Goal: Task Accomplishment & Management: Use online tool/utility

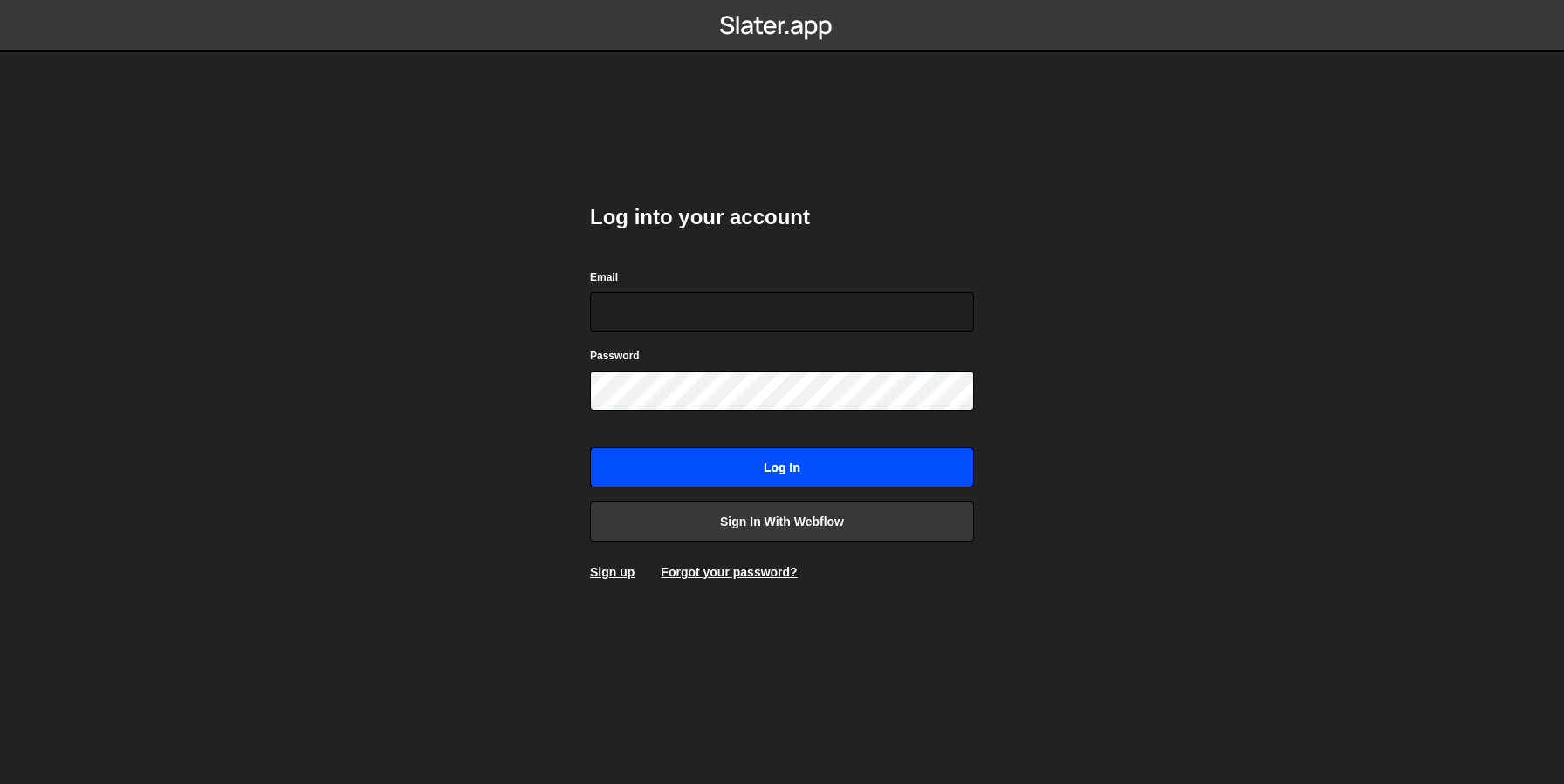
type input "[EMAIL_ADDRESS][DOMAIN_NAME]"
click at [773, 465] on input "Log in" at bounding box center [782, 467] width 384 height 40
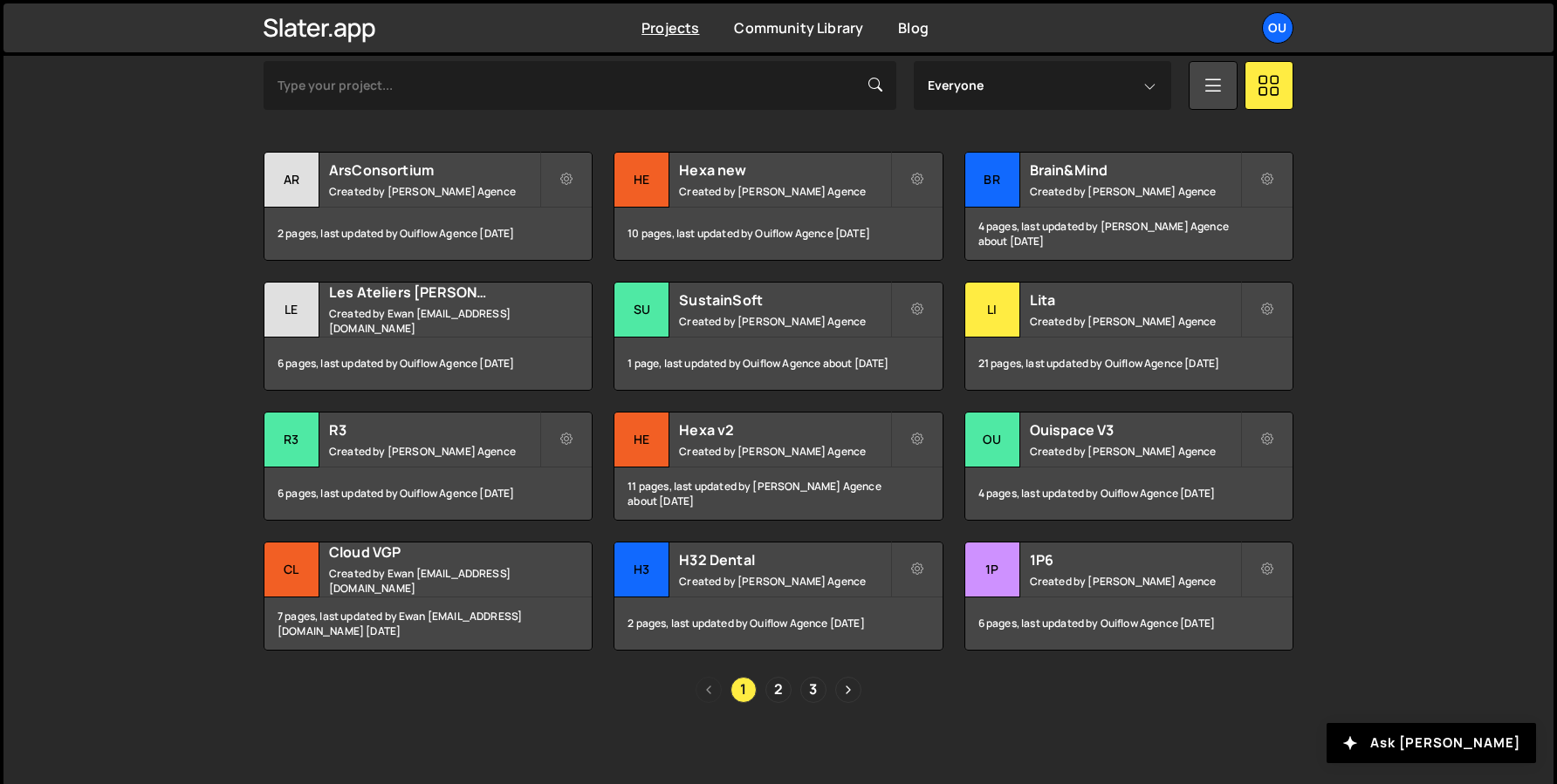
scroll to position [556, 0]
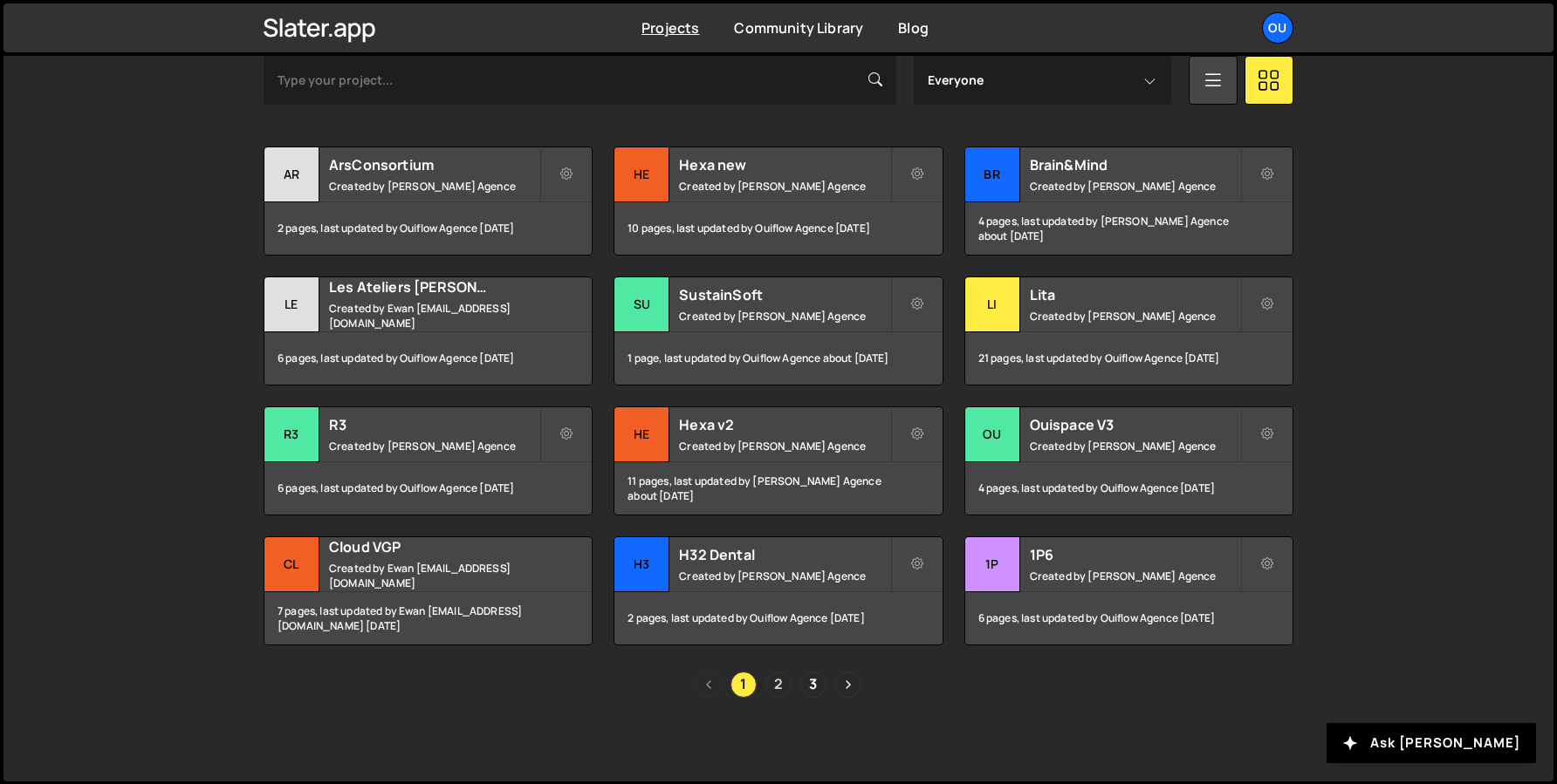
click at [771, 686] on link "2" at bounding box center [779, 685] width 27 height 27
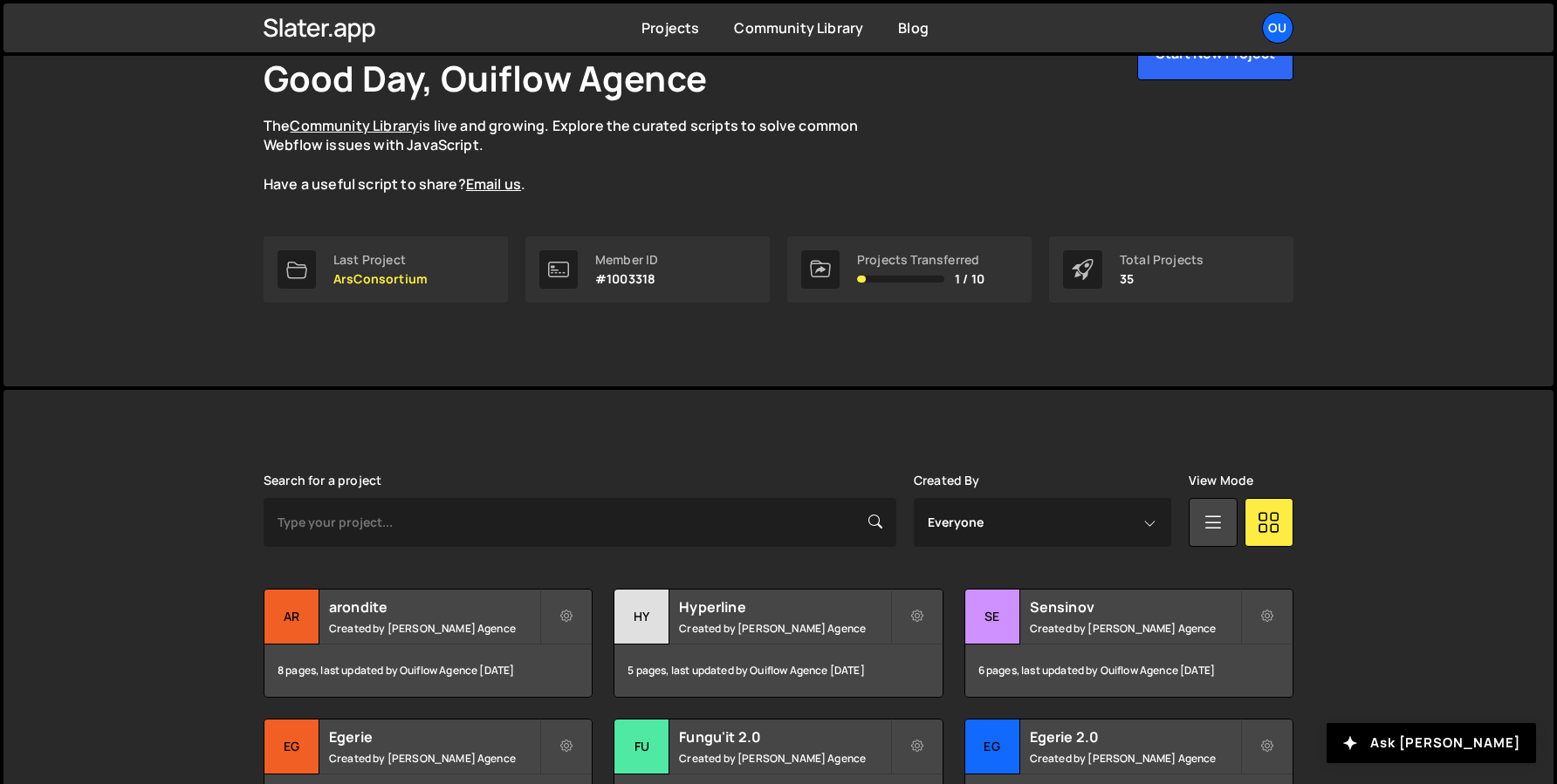
scroll to position [175, 0]
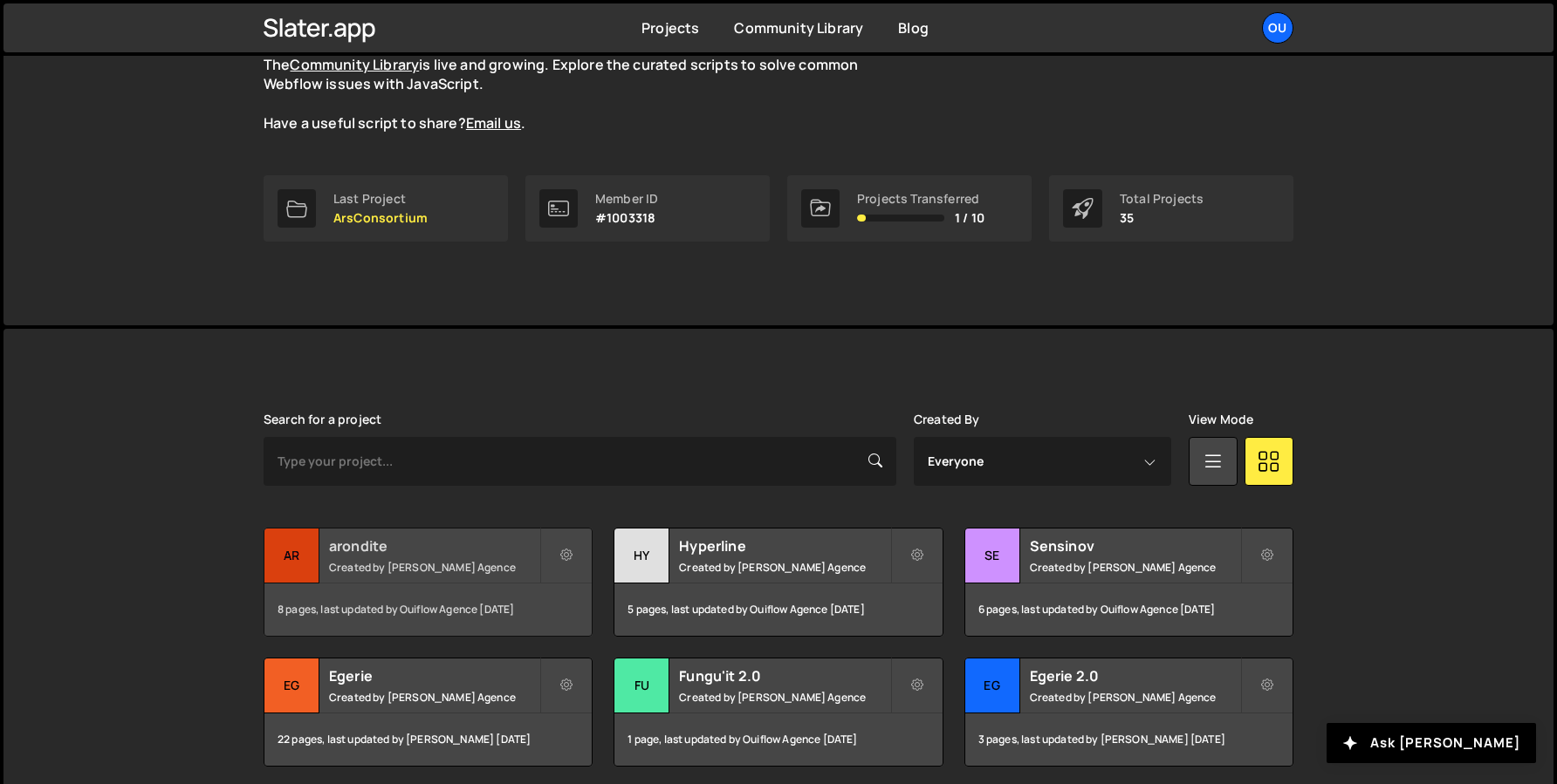
click at [400, 574] on div "arondite Created by Ouiflow Agence" at bounding box center [428, 555] width 327 height 54
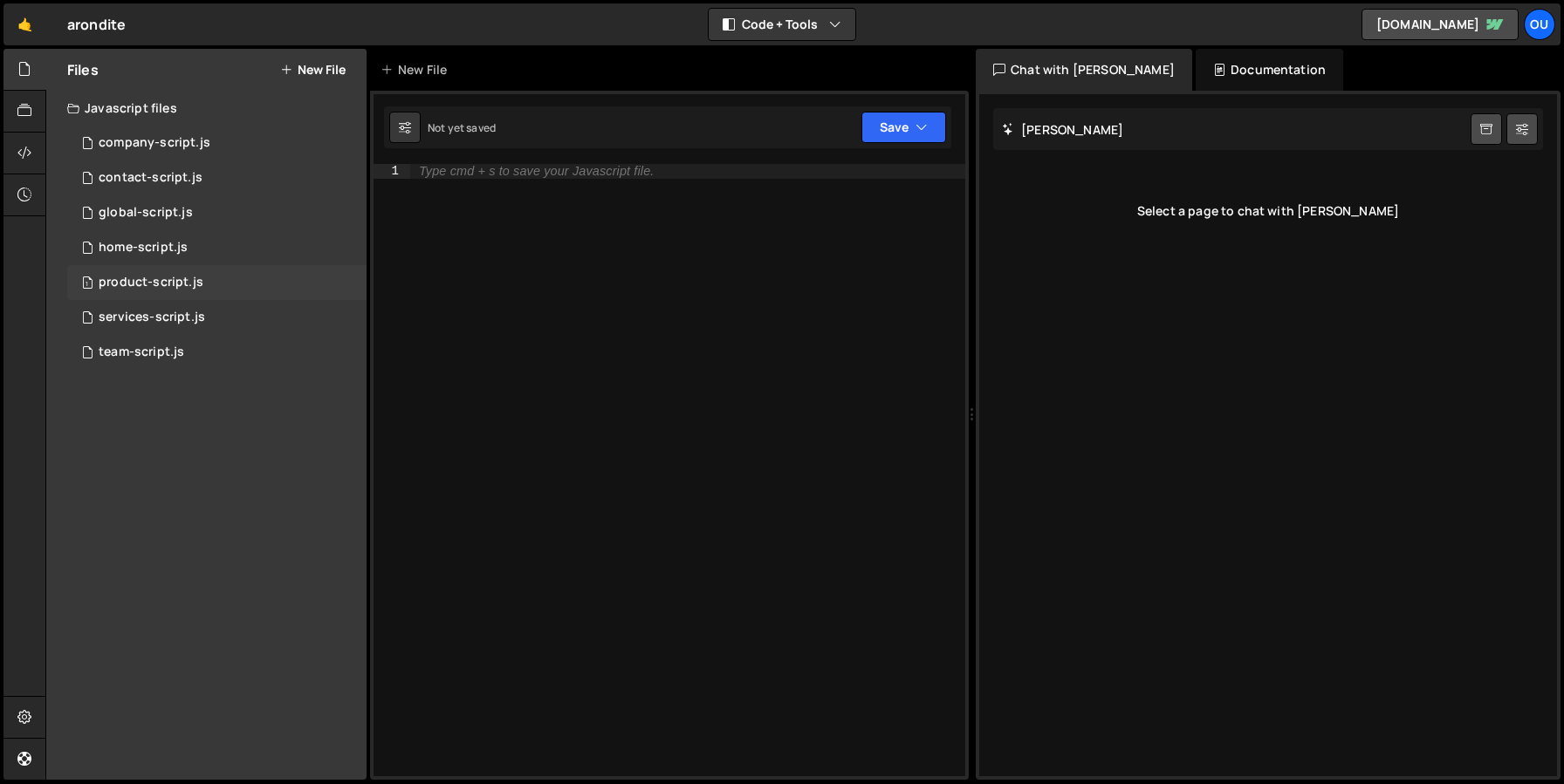
click at [163, 273] on div "1 product-script.js 0" at bounding box center [216, 282] width 299 height 35
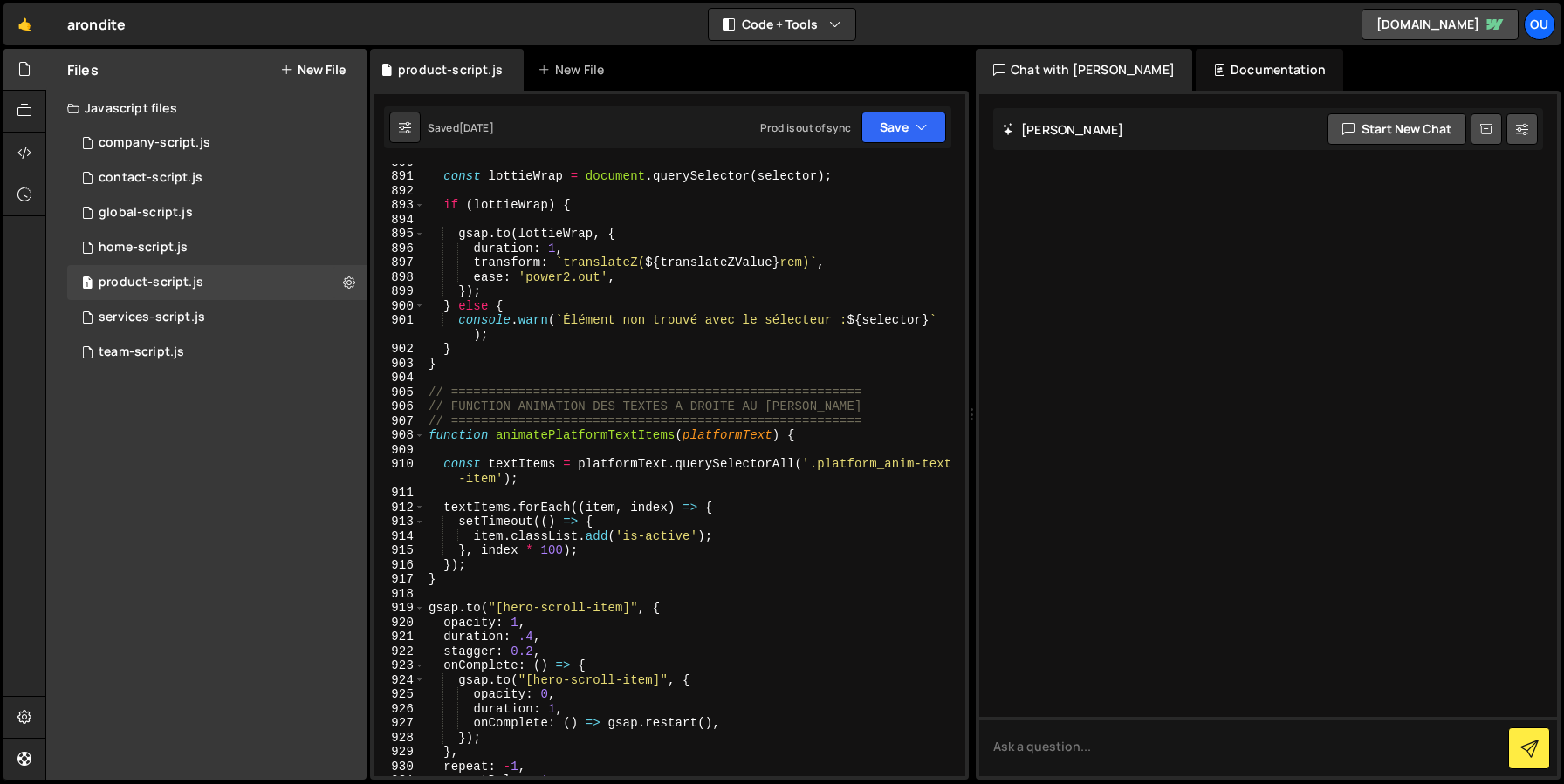
scroll to position [13948, 0]
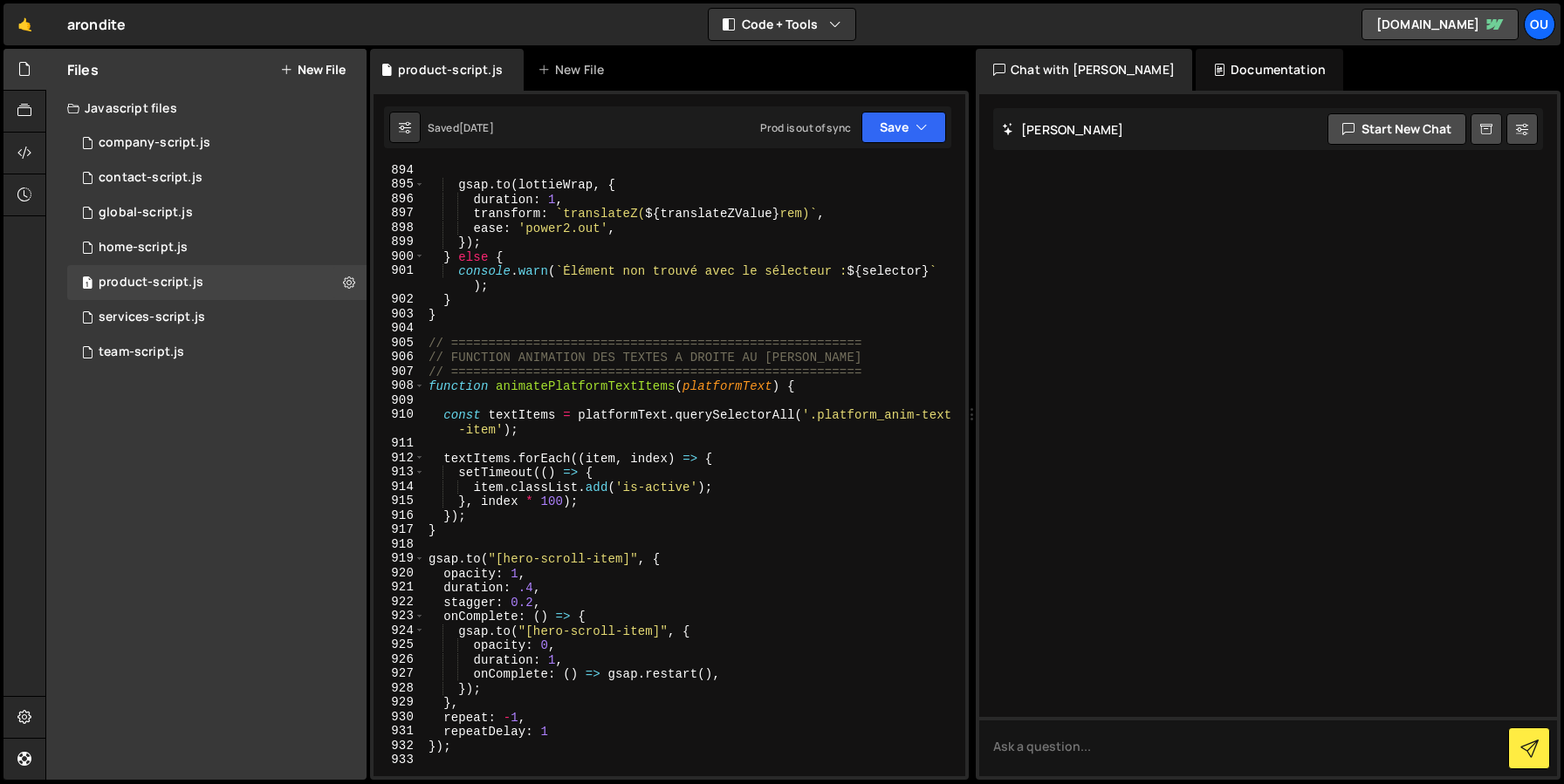
type textarea "console.warn(`Élément non trouvé avec le sélecteur : ${selector}`);"
click at [719, 287] on div "gsap . to ( lottieWrap , { duration : 1 , transform : ` translateZ( ${ translat…" at bounding box center [691, 483] width 533 height 641
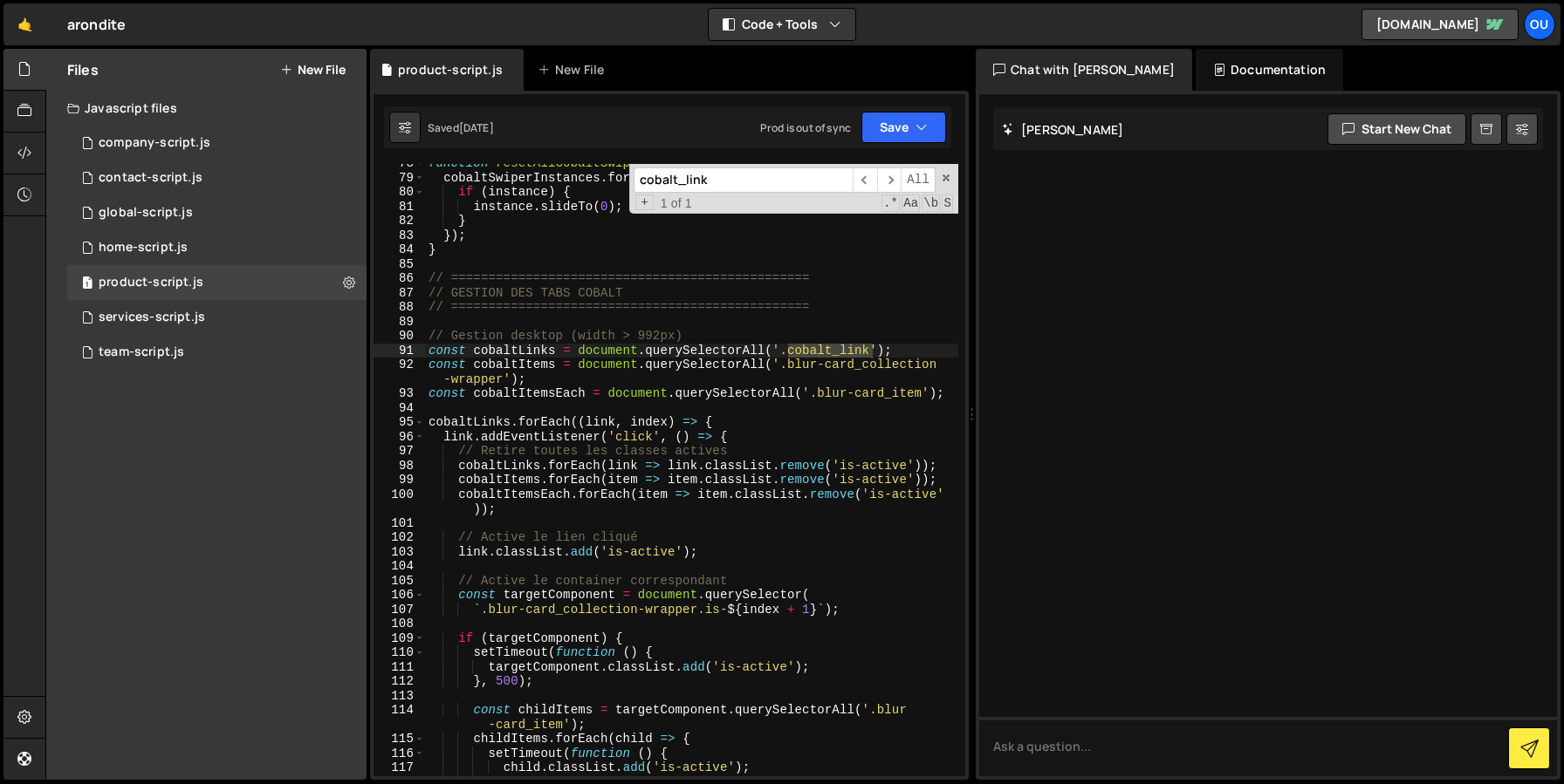
scroll to position [1197, 0]
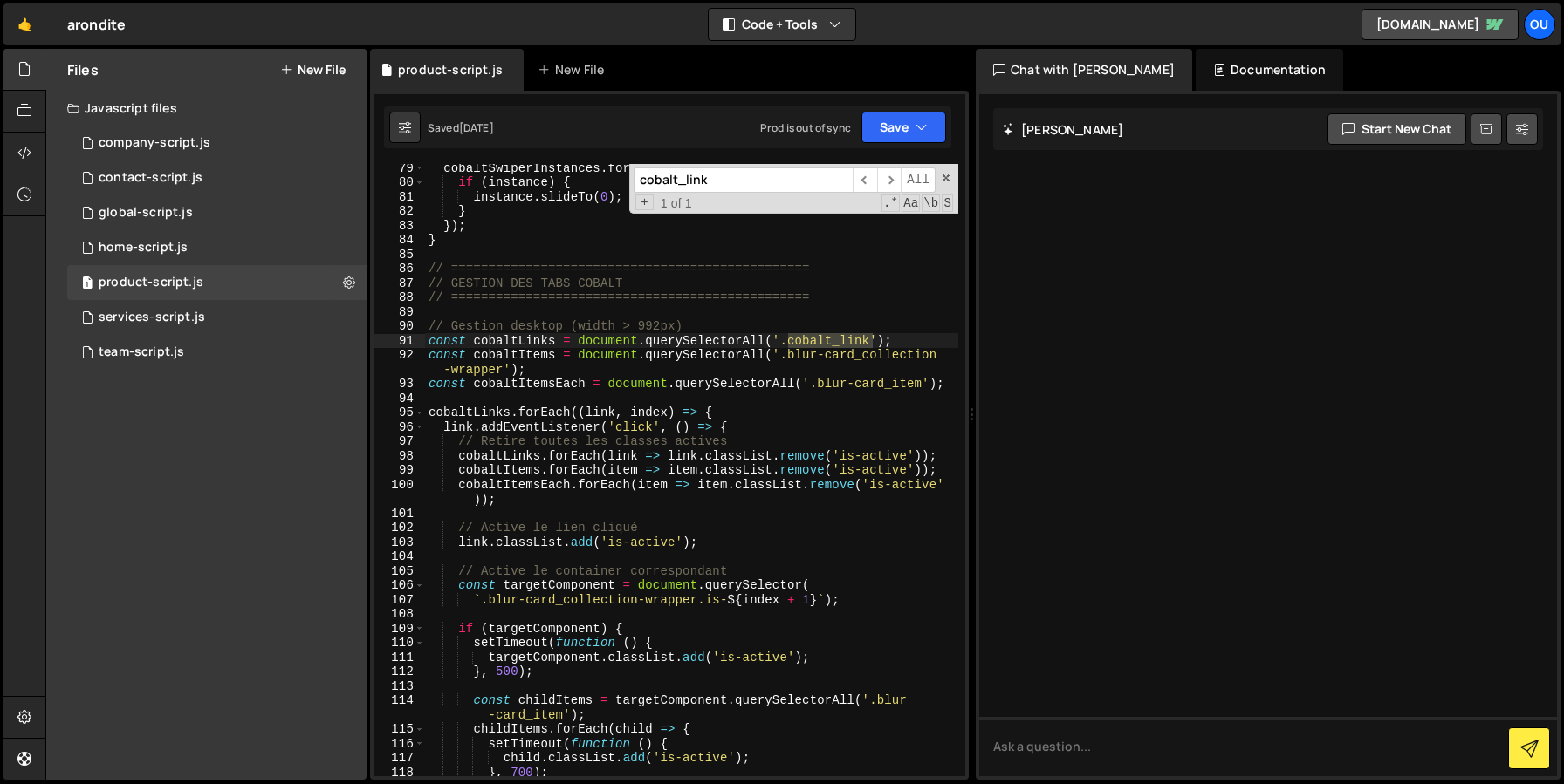
type input "cobalt_link"
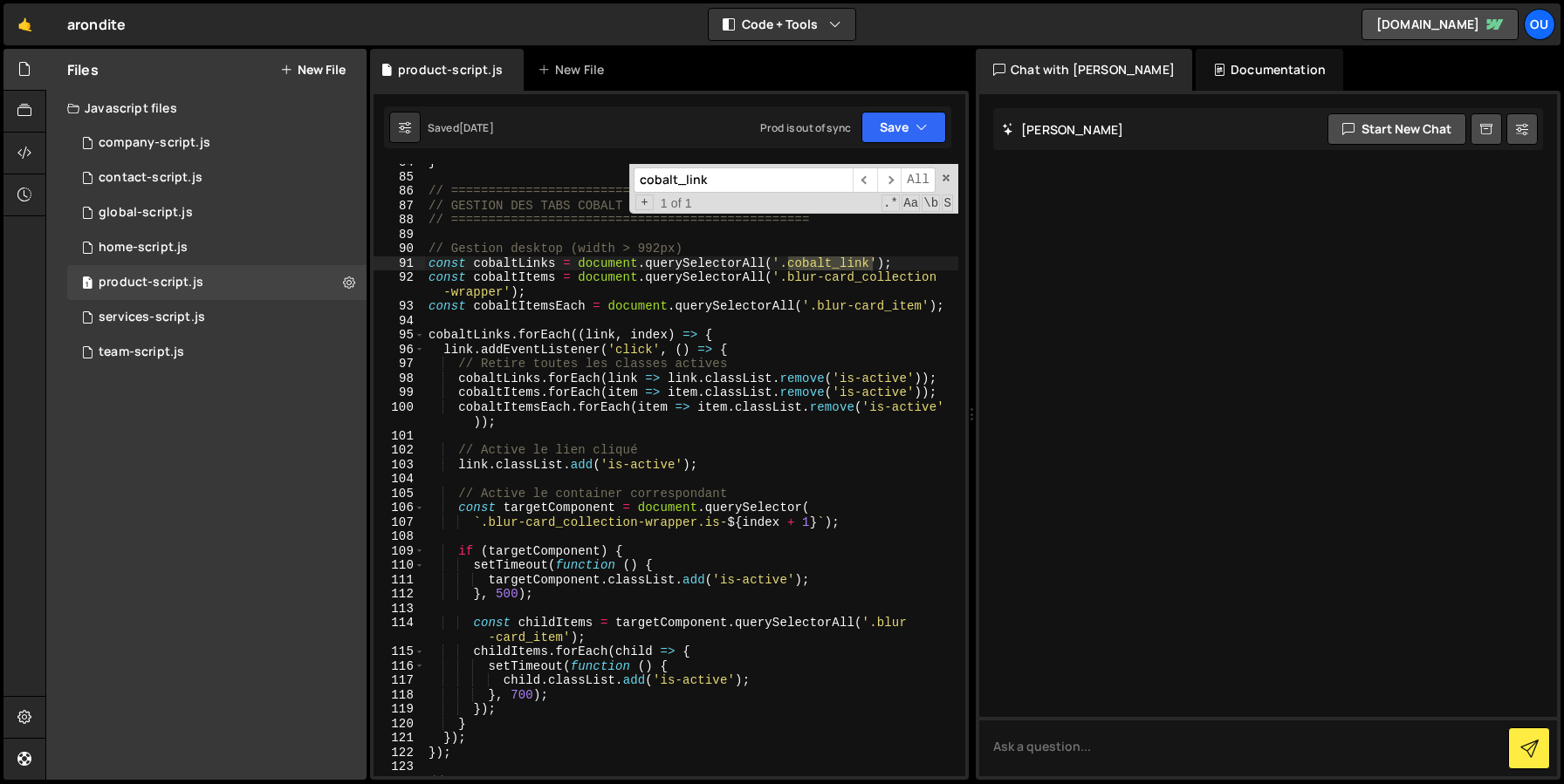
scroll to position [1277, 0]
click at [947, 176] on span at bounding box center [946, 178] width 12 height 12
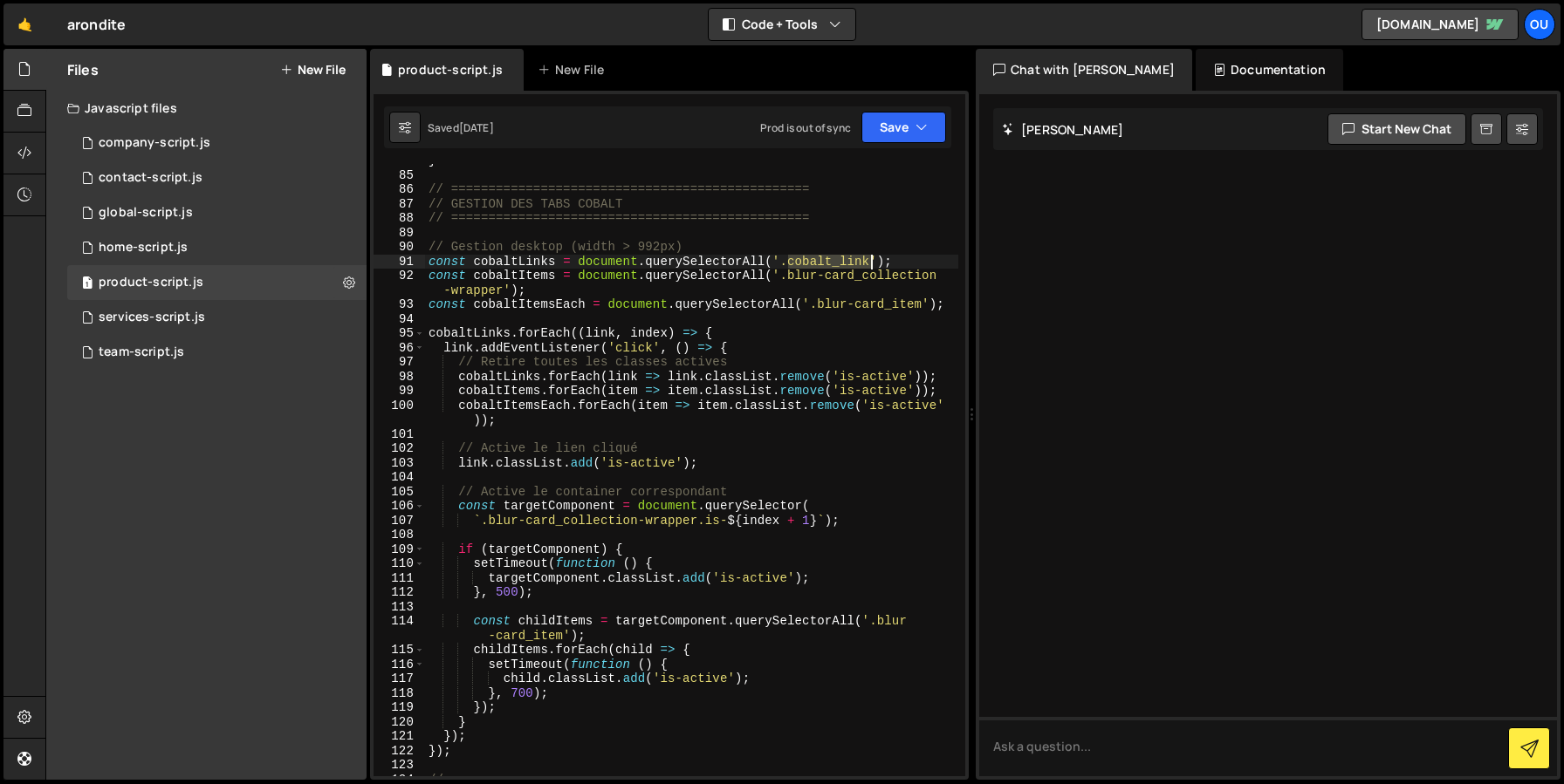
type textarea "const cobaltLinks = document.querySelectorAll('.cobalt_link');"
click at [251, 239] on div "1 home-script.js 0" at bounding box center [216, 247] width 299 height 35
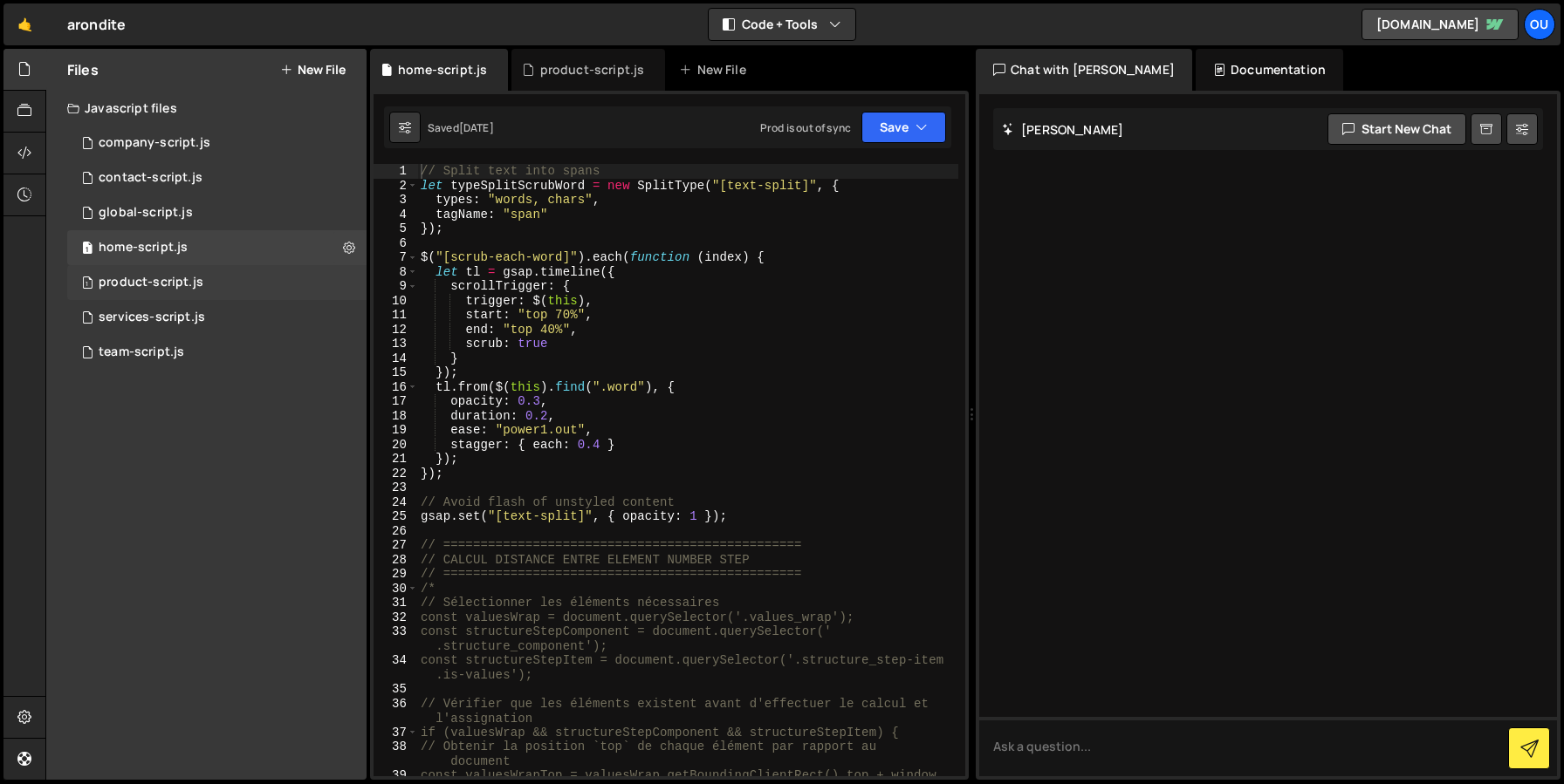
click at [226, 279] on div "1 product-script.js 0" at bounding box center [216, 282] width 299 height 35
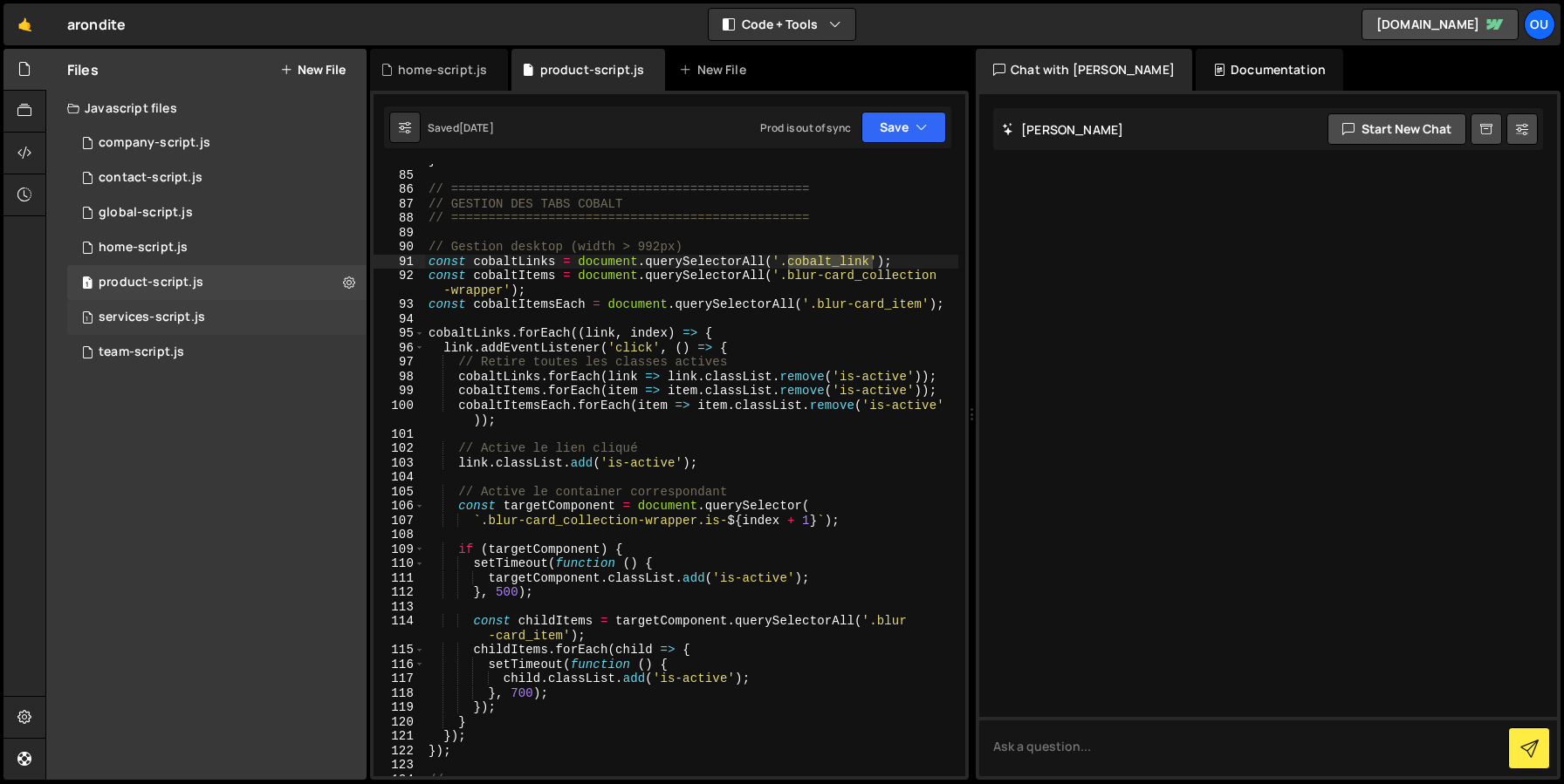
click at [203, 325] on div "1 services-script.js 0" at bounding box center [216, 317] width 299 height 35
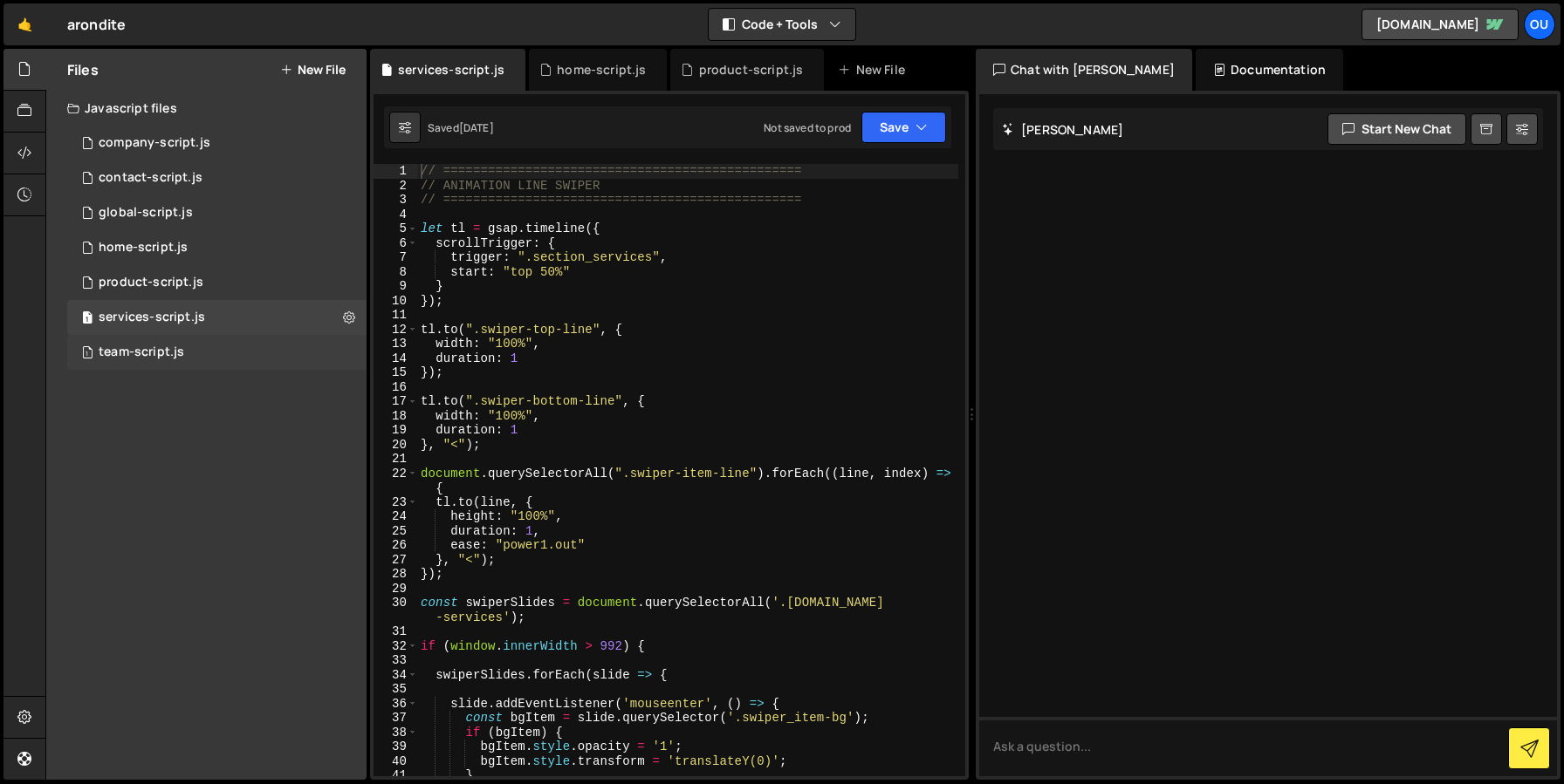
click at [194, 352] on div "1 team-script.js 0" at bounding box center [216, 352] width 299 height 35
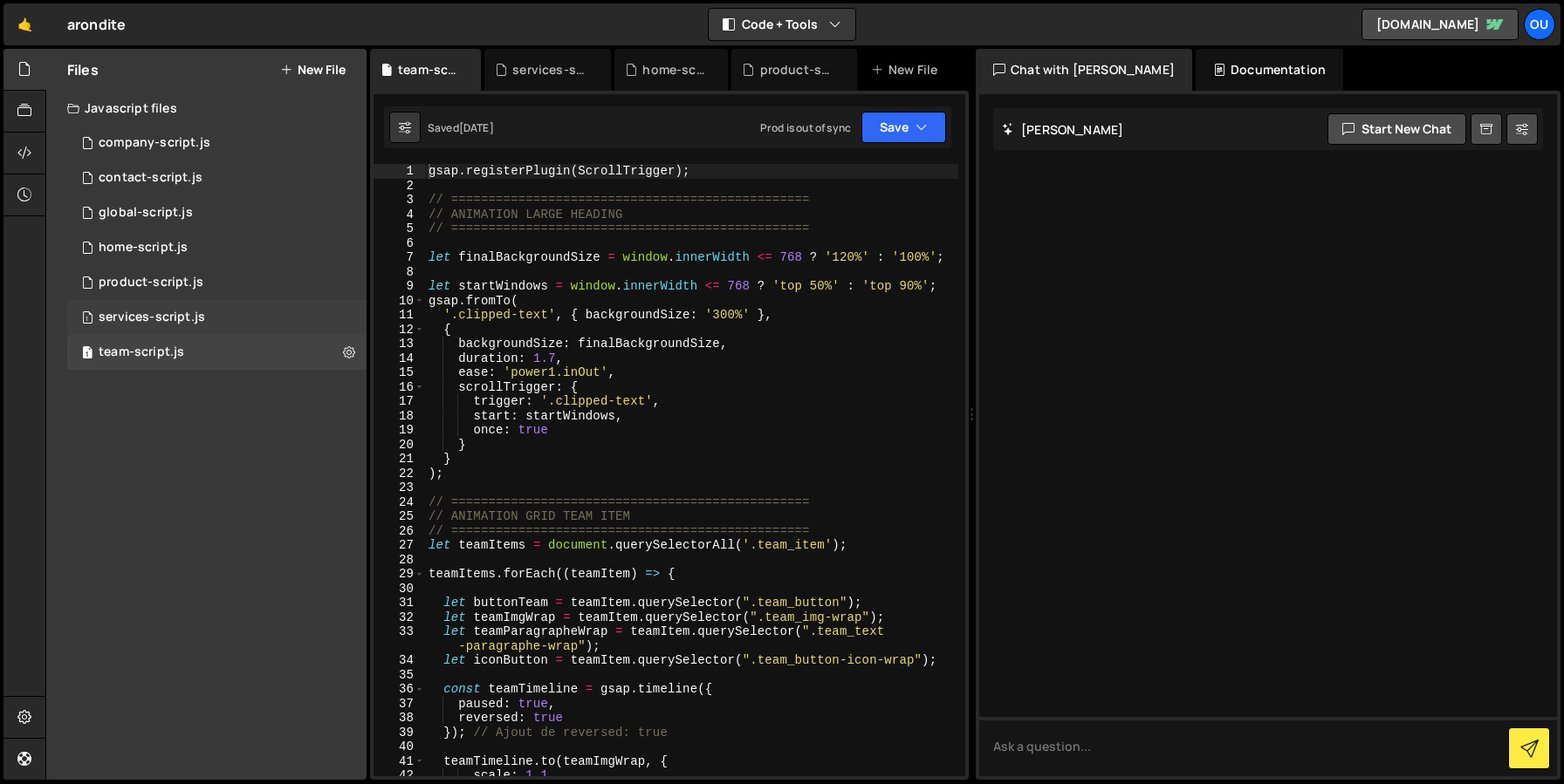
click at [191, 325] on div "1 services-script.js 0" at bounding box center [216, 317] width 299 height 35
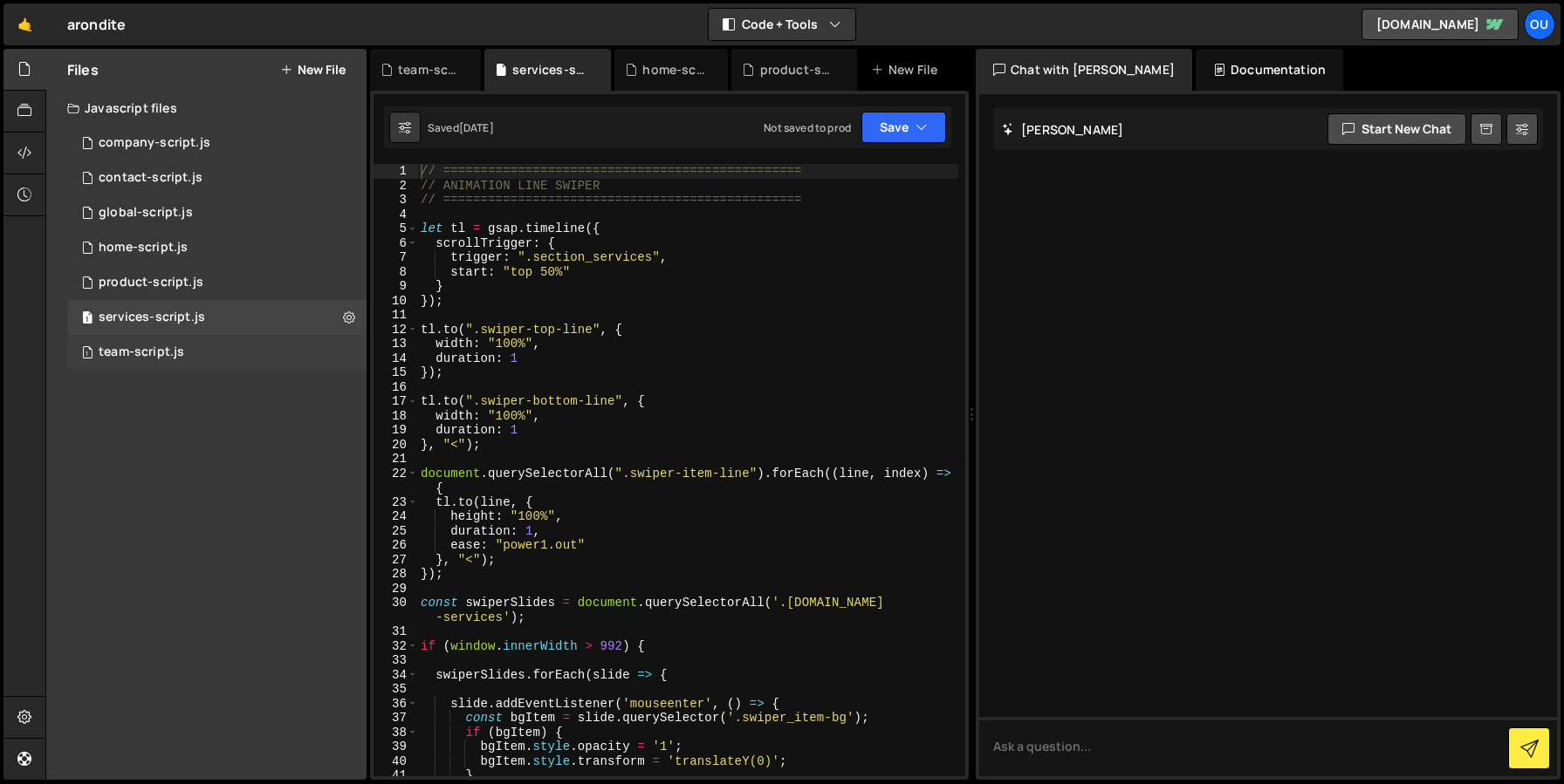
click at [190, 349] on div "1 team-script.js 0" at bounding box center [216, 352] width 299 height 35
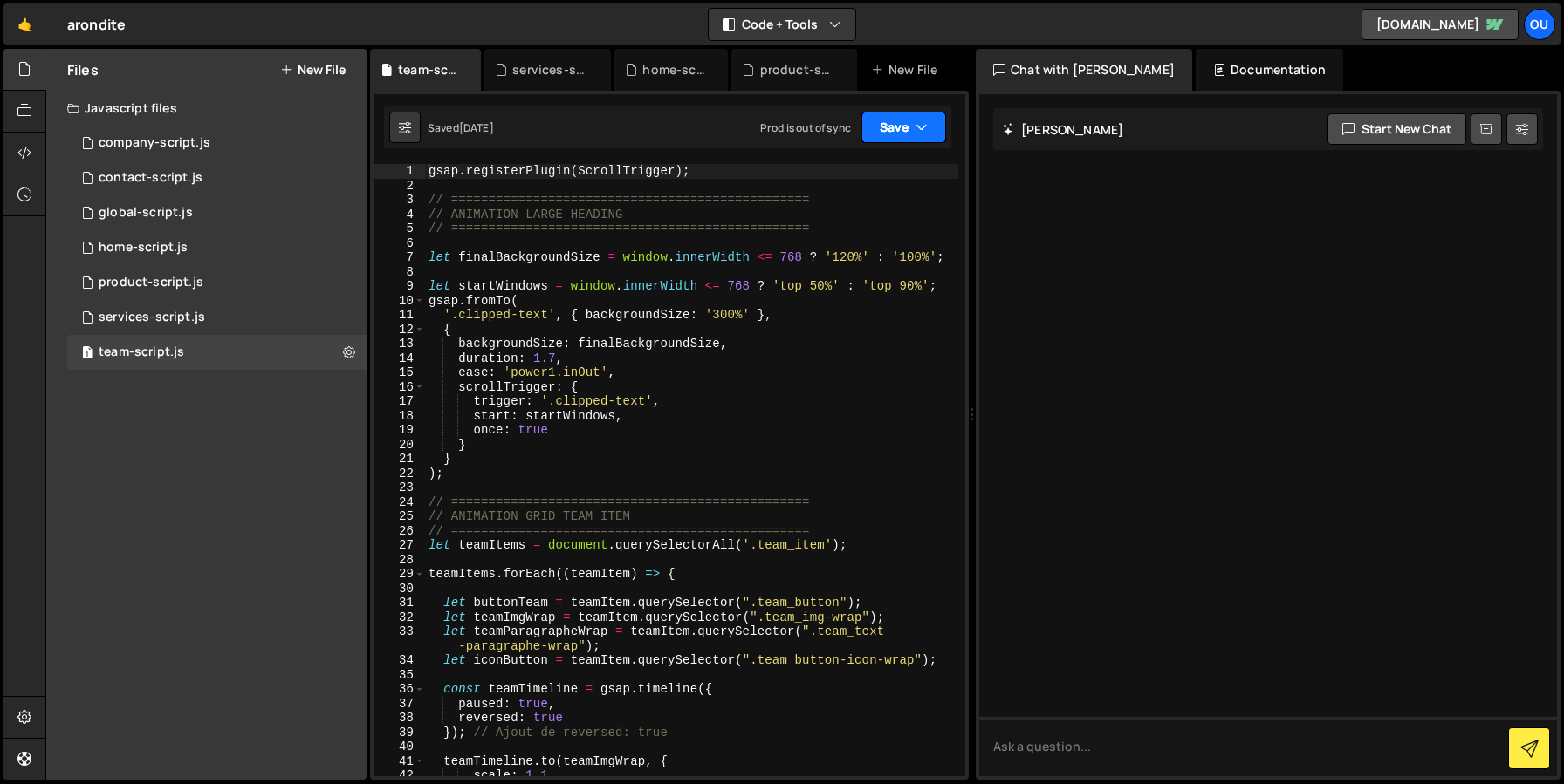
click at [940, 133] on button "Save" at bounding box center [903, 127] width 84 height 31
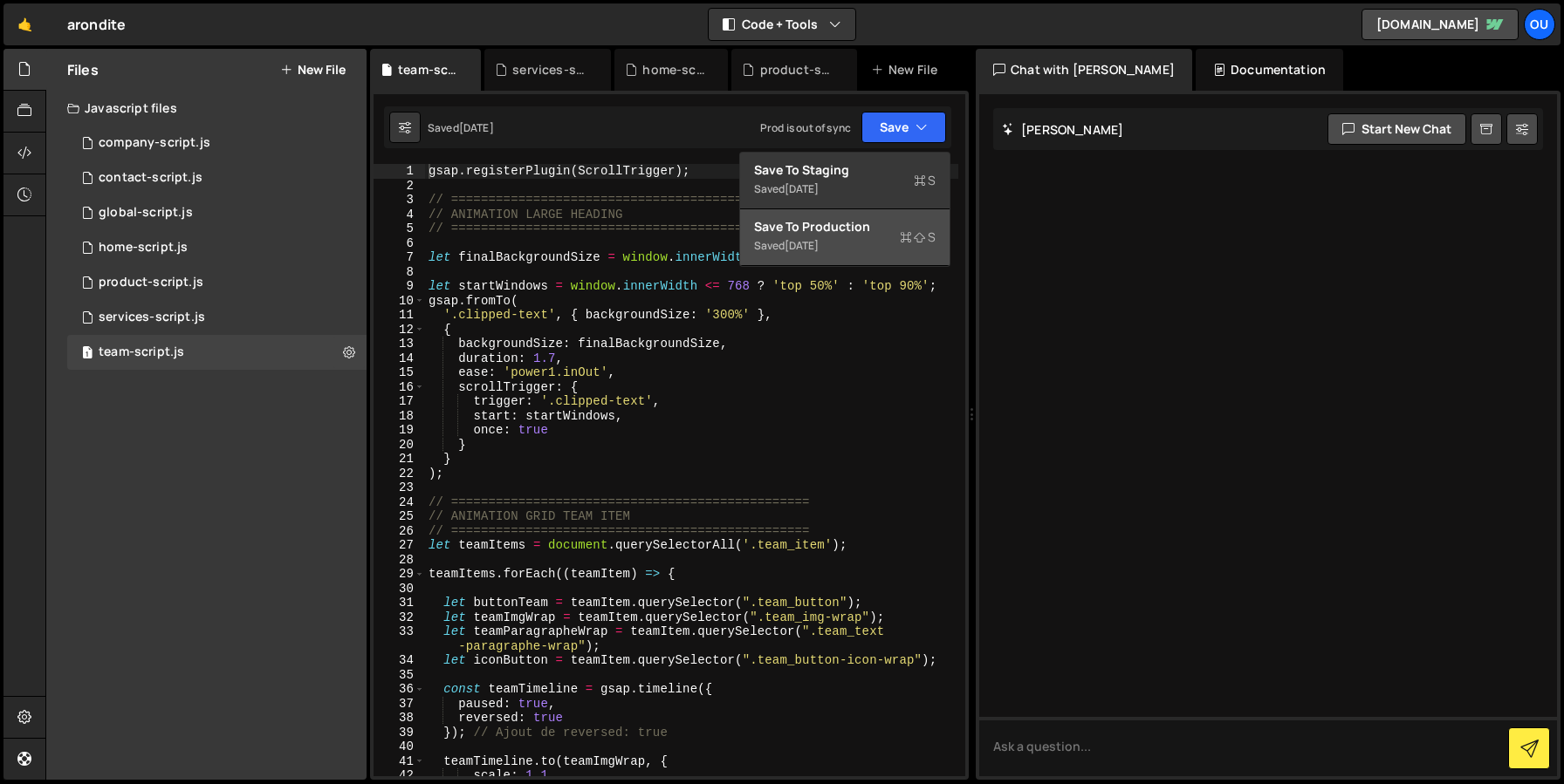
click at [839, 220] on div "Save to Production S" at bounding box center [845, 227] width 182 height 18
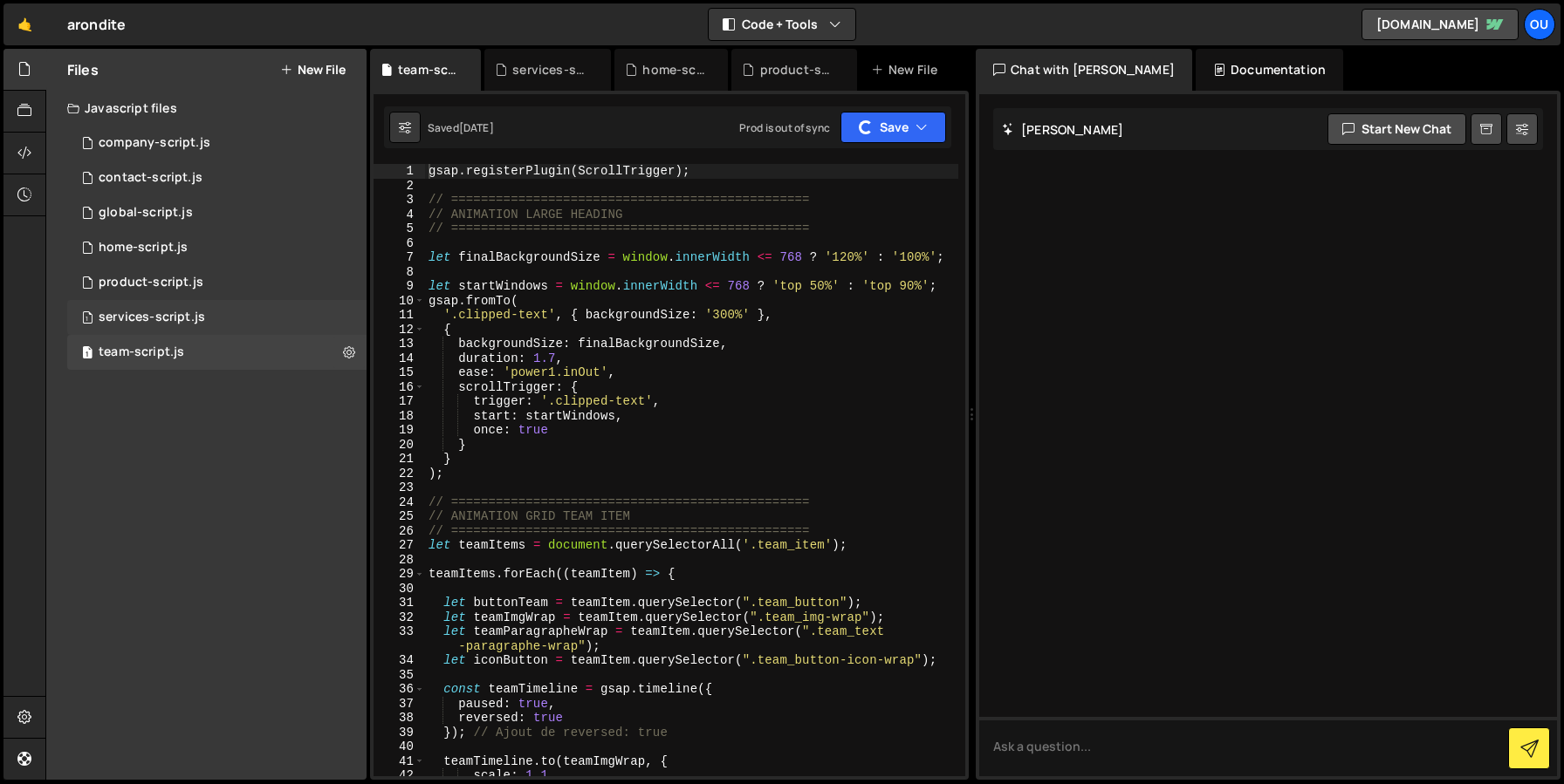
click at [250, 314] on div "1 services-script.js 0" at bounding box center [216, 317] width 299 height 35
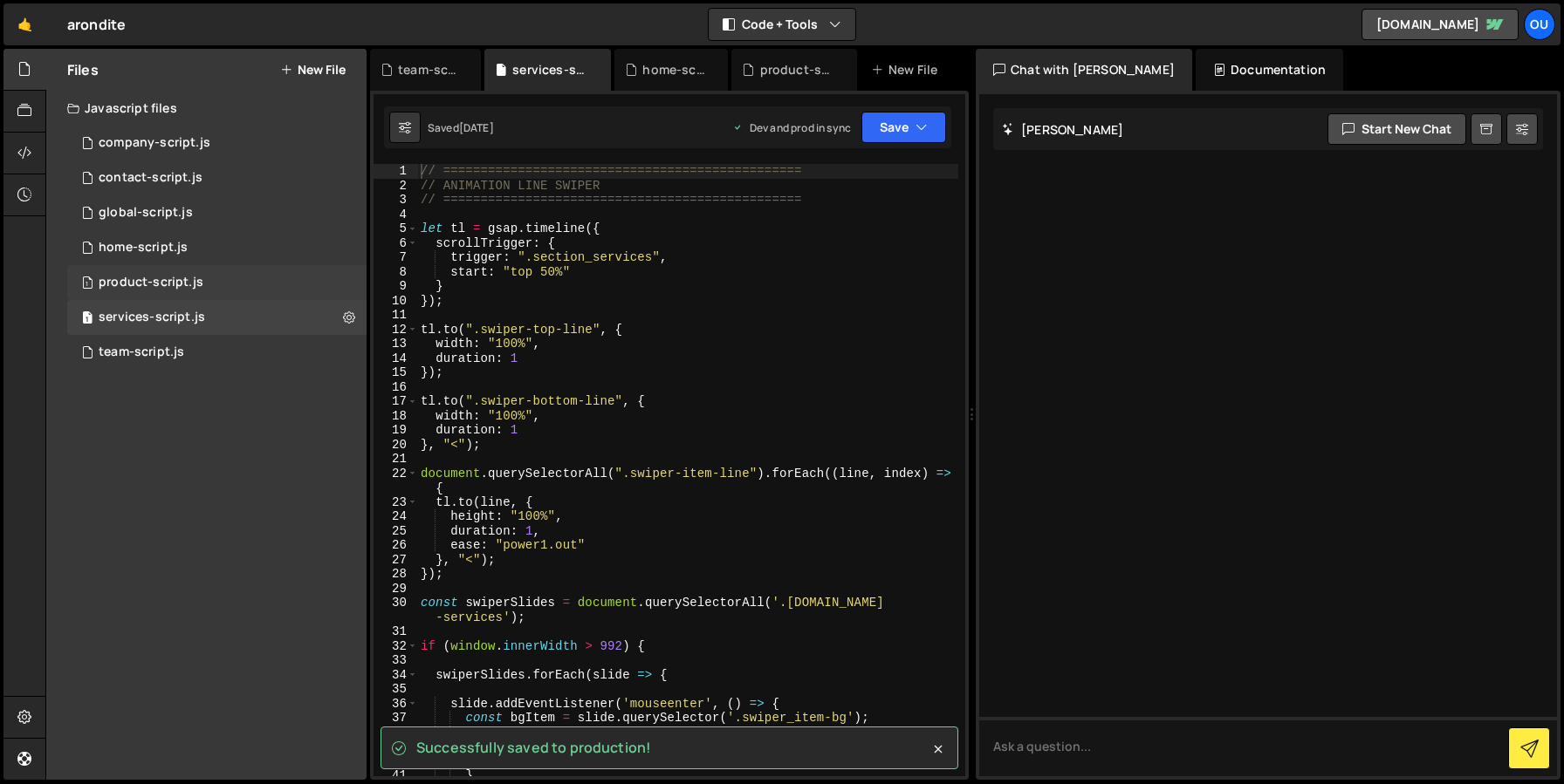
click at [161, 286] on div "product-script.js" at bounding box center [151, 283] width 105 height 16
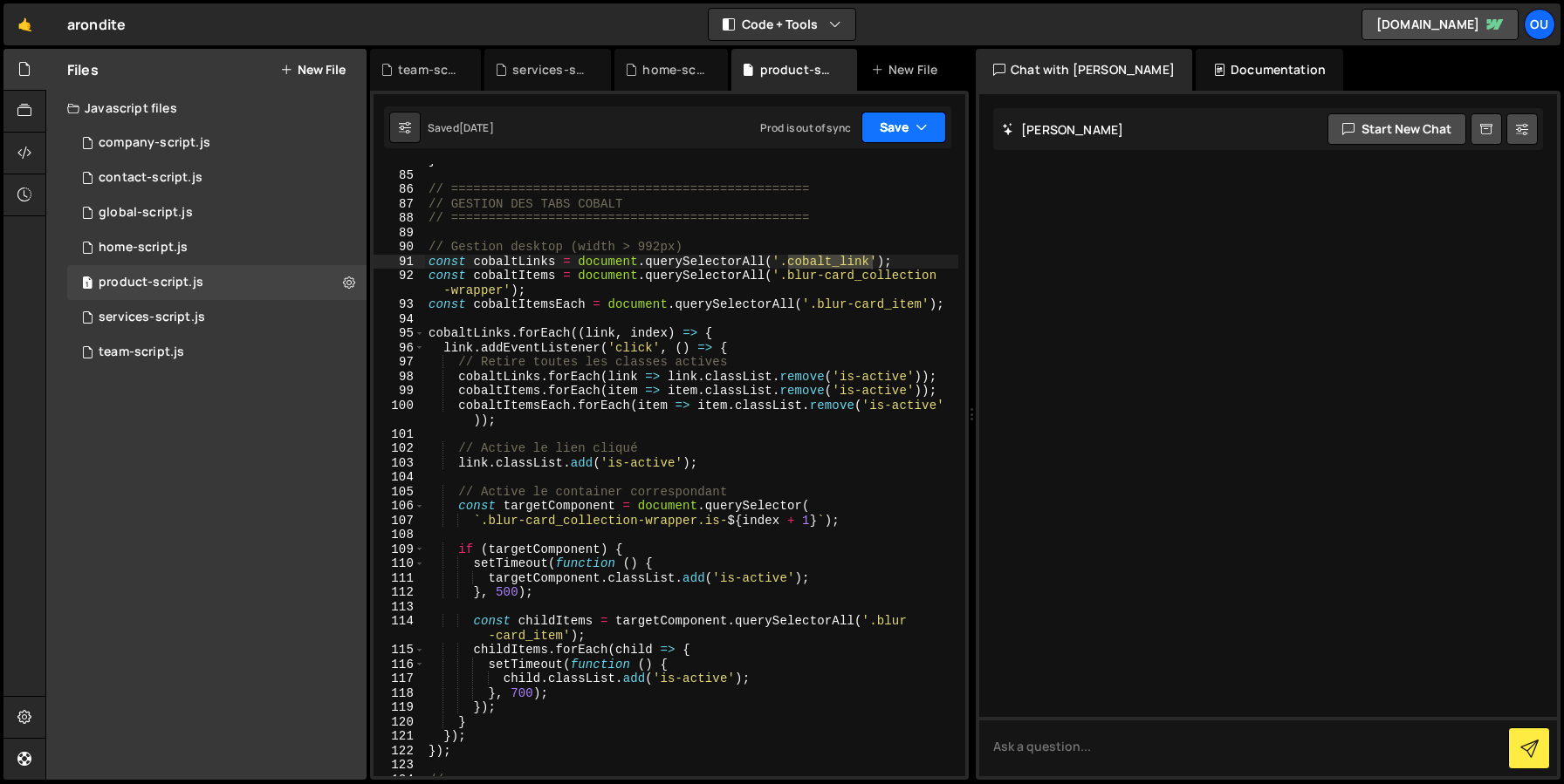
click at [925, 136] on button "Save" at bounding box center [903, 127] width 84 height 31
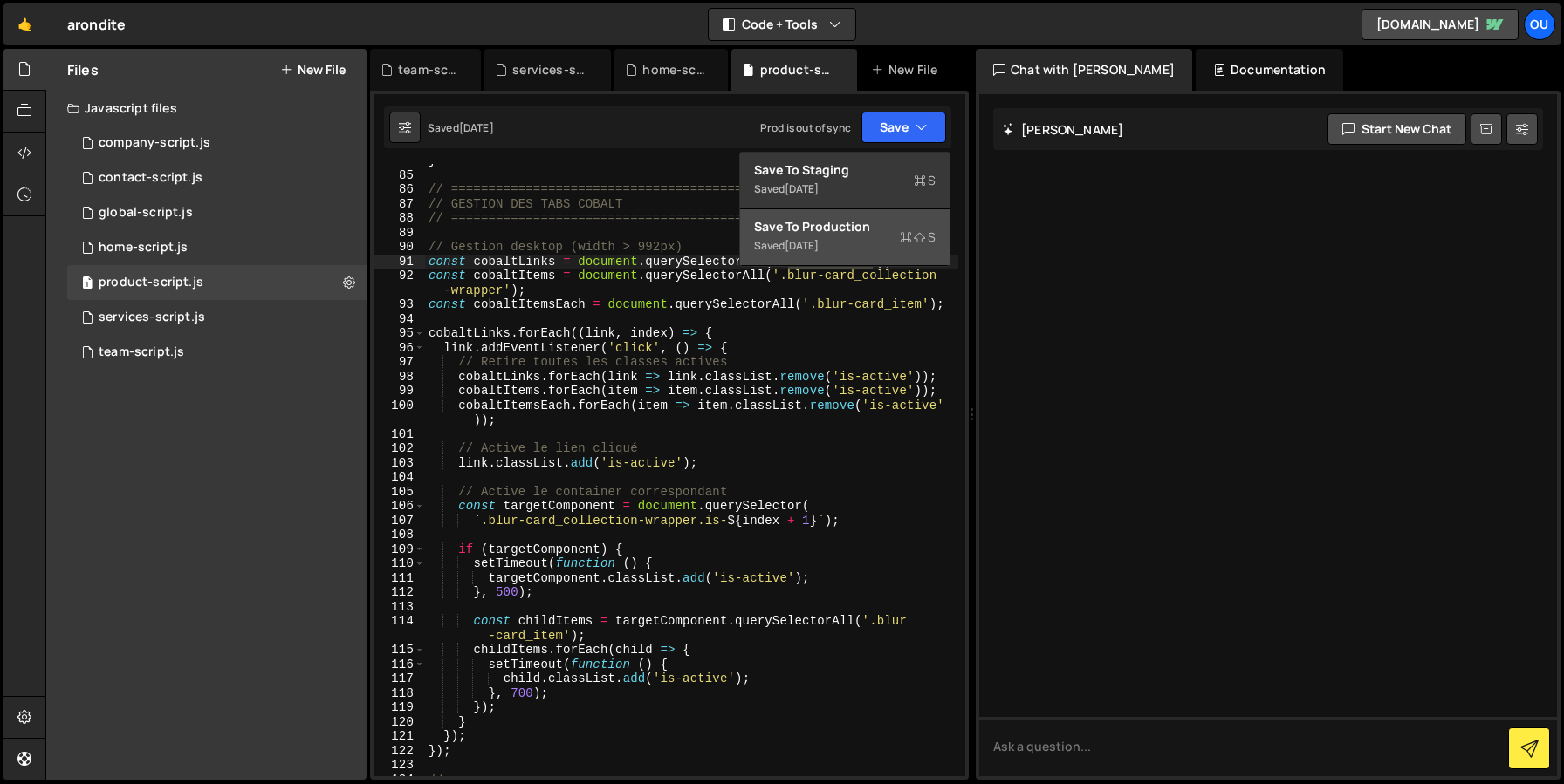
click at [819, 244] on div "5 months ago" at bounding box center [801, 246] width 34 height 15
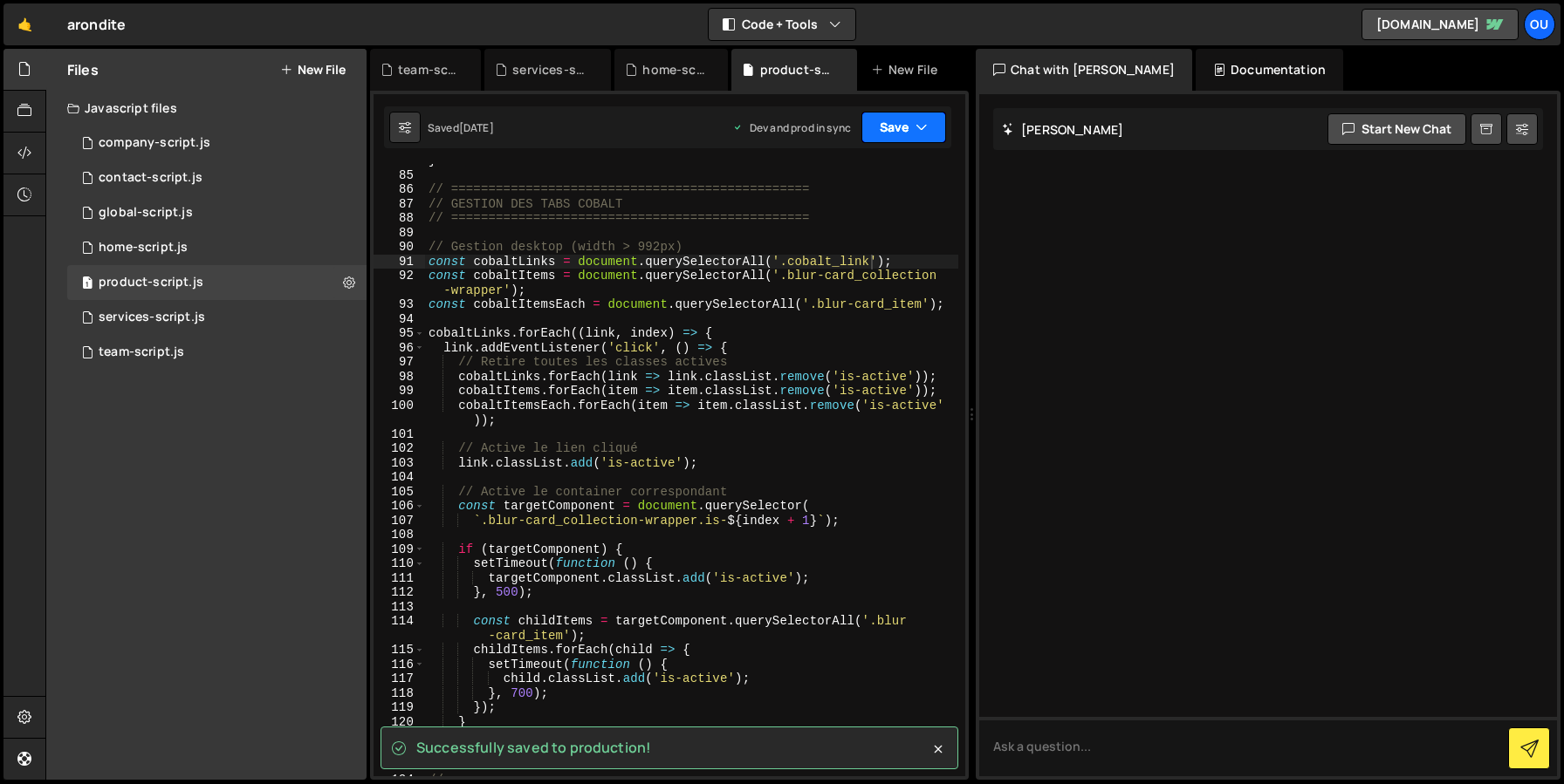
click at [892, 130] on button "Save" at bounding box center [903, 127] width 84 height 31
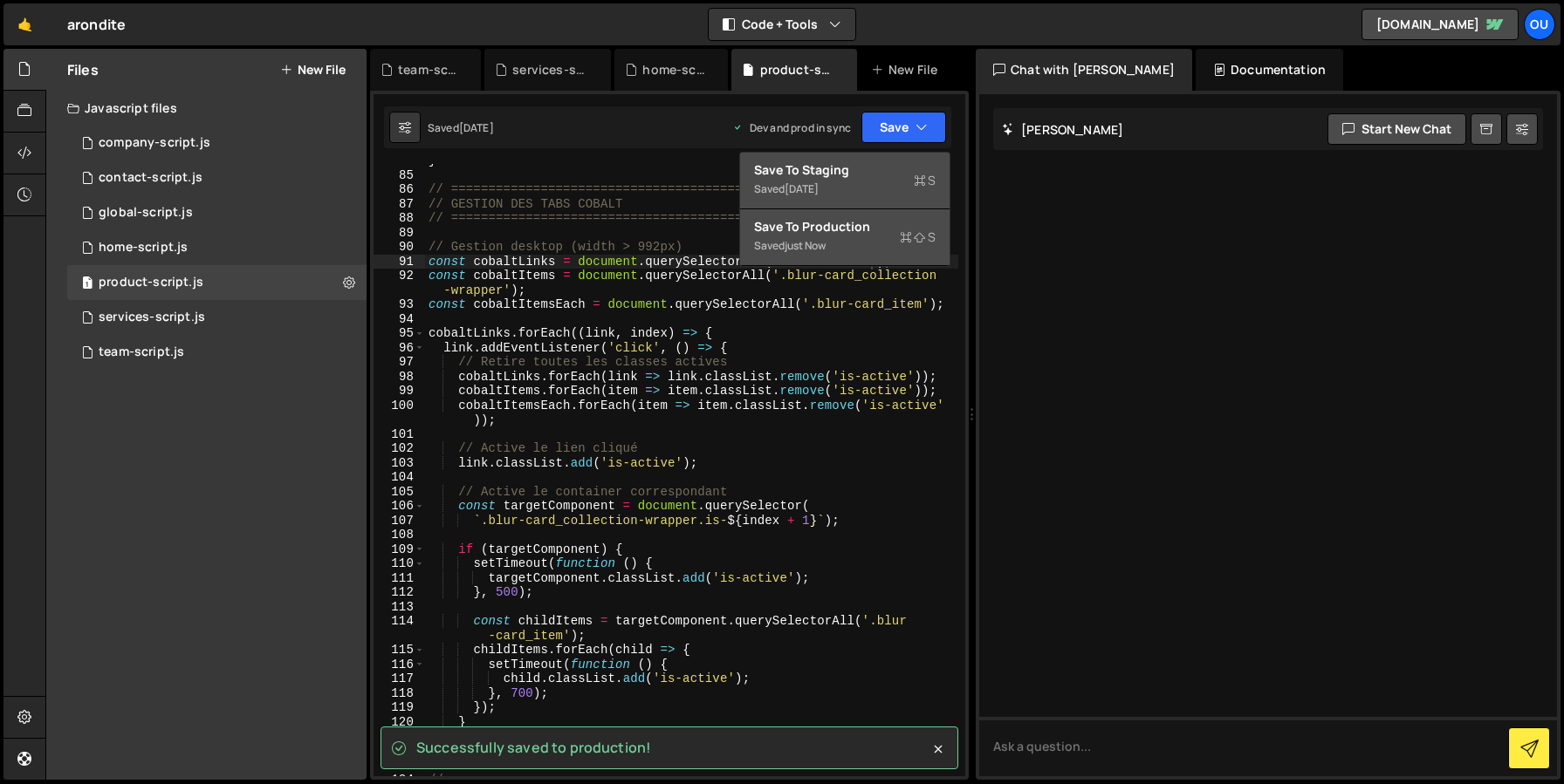
click at [819, 184] on div "1 month ago" at bounding box center [801, 189] width 34 height 15
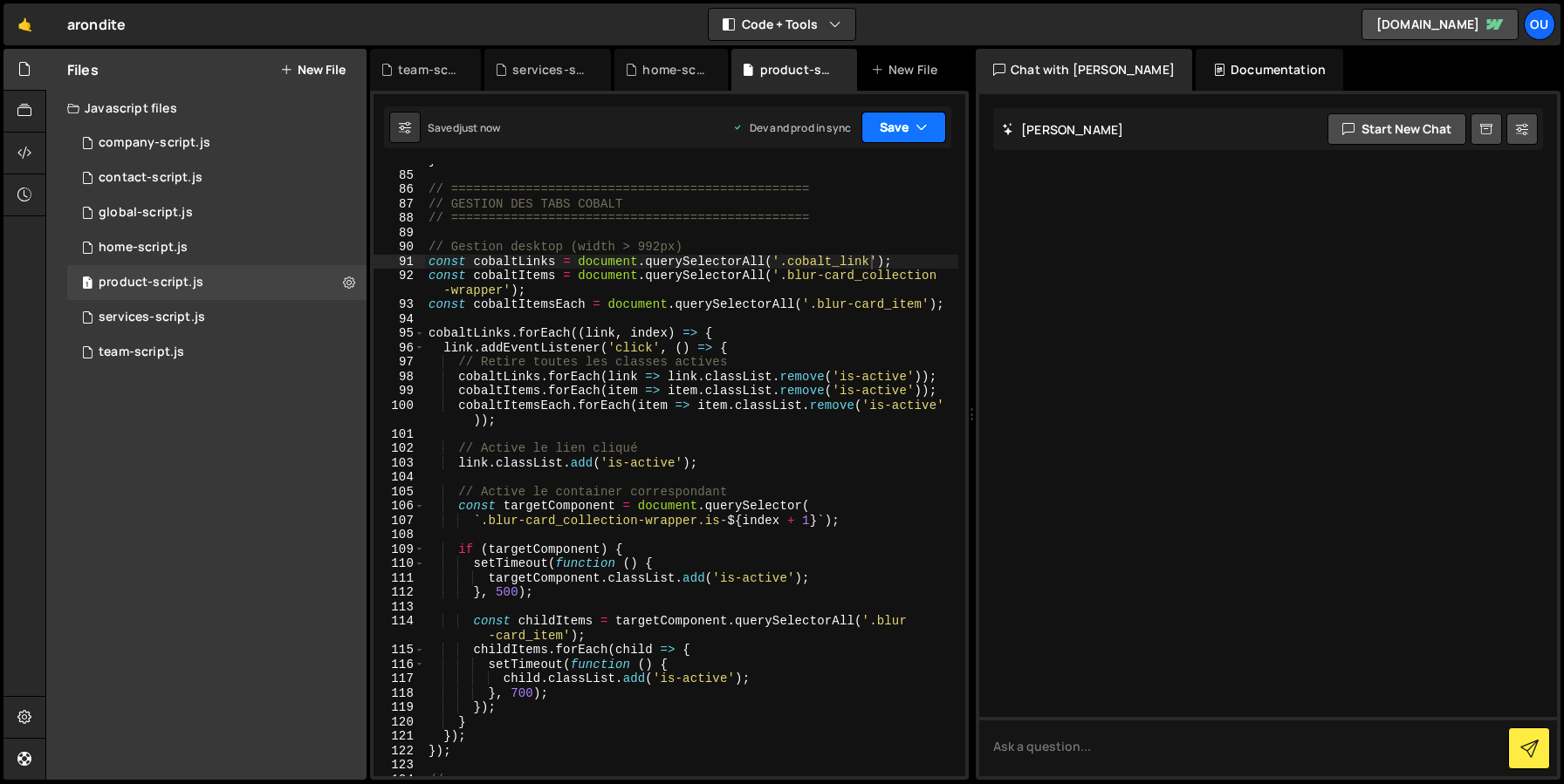
click at [904, 136] on button "Save" at bounding box center [903, 127] width 84 height 31
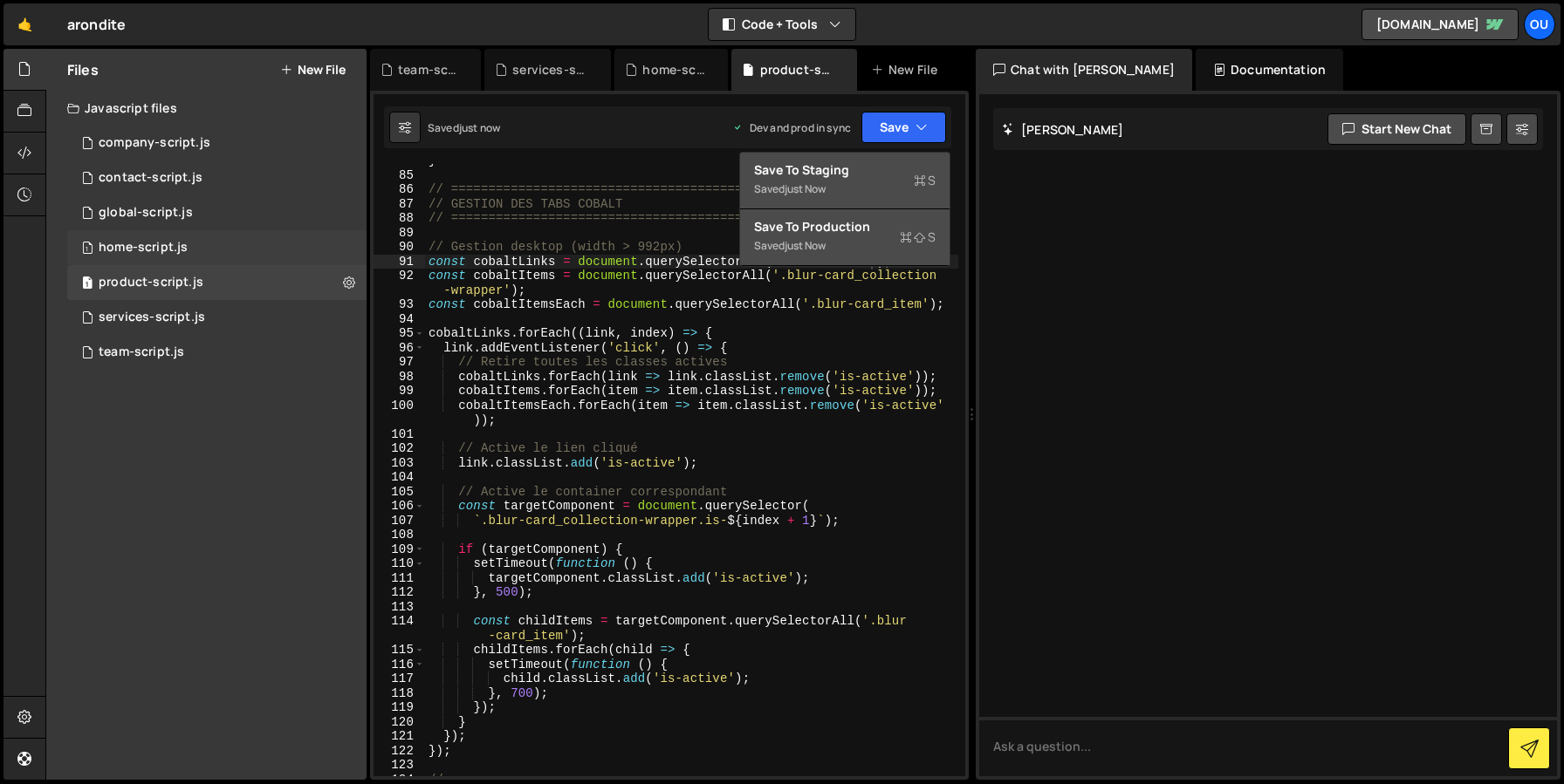
click at [160, 247] on div "home-script.js" at bounding box center [143, 247] width 89 height 16
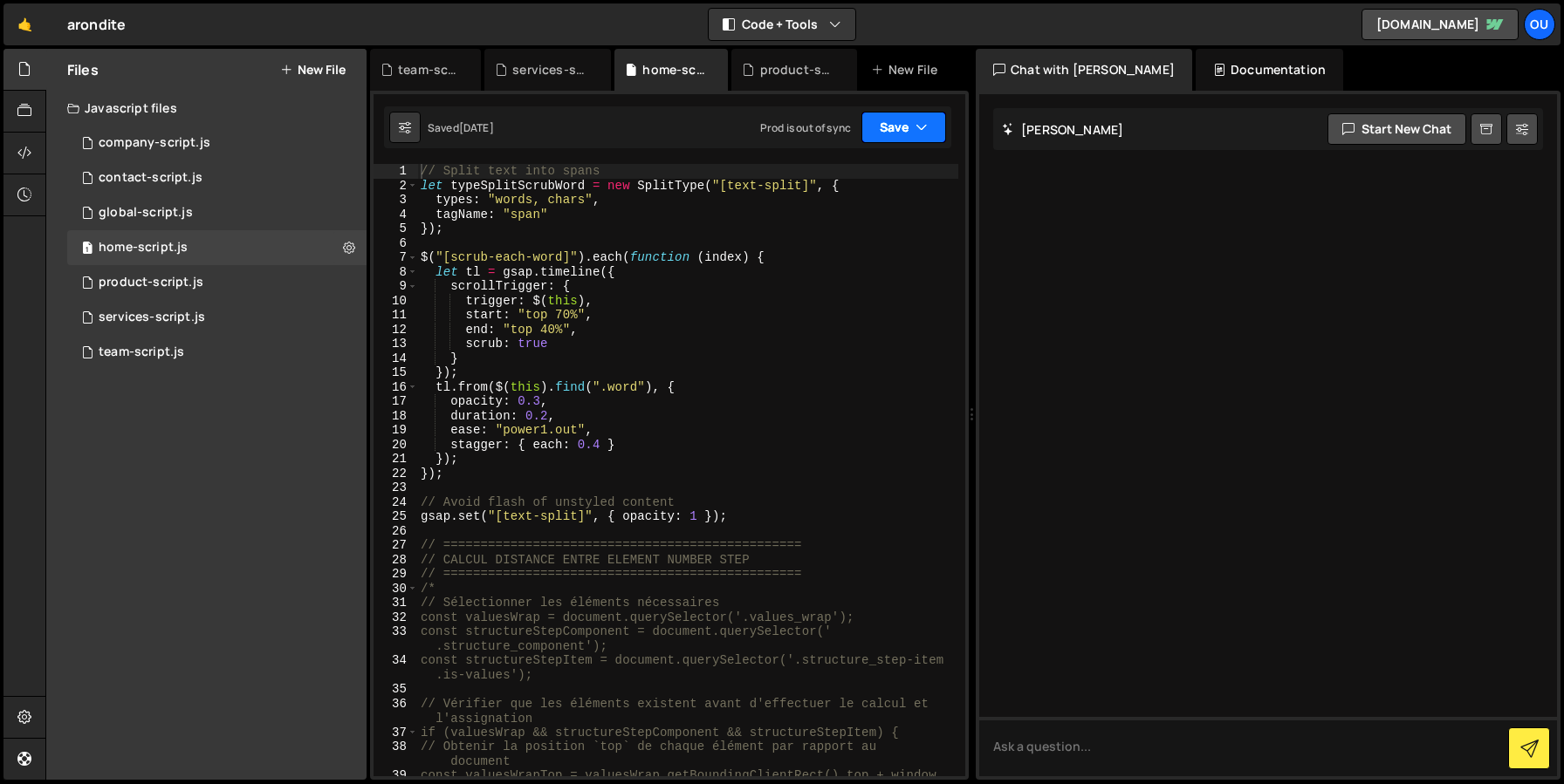
click at [914, 126] on button "Save" at bounding box center [903, 127] width 84 height 31
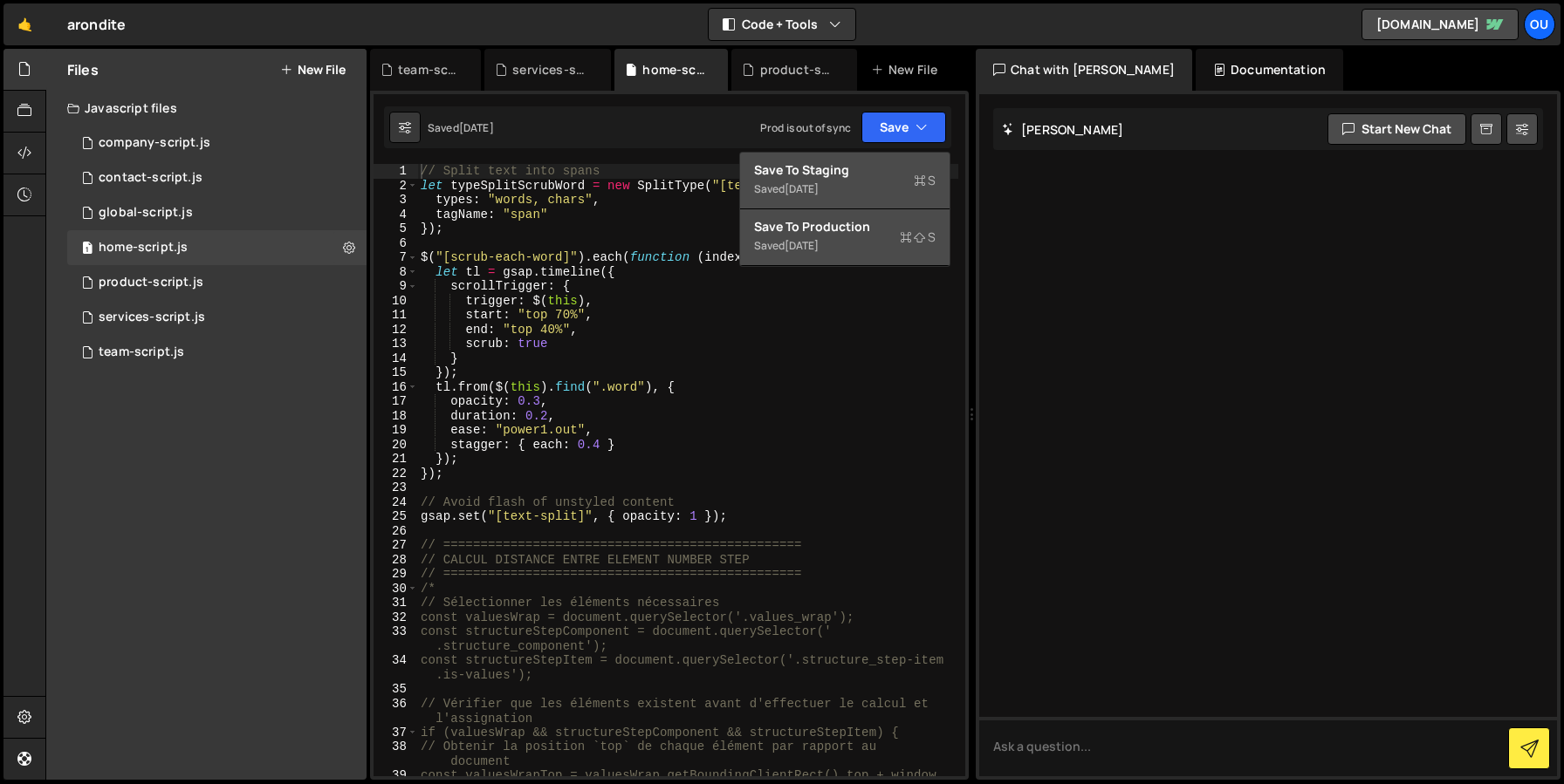
click at [818, 187] on div "1 month ago" at bounding box center [801, 189] width 34 height 15
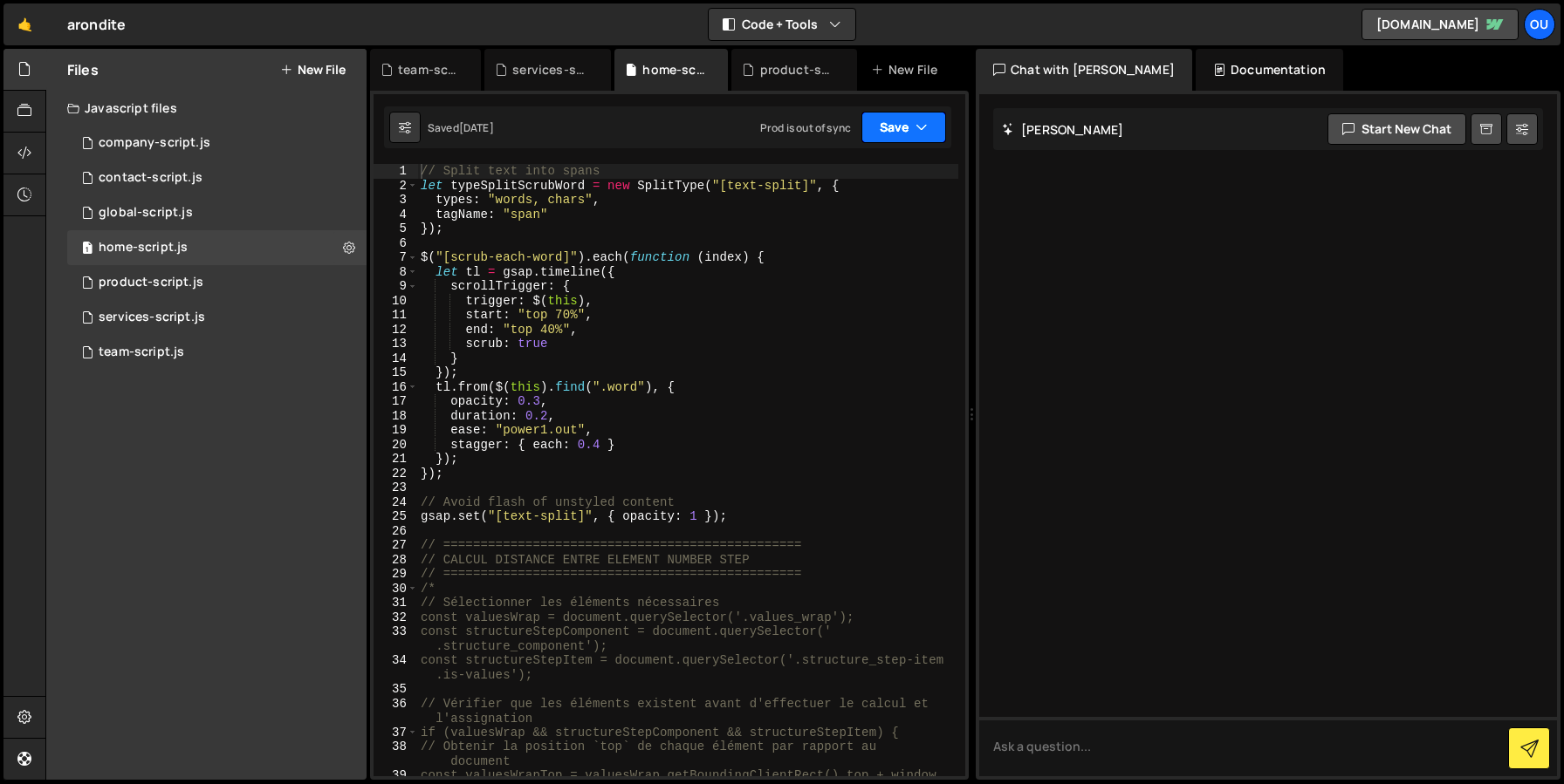
click at [931, 123] on button "Save" at bounding box center [903, 127] width 84 height 31
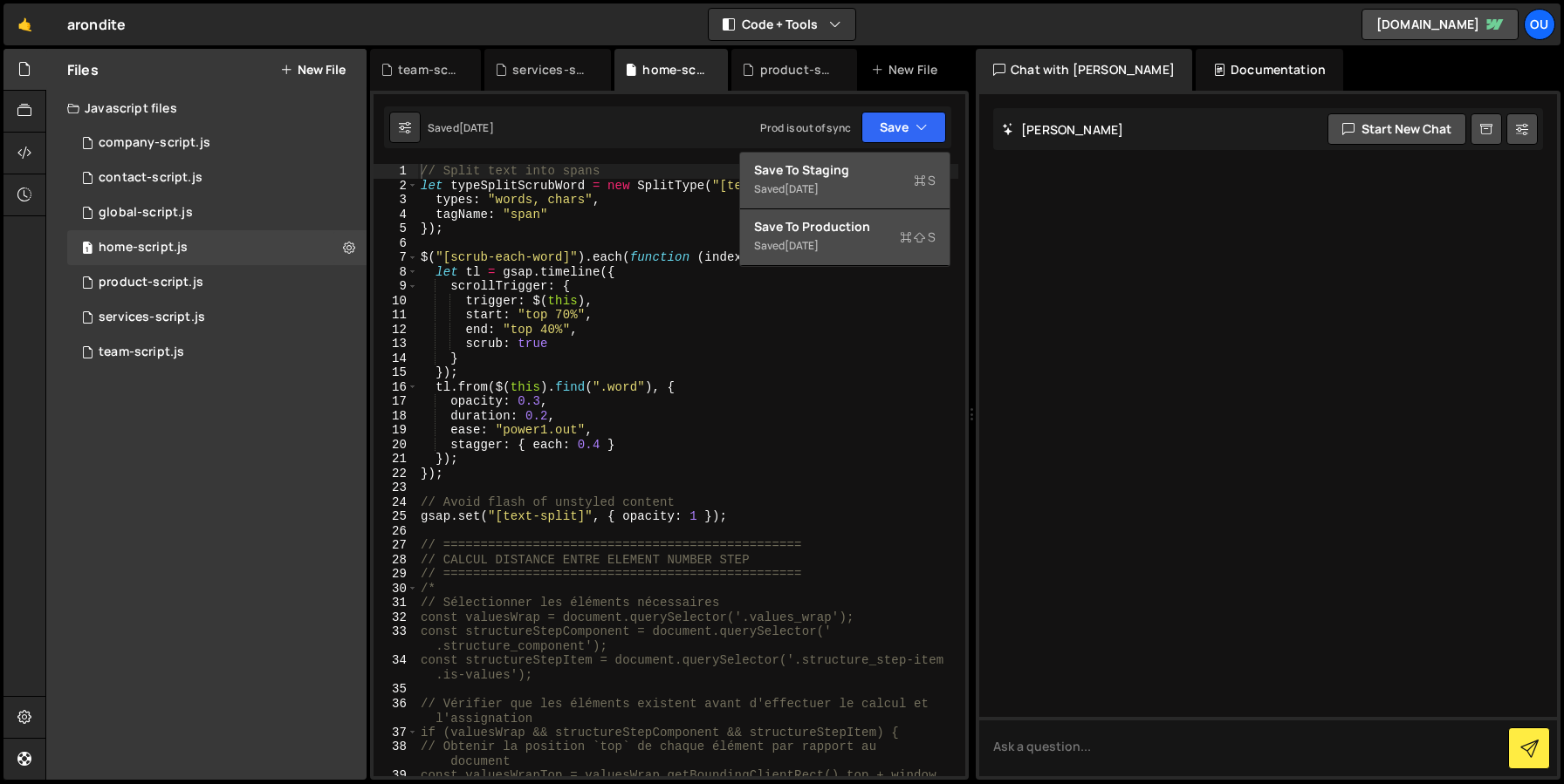
click at [848, 186] on div "Saved 1 month ago" at bounding box center [845, 190] width 182 height 21
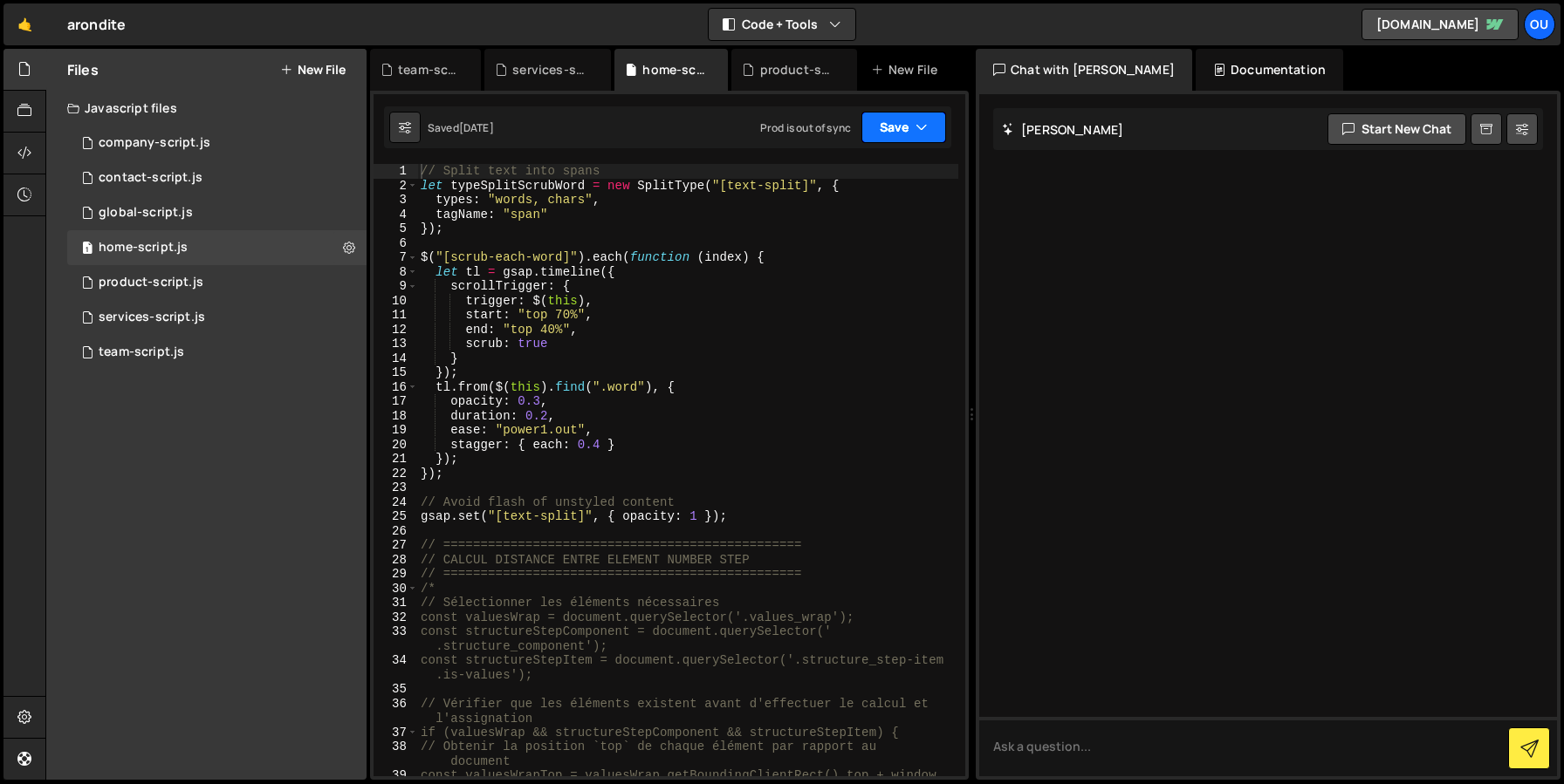
click at [886, 131] on button "Save" at bounding box center [903, 127] width 84 height 31
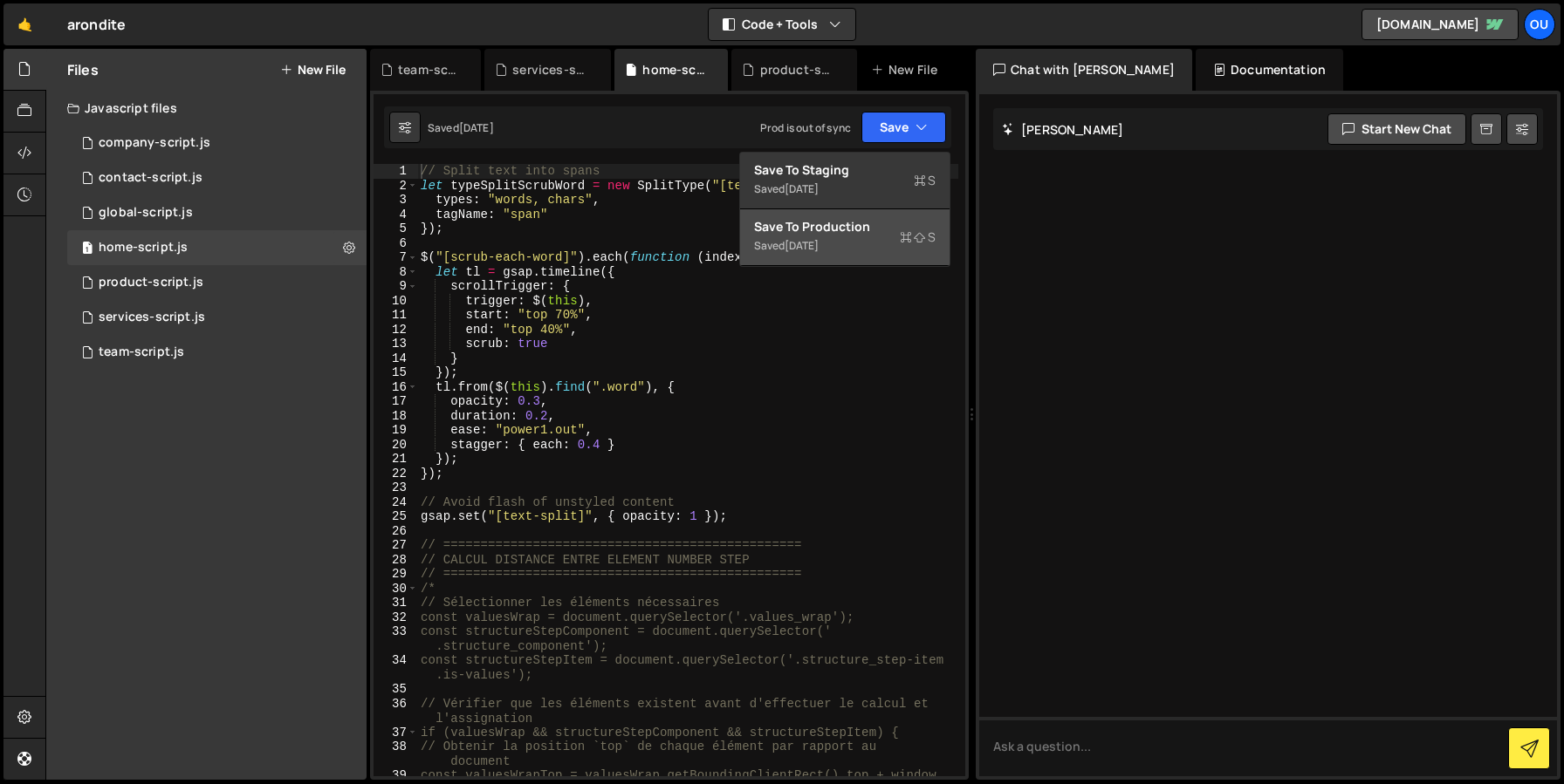
click at [814, 237] on div "Saved 10 months ago" at bounding box center [845, 247] width 182 height 21
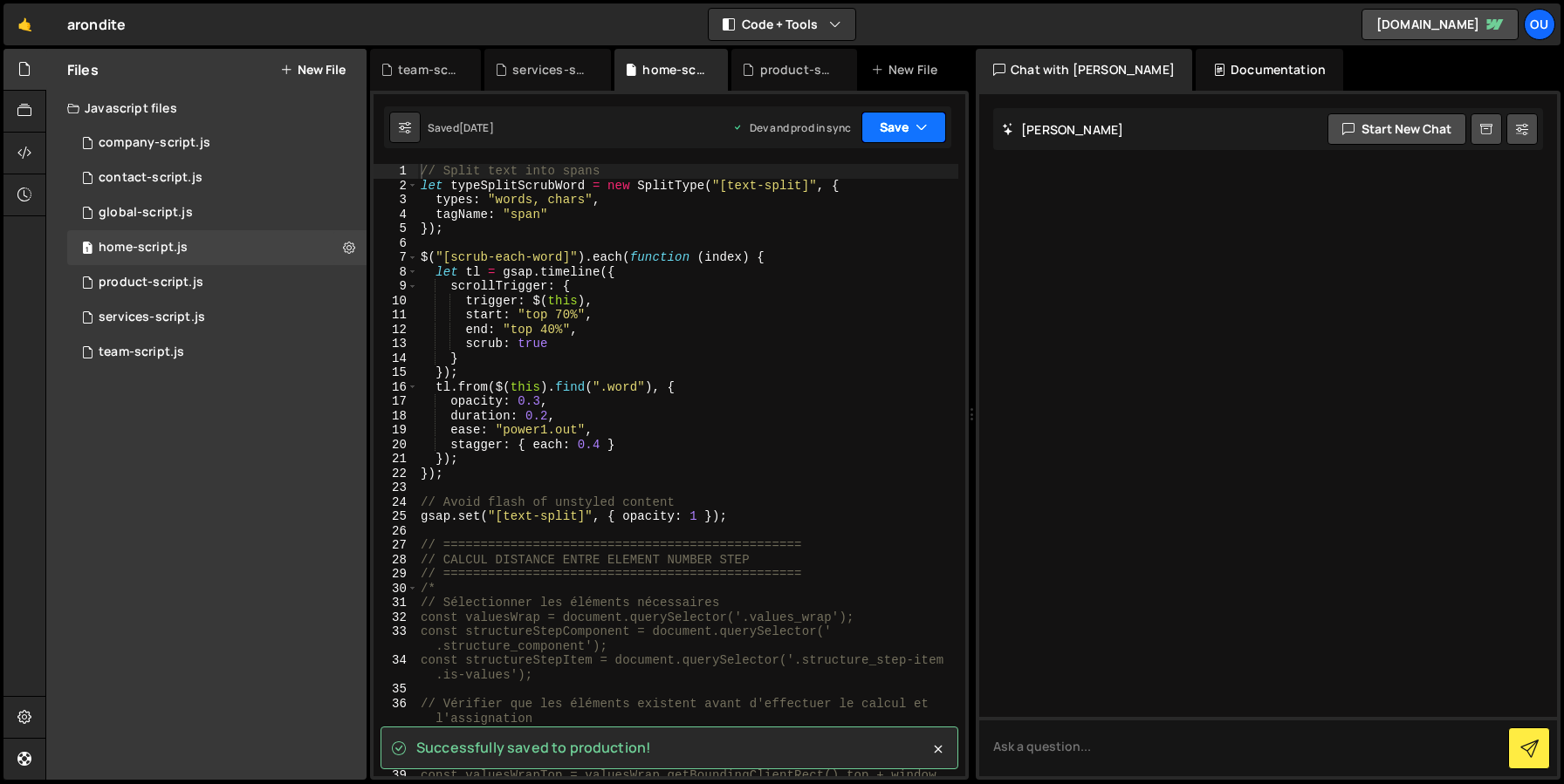
click at [887, 122] on button "Save" at bounding box center [903, 127] width 84 height 31
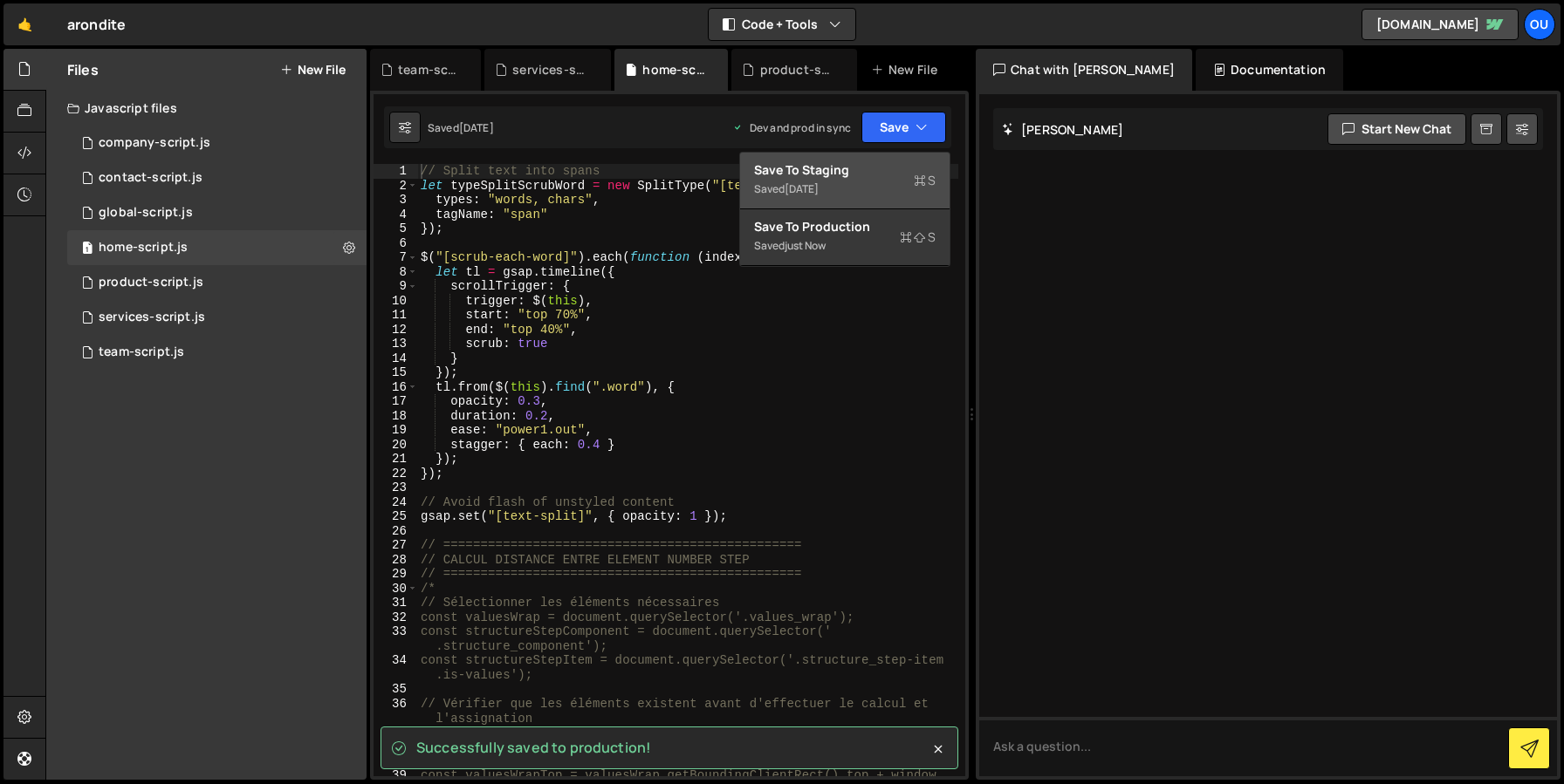
click at [805, 177] on div "Save to Staging S" at bounding box center [845, 170] width 182 height 18
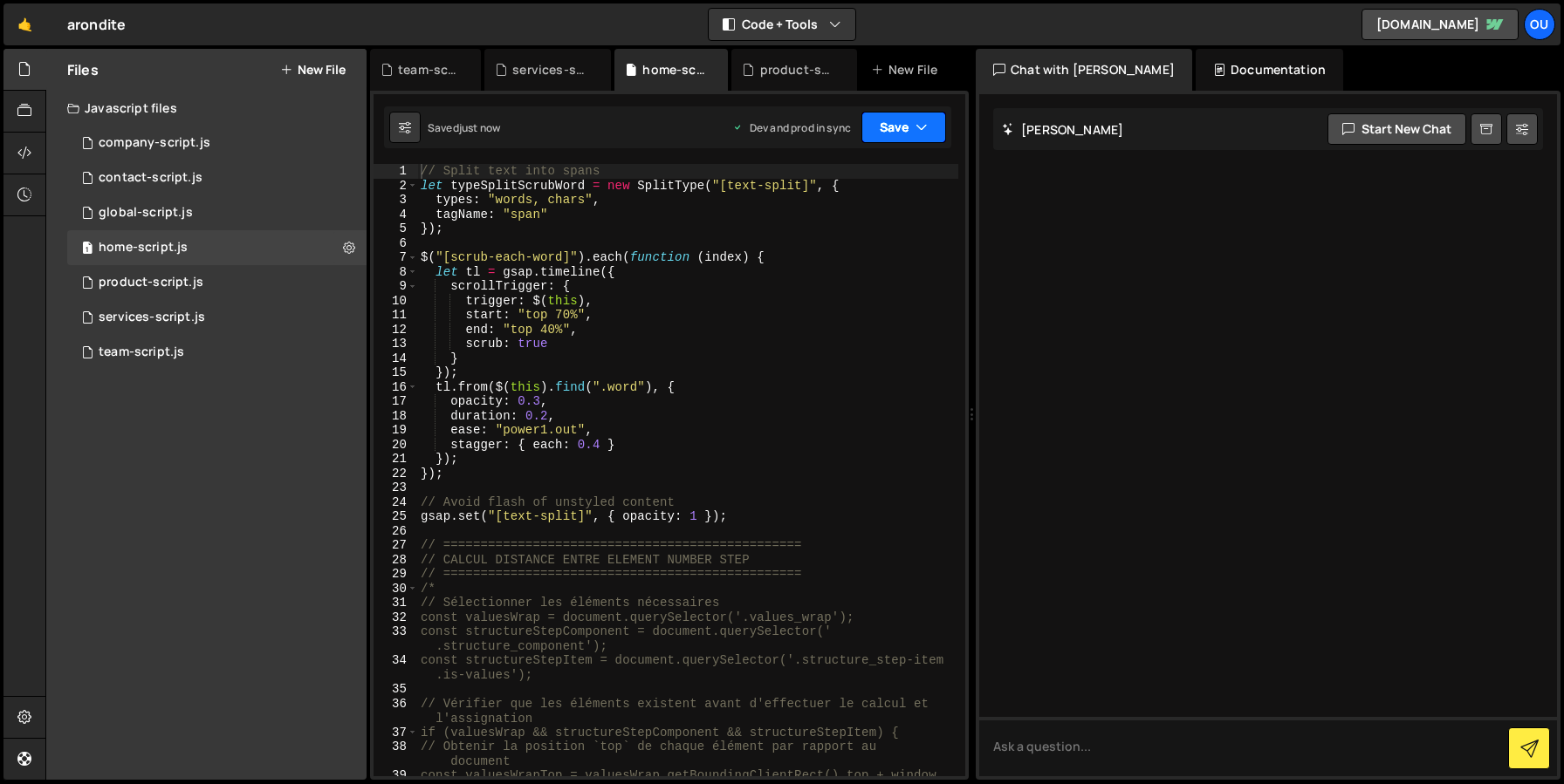
click at [879, 142] on button "Save" at bounding box center [903, 127] width 84 height 31
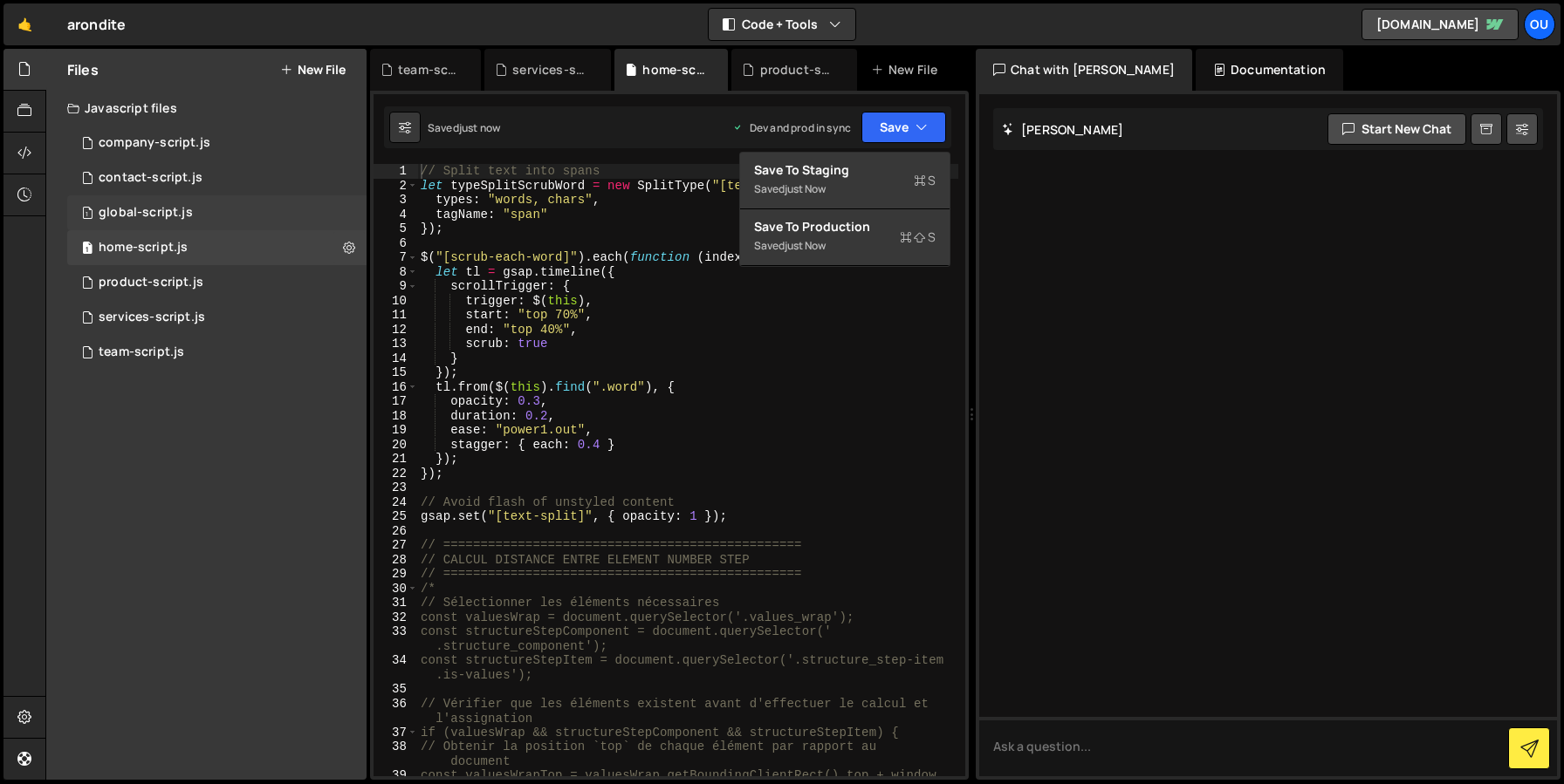
click at [162, 229] on div "1 global-script.js 0" at bounding box center [216, 212] width 299 height 35
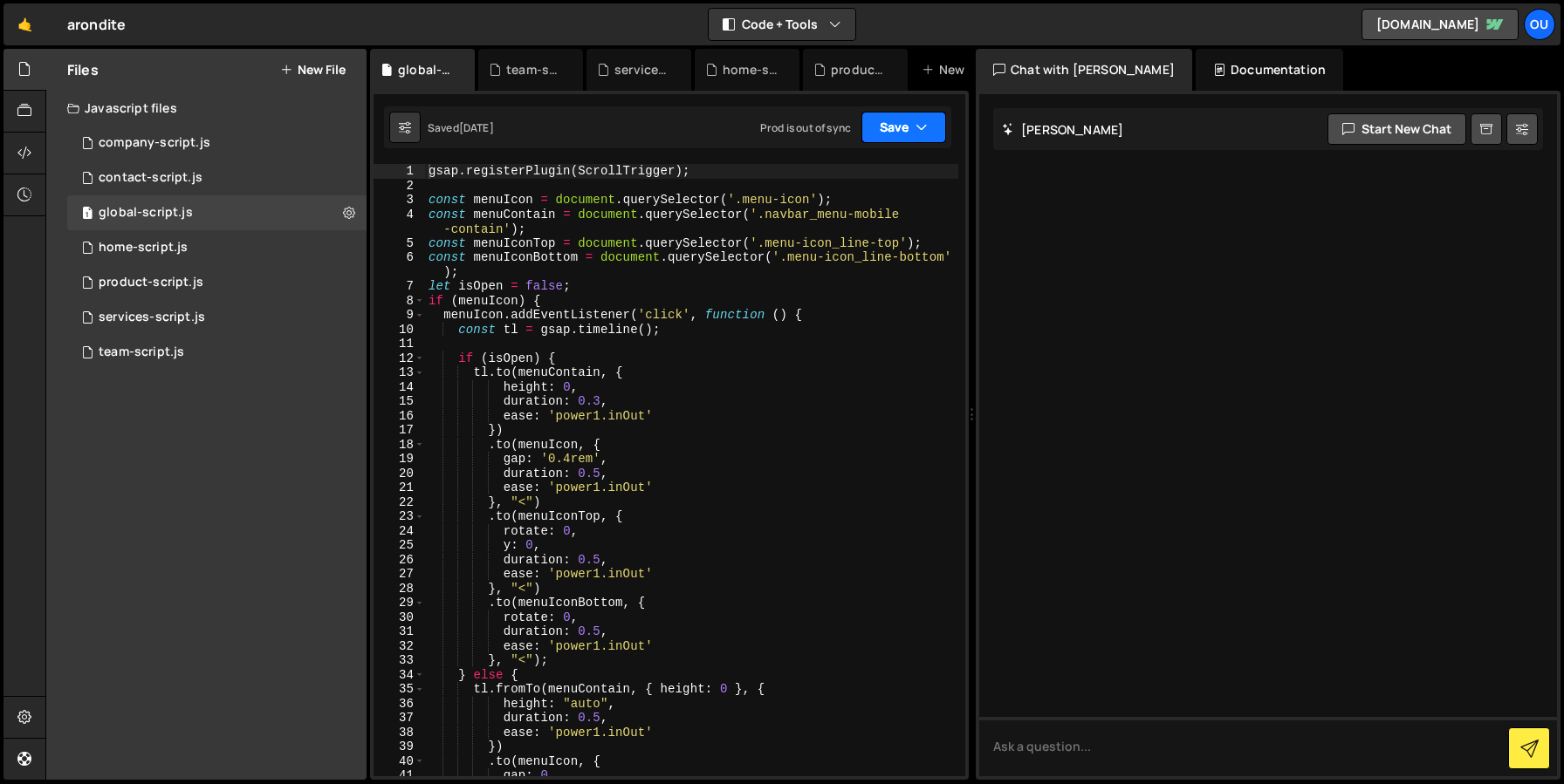
click at [876, 127] on button "Save" at bounding box center [903, 127] width 84 height 31
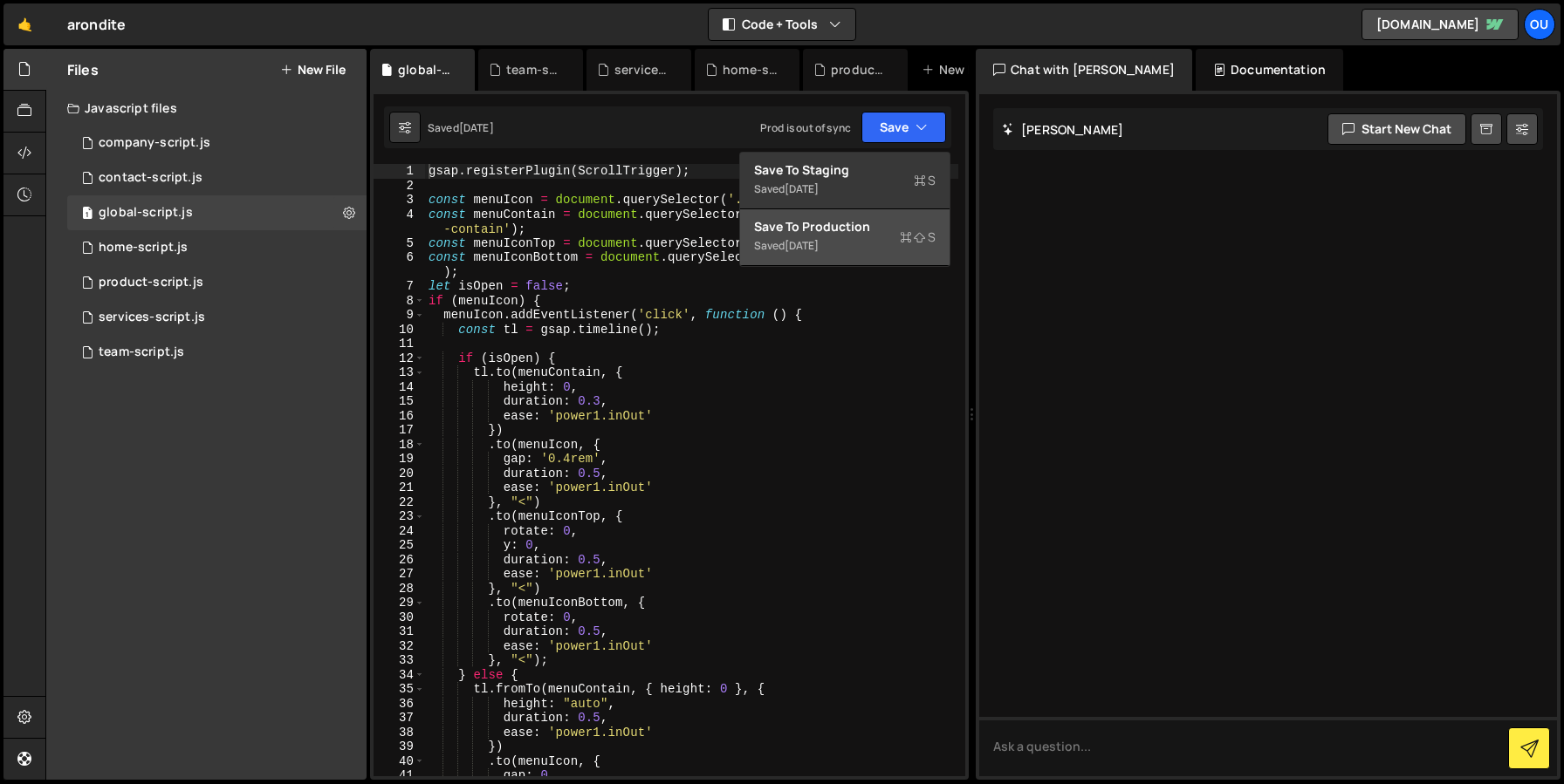
click at [800, 247] on div "6 months ago" at bounding box center [801, 246] width 34 height 15
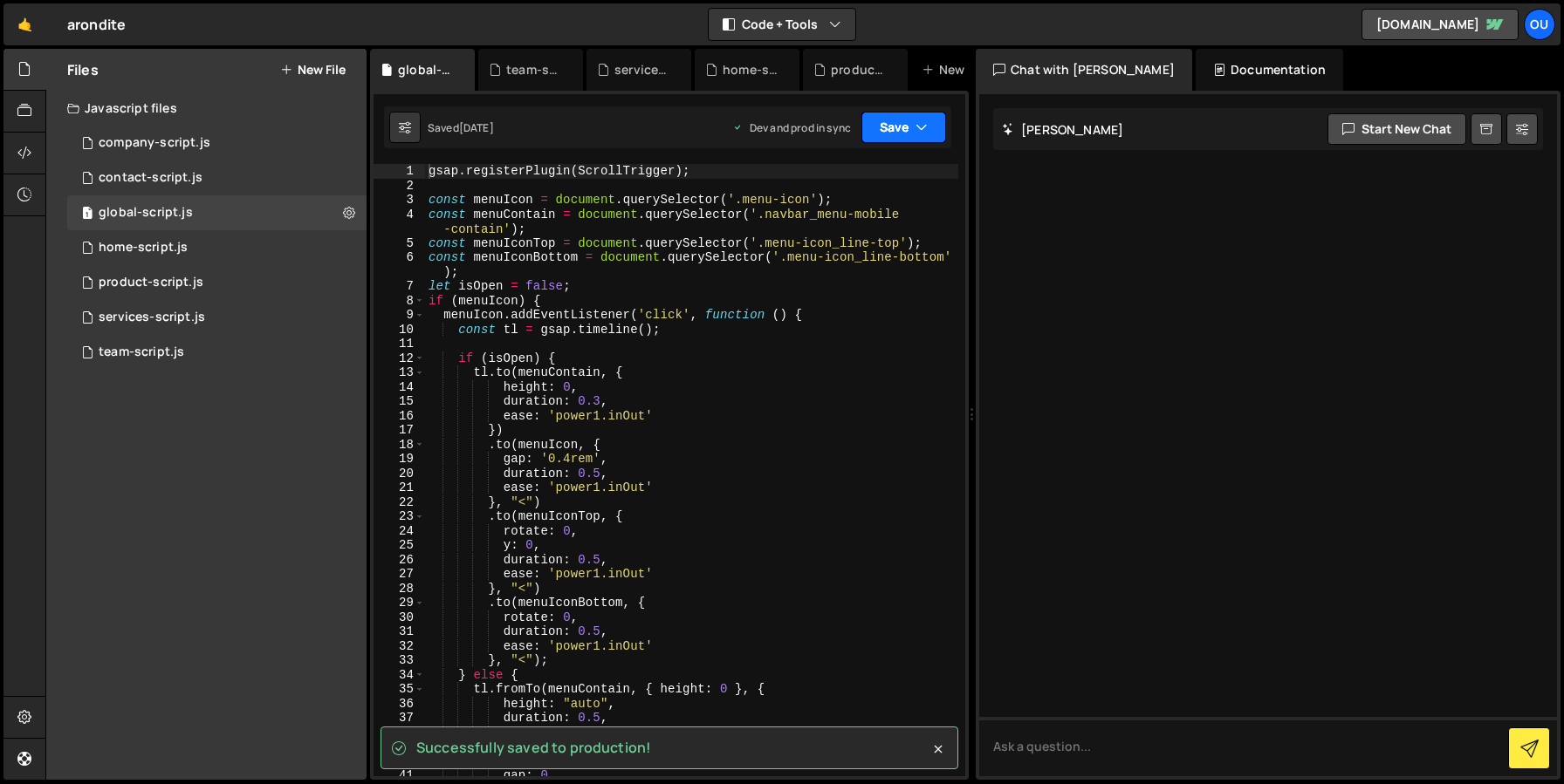
click at [888, 132] on button "Save" at bounding box center [903, 127] width 84 height 31
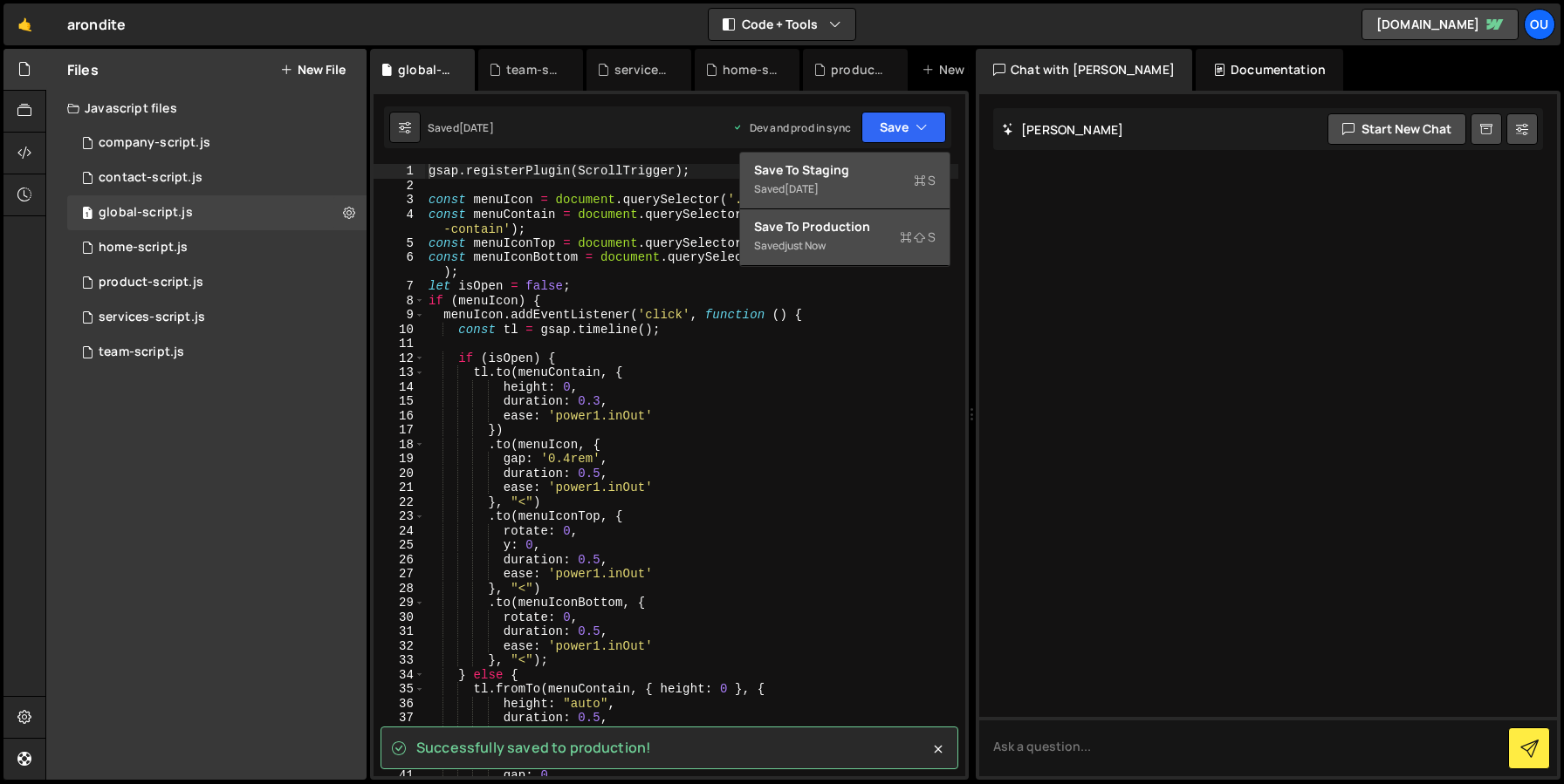
click at [812, 194] on div "1 month ago" at bounding box center [801, 189] width 34 height 15
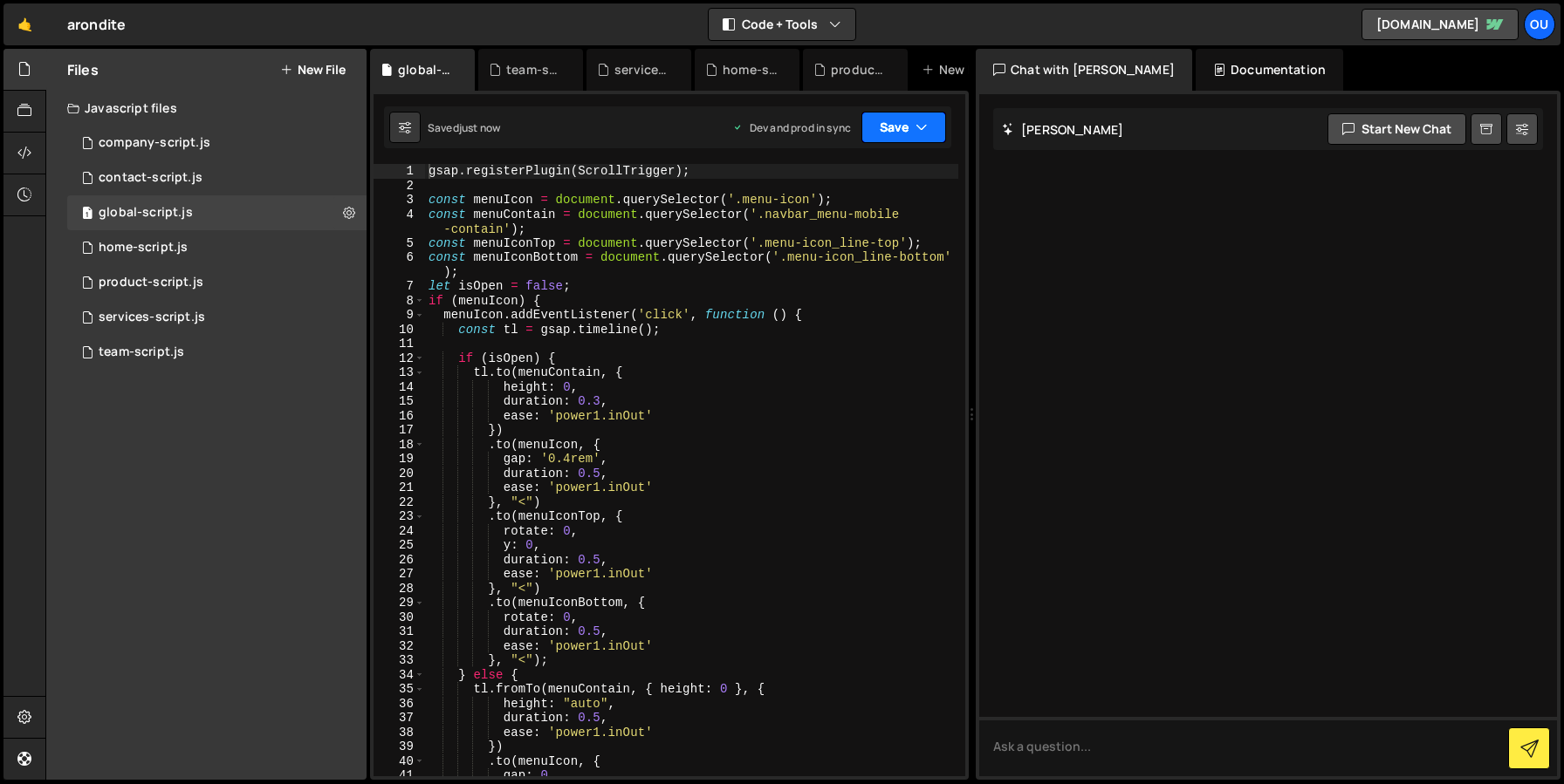
click at [880, 126] on button "Save" at bounding box center [903, 127] width 84 height 31
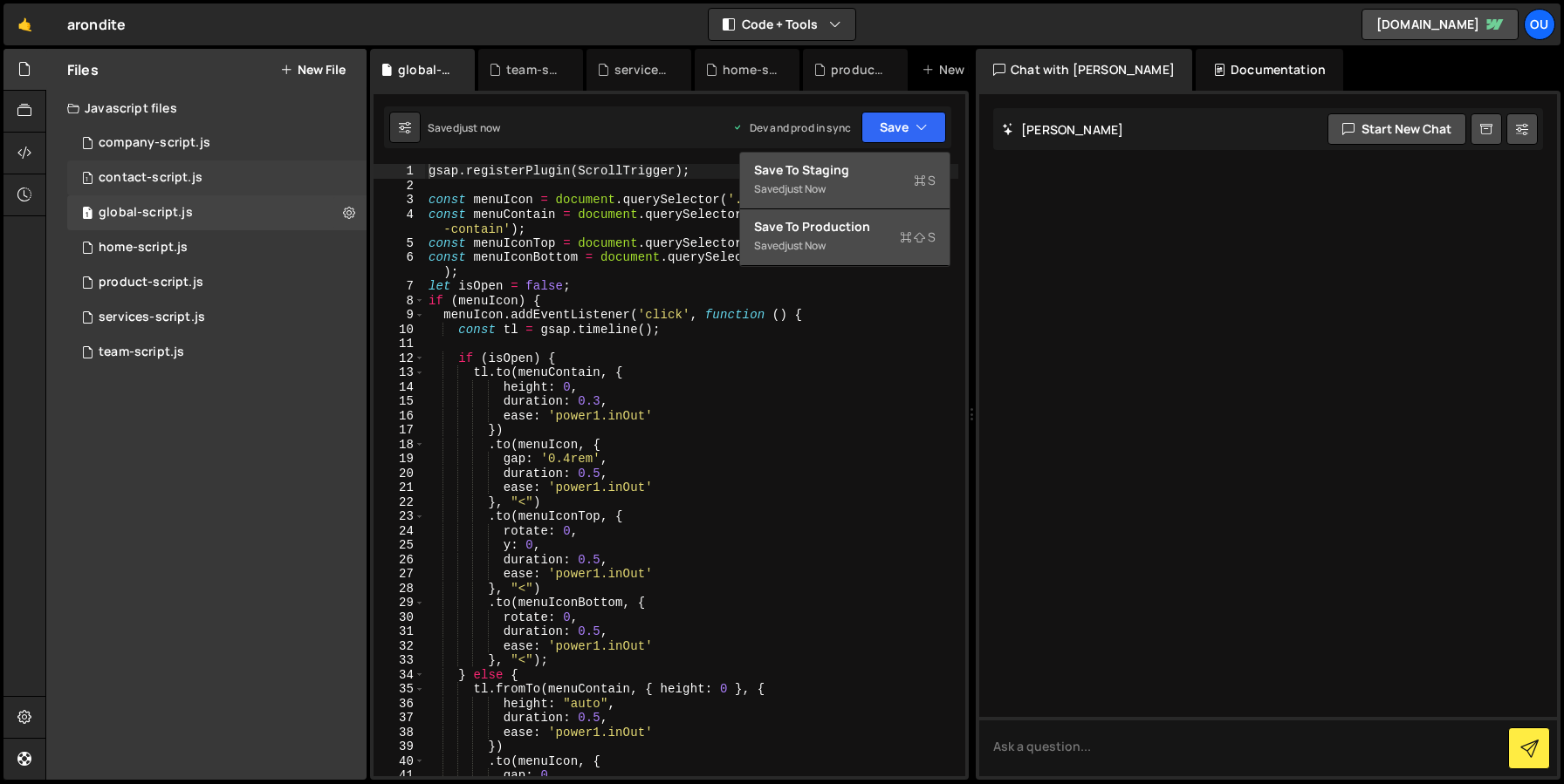
click at [201, 166] on div "1 contact-script.js 0" at bounding box center [216, 177] width 299 height 35
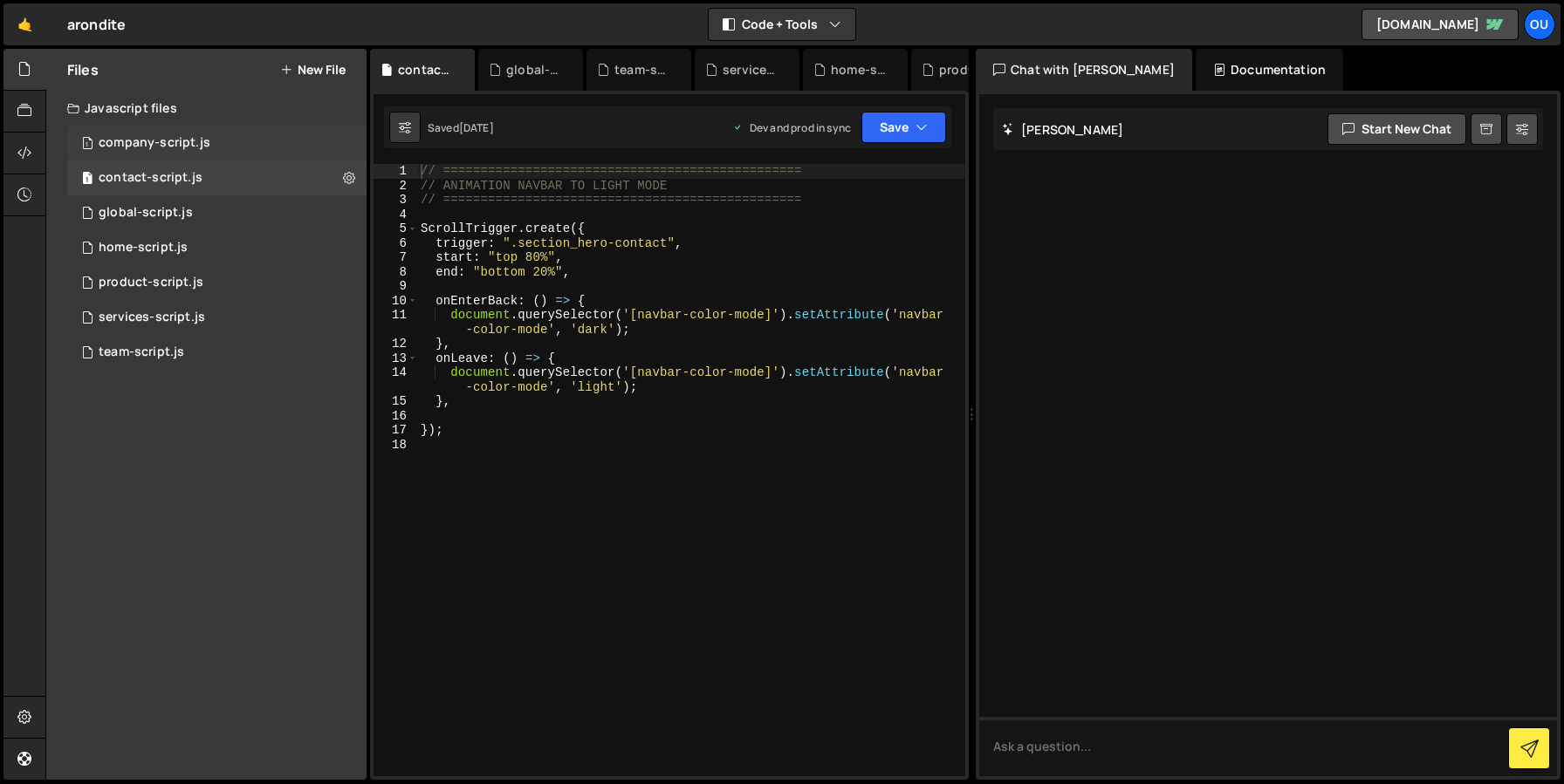
click at [150, 145] on div "company-script.js" at bounding box center [154, 143] width 112 height 16
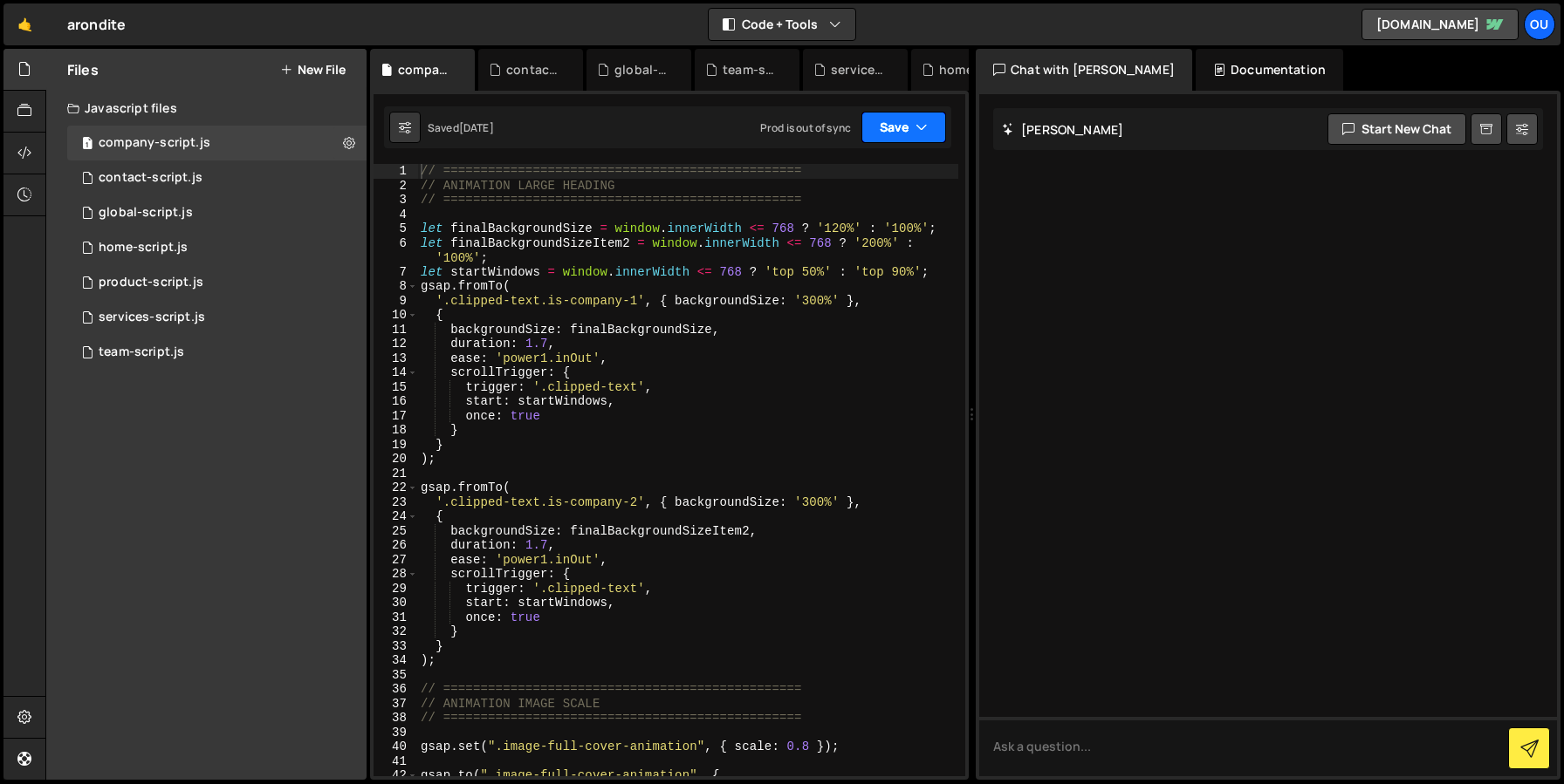
click at [885, 123] on button "Save" at bounding box center [903, 127] width 84 height 31
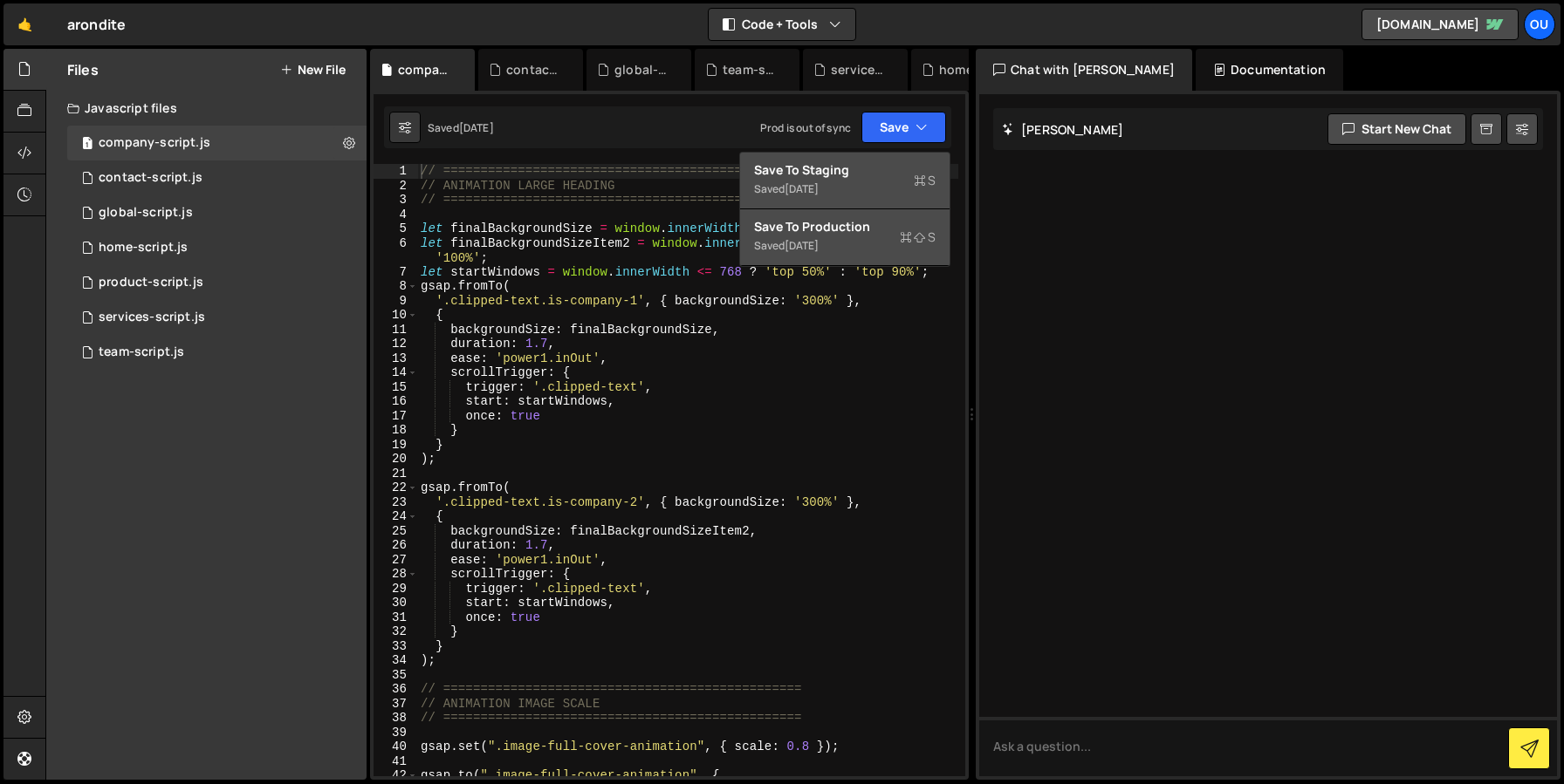
click at [819, 239] on div "10 months ago" at bounding box center [801, 246] width 34 height 15
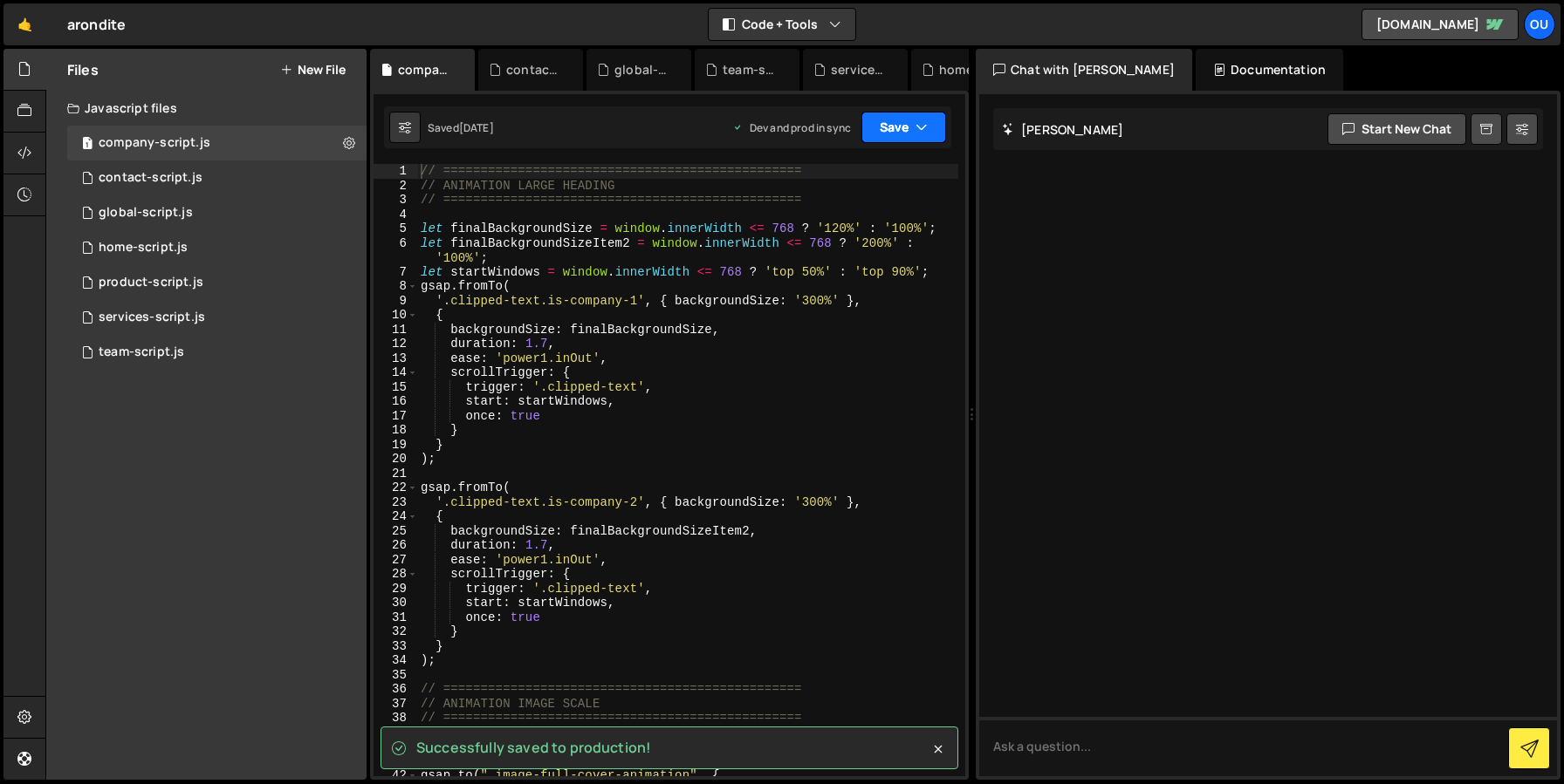
click at [897, 129] on button "Save" at bounding box center [903, 127] width 84 height 31
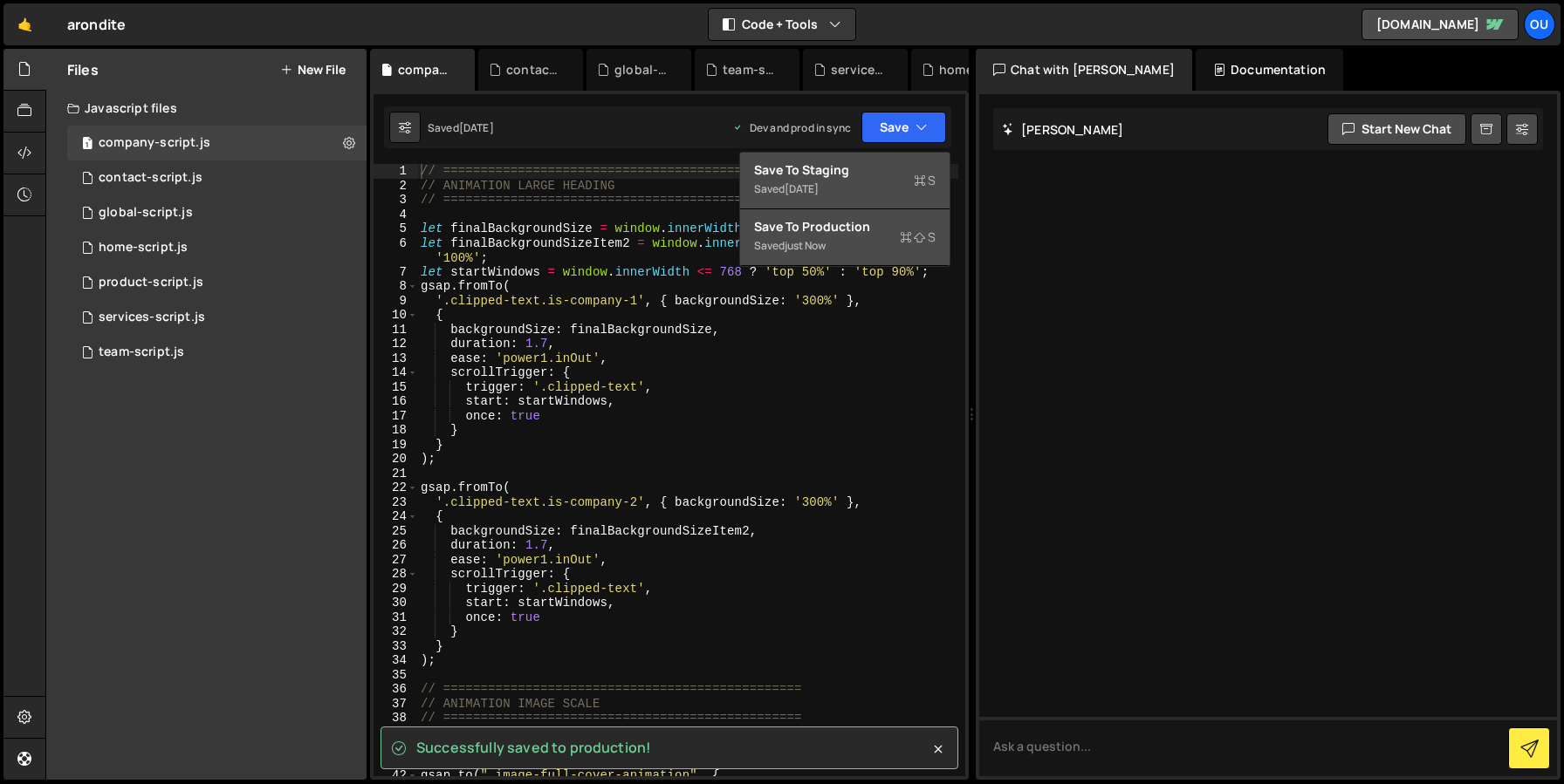
click at [816, 176] on div "Save to Staging S" at bounding box center [845, 170] width 182 height 18
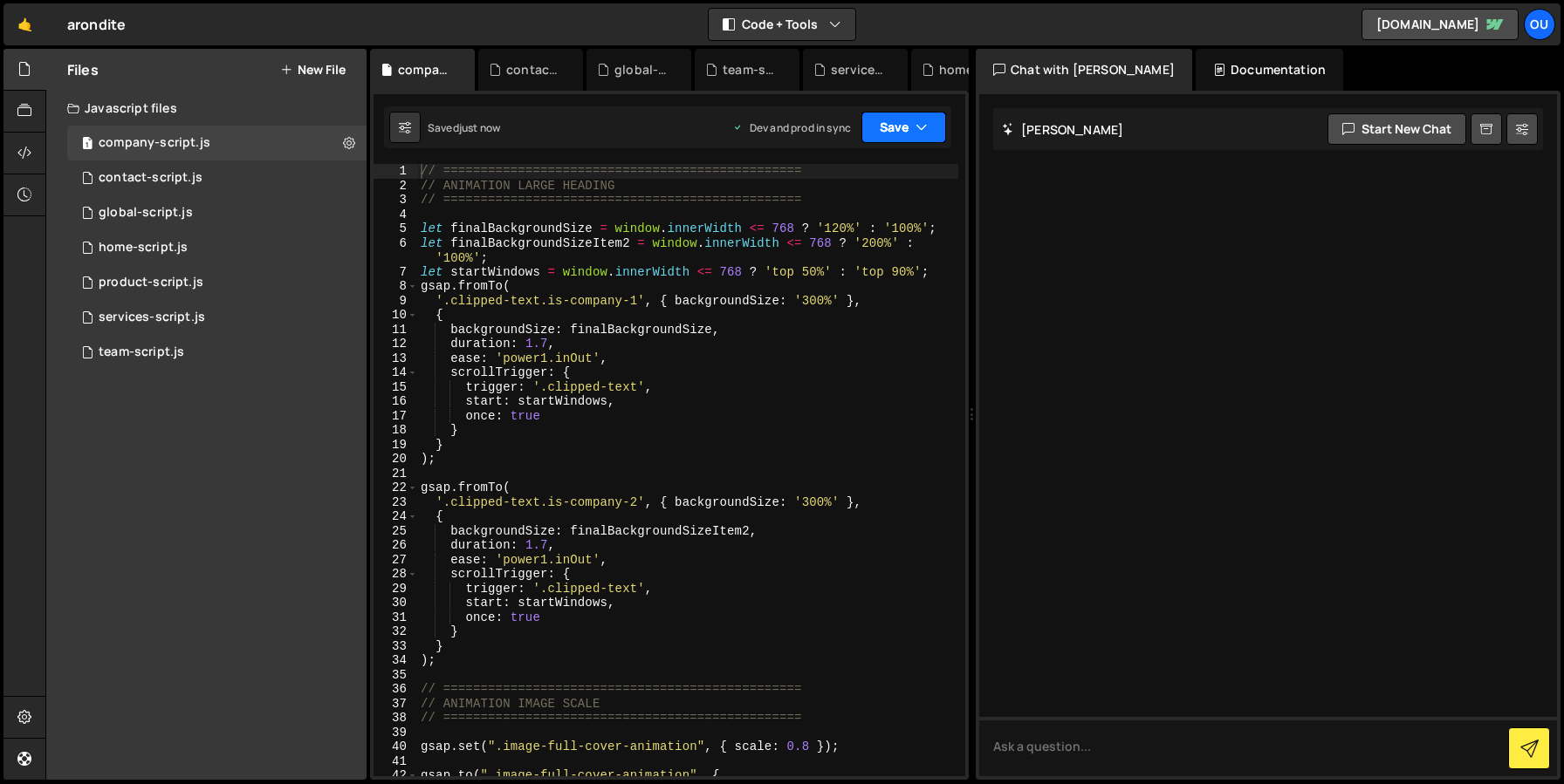
click at [897, 140] on button "Save" at bounding box center [903, 127] width 84 height 31
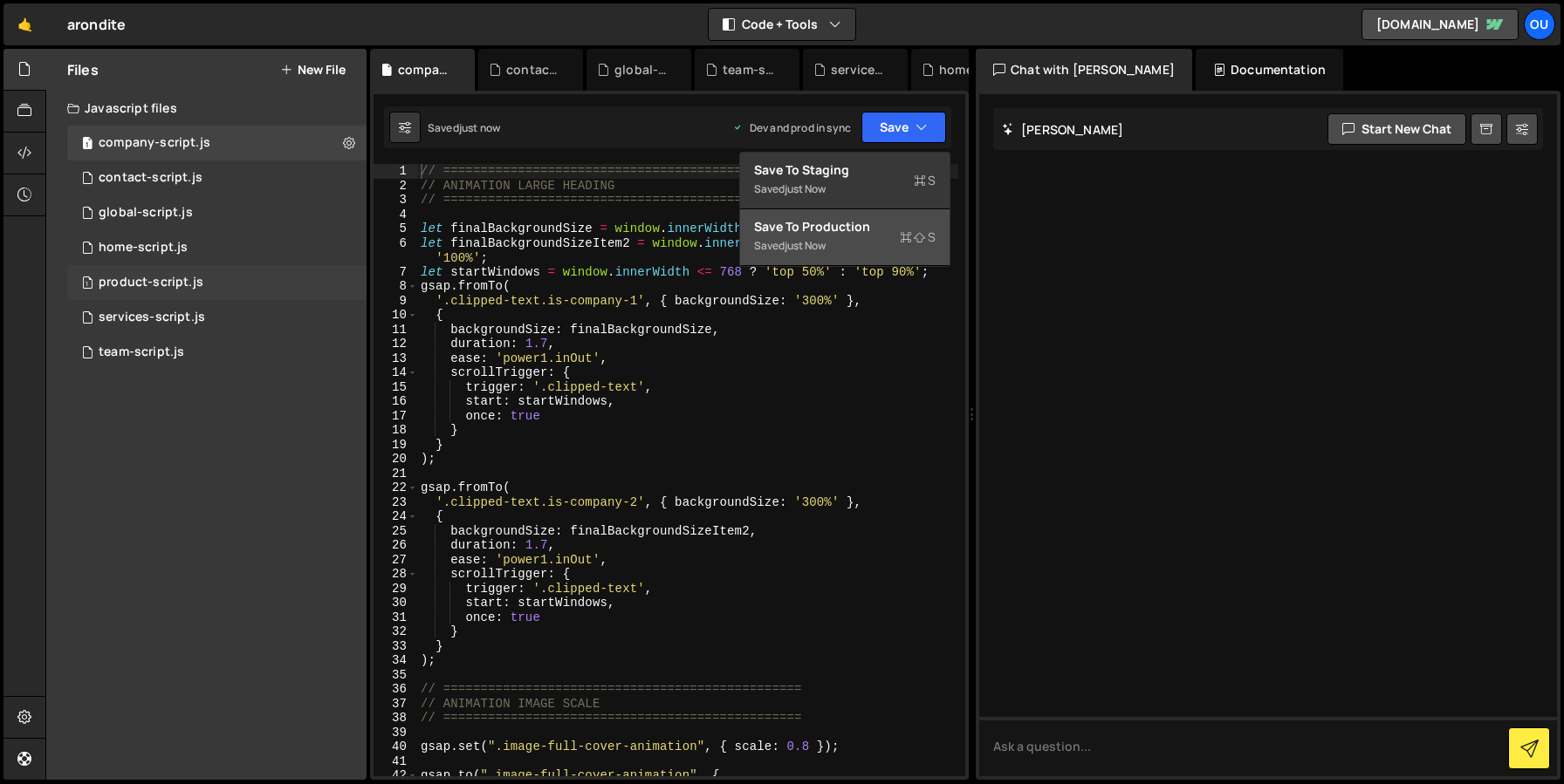
click at [133, 289] on div "product-script.js" at bounding box center [151, 283] width 105 height 16
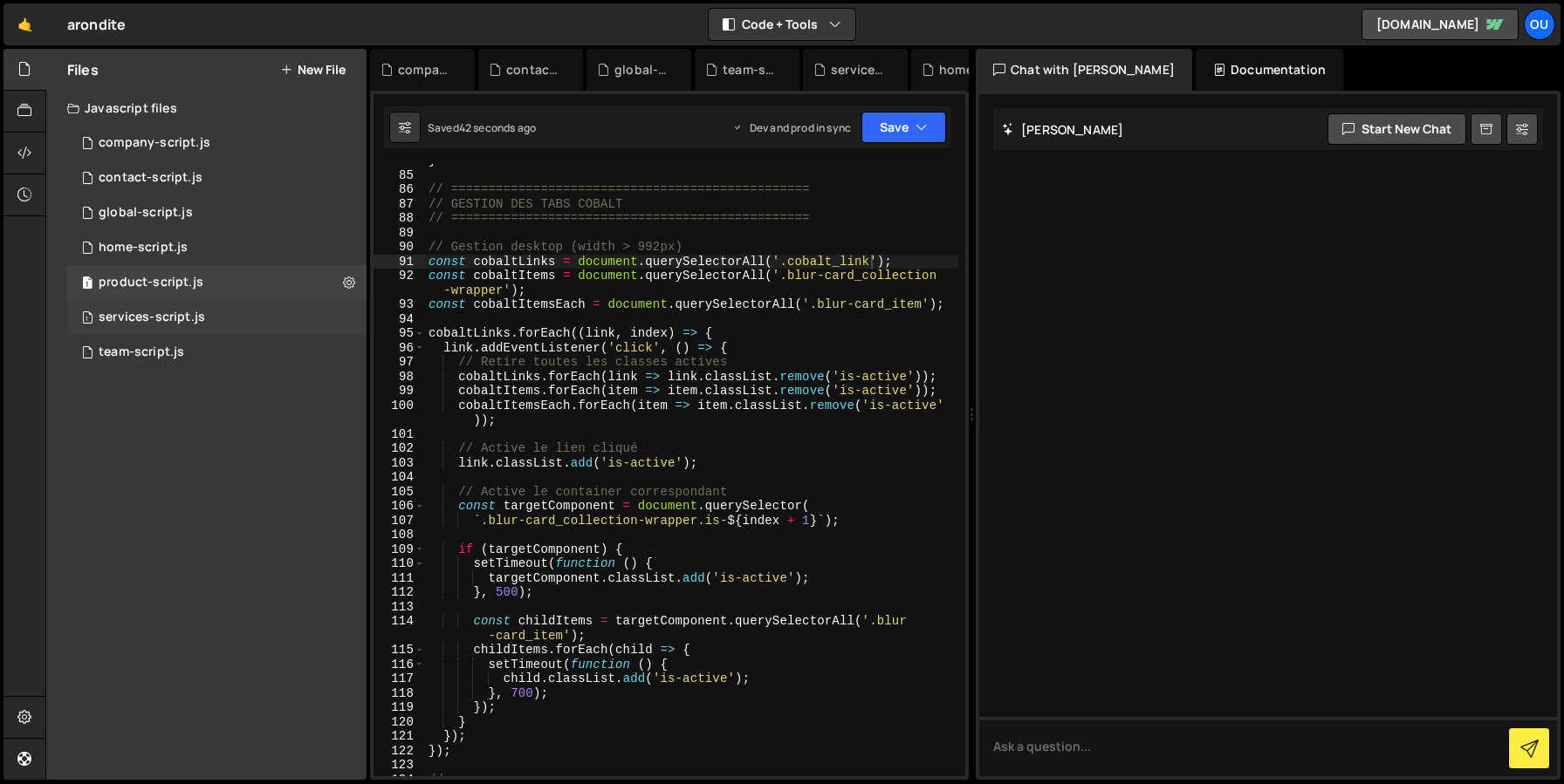
click at [126, 321] on div "services-script.js" at bounding box center [152, 318] width 106 height 16
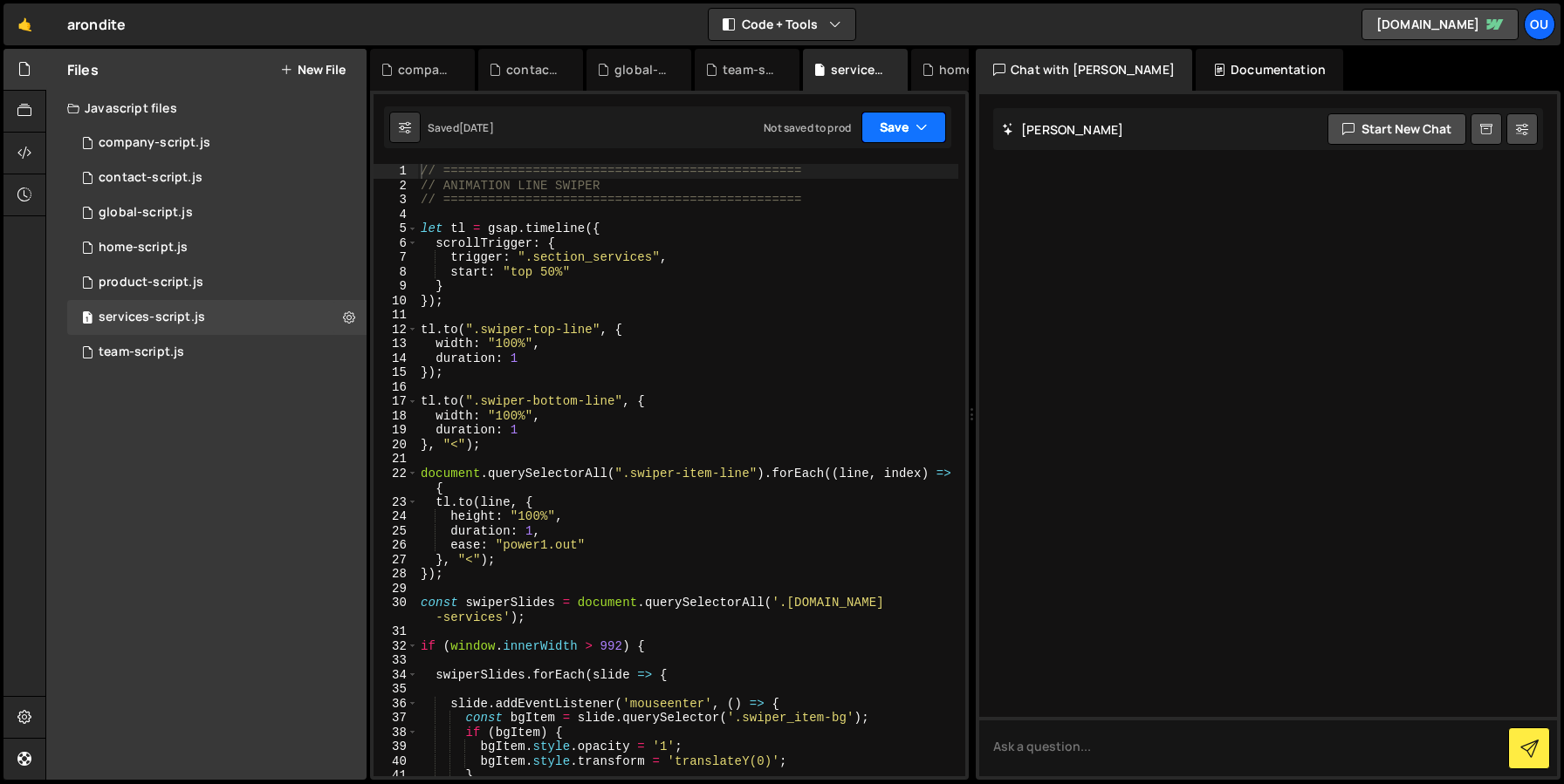
click at [909, 123] on button "Save" at bounding box center [903, 127] width 84 height 31
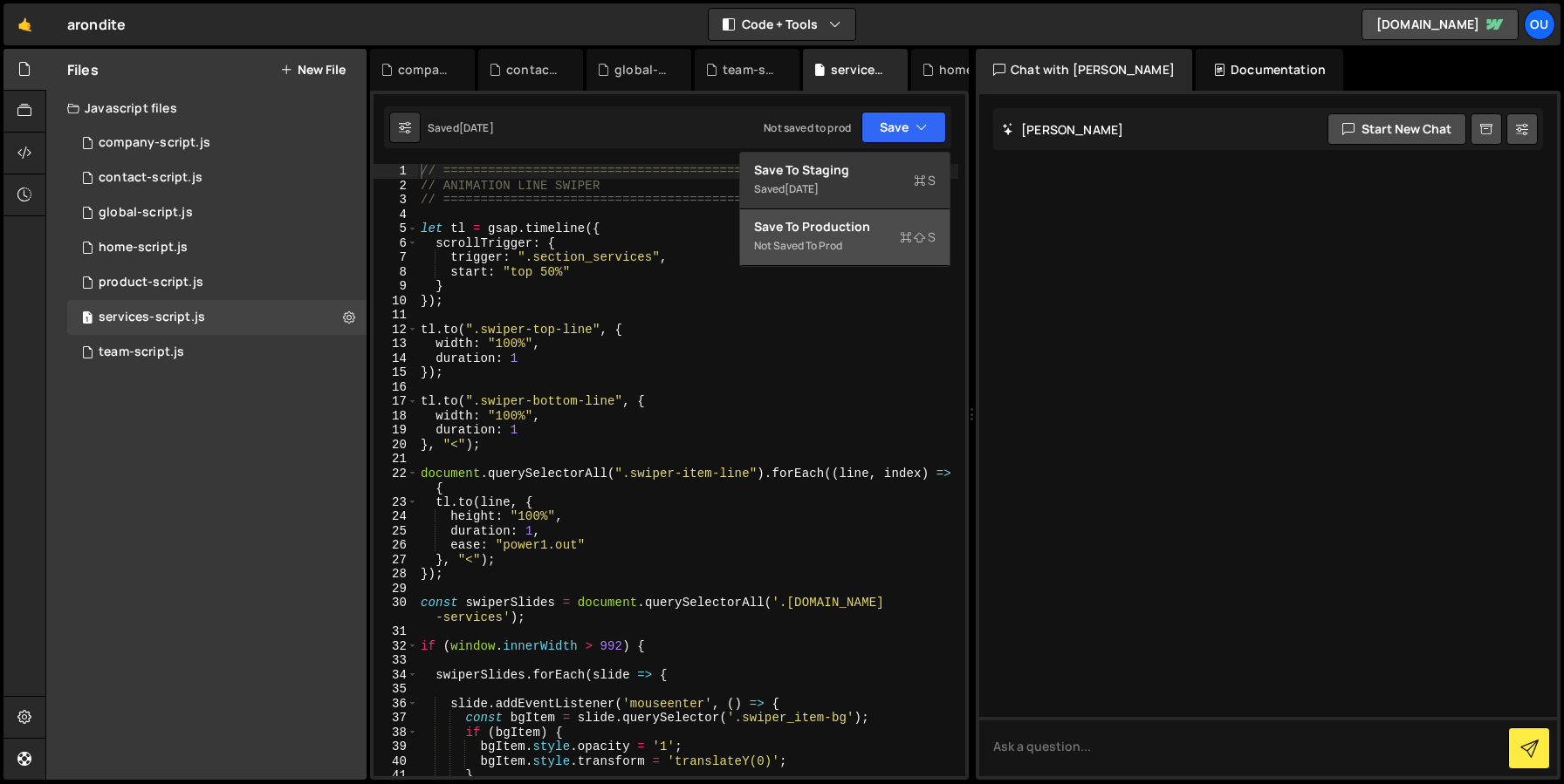
click at [823, 232] on div "Save to Production S" at bounding box center [845, 227] width 182 height 18
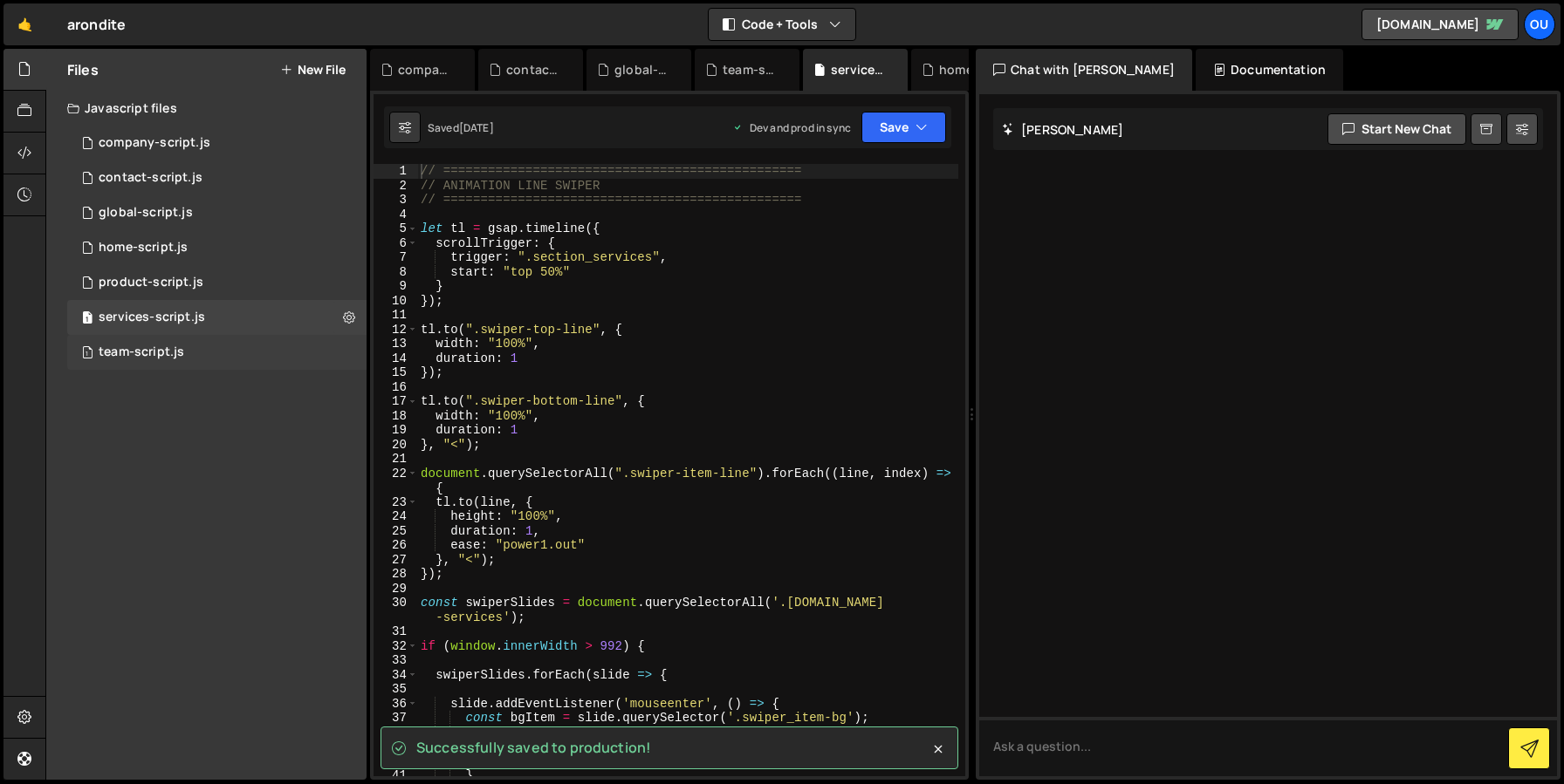
click at [200, 349] on div "1 team-script.js 0" at bounding box center [216, 352] width 299 height 35
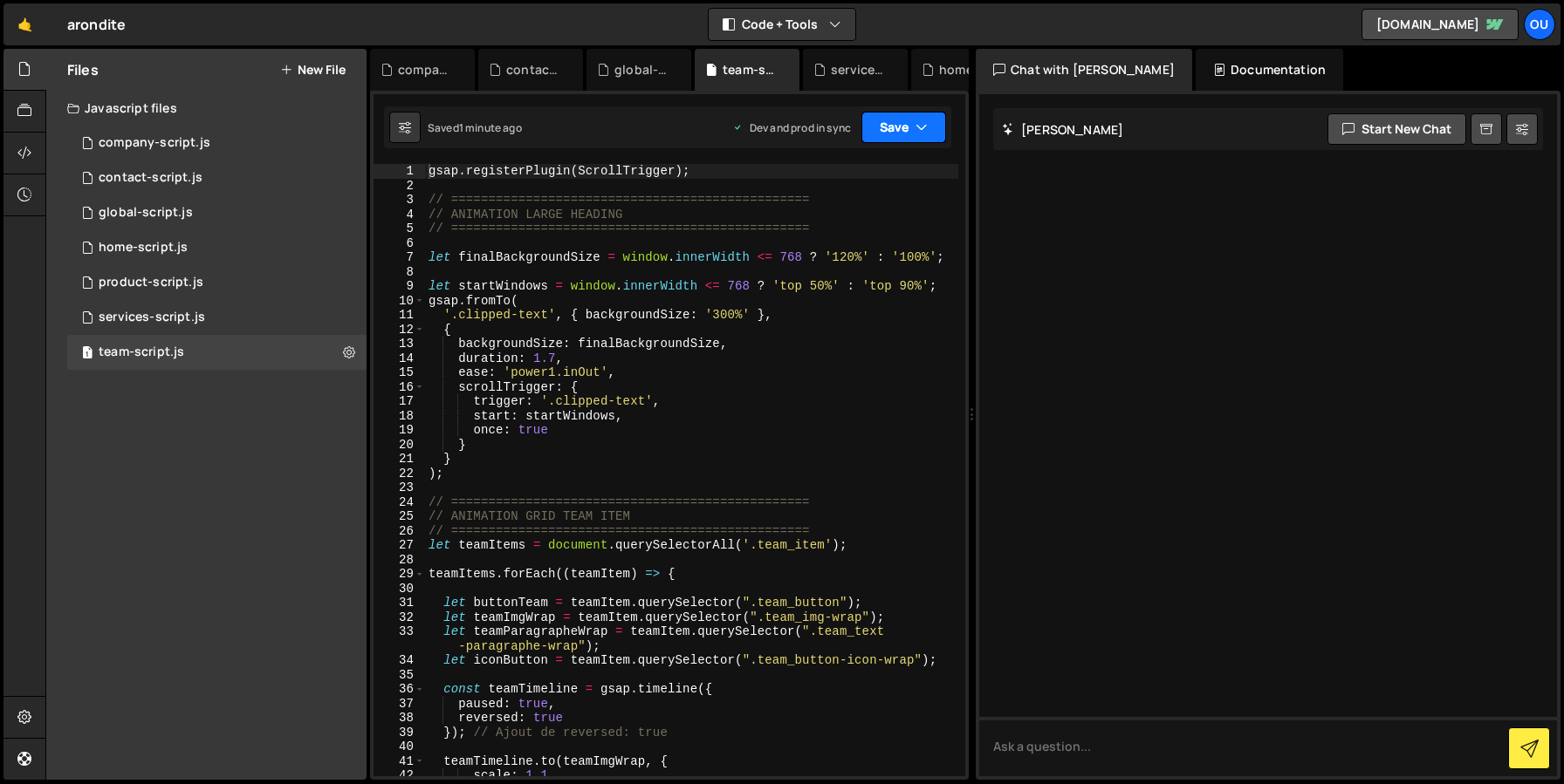
click at [932, 120] on button "Save" at bounding box center [903, 127] width 84 height 31
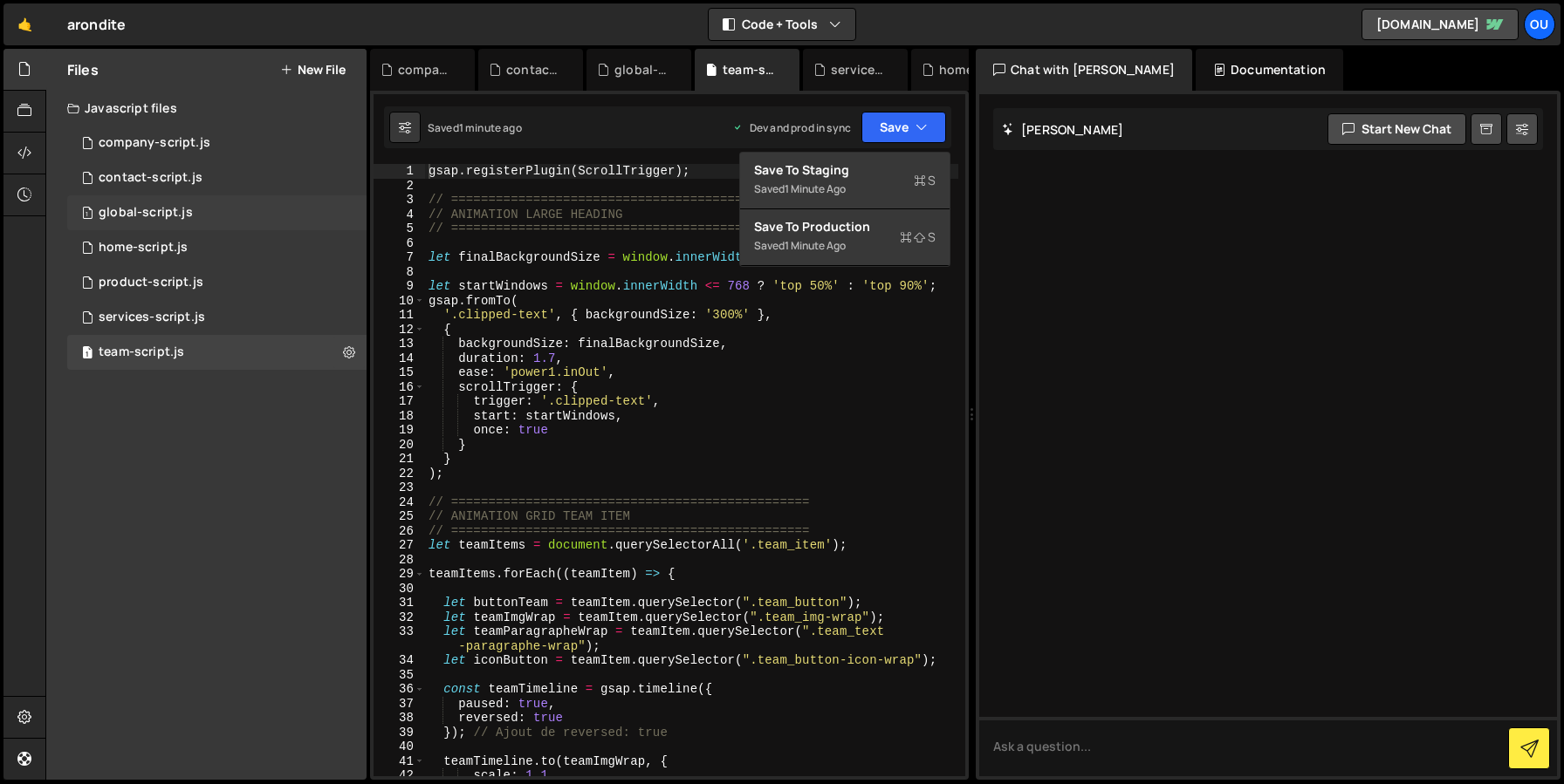
click at [131, 215] on div "global-script.js" at bounding box center [145, 213] width 94 height 16
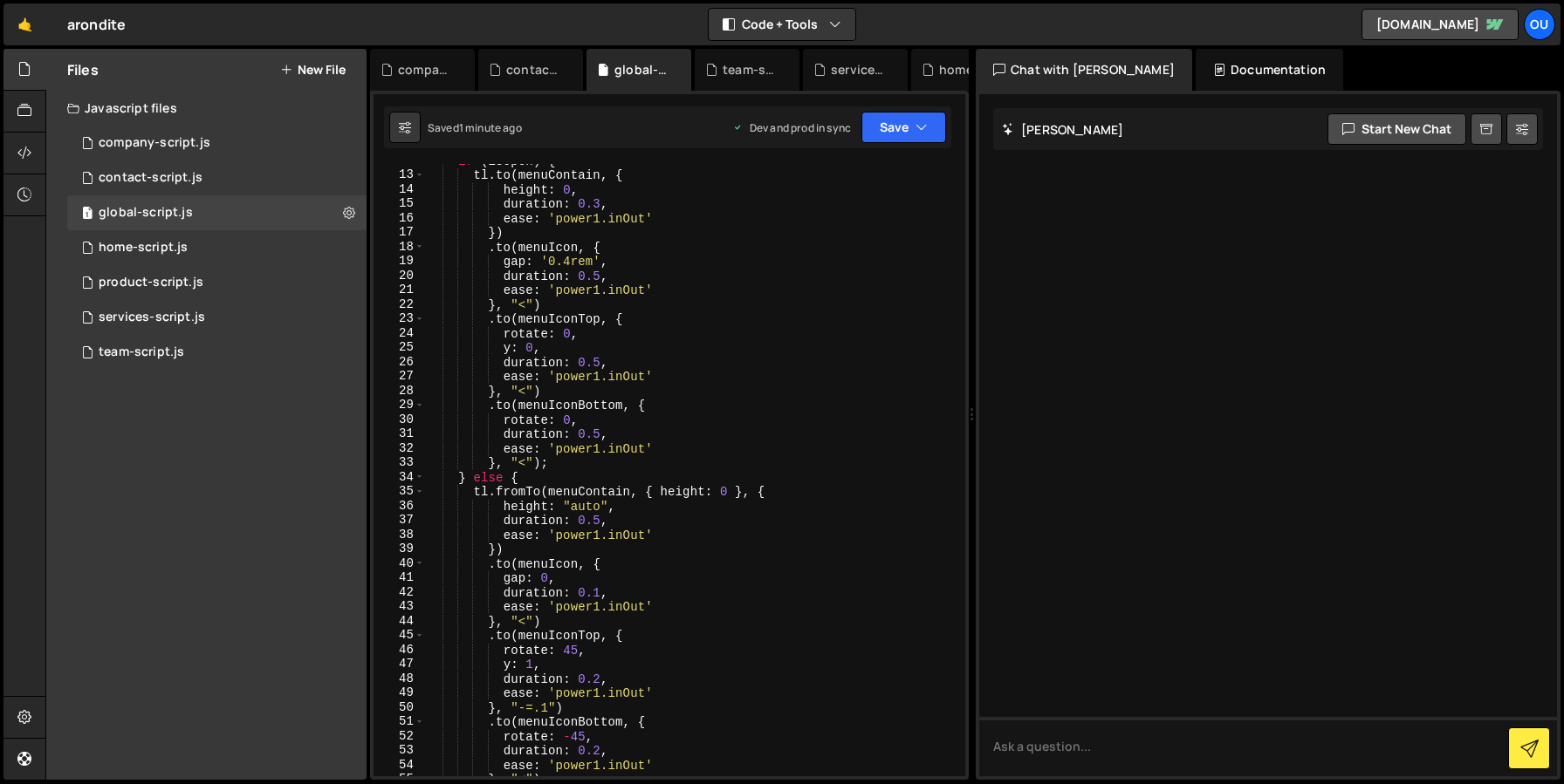
scroll to position [0, 0]
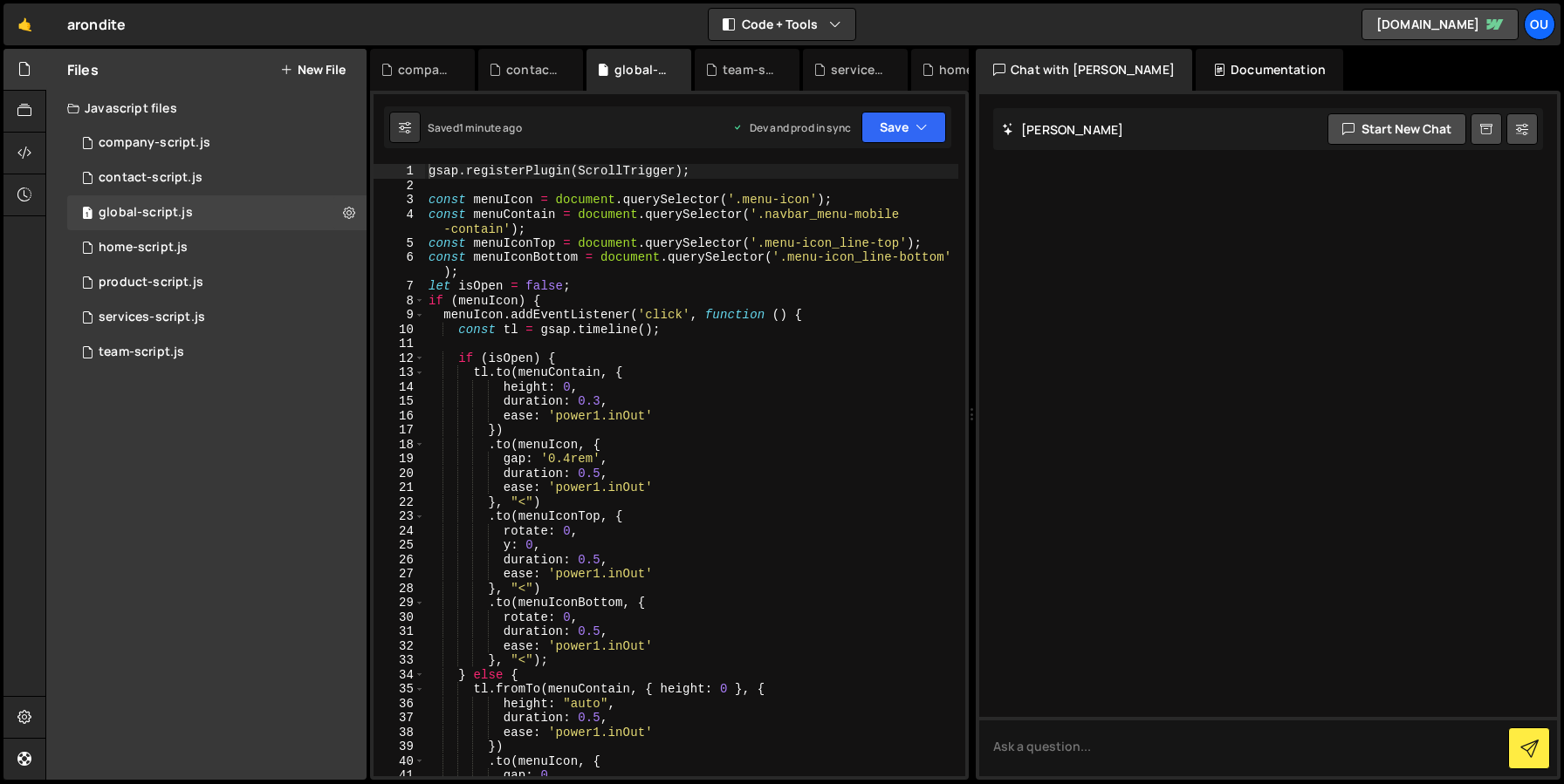
type textarea ".to(menuIcon, {"
click at [732, 439] on div "gsap . registerPlugin ( ScrollTrigger ) ; const menuIcon = document . querySele…" at bounding box center [691, 484] width 533 height 641
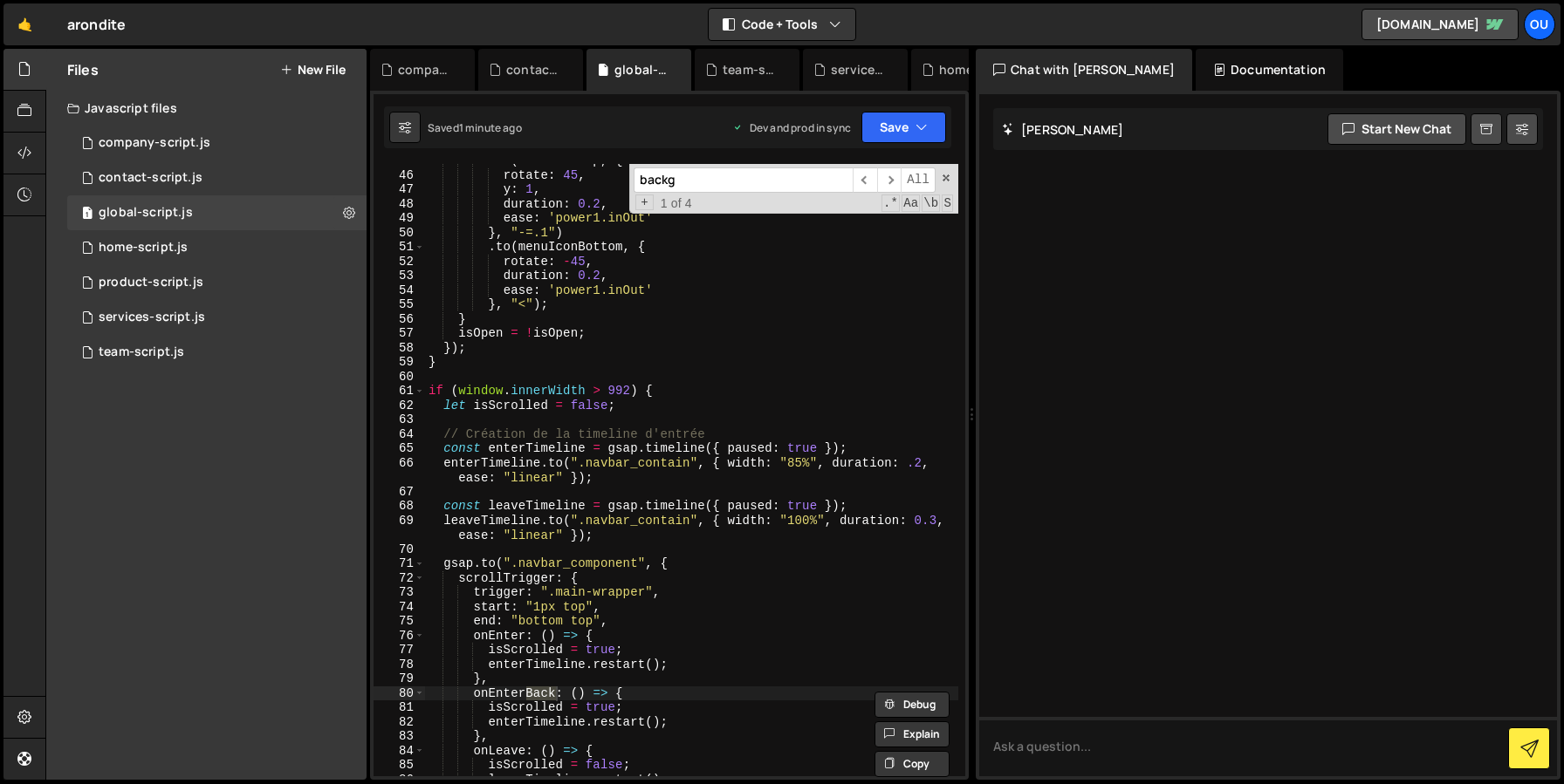
scroll to position [7538, 0]
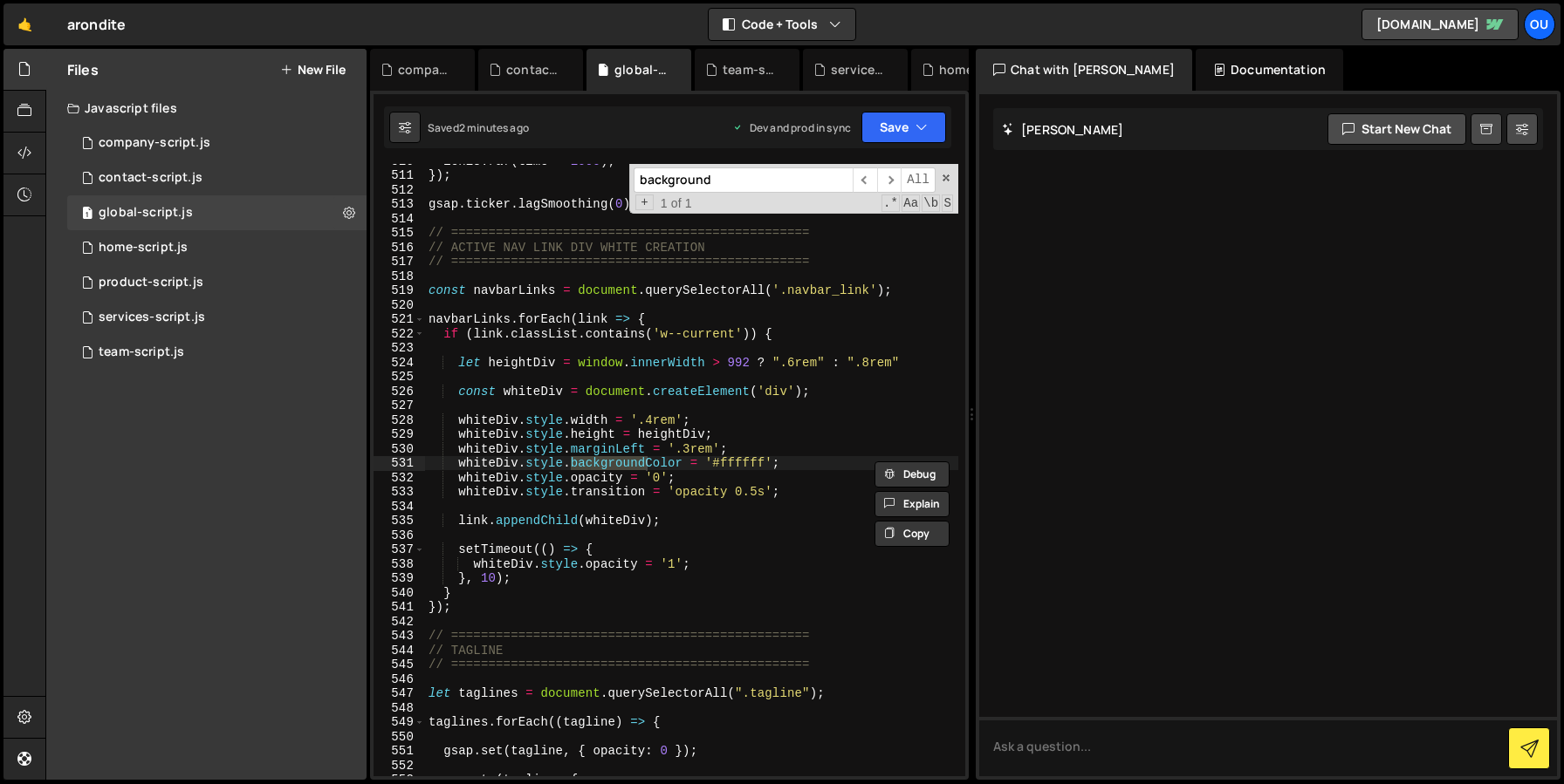
drag, startPoint x: 716, startPoint y: 184, endPoint x: 642, endPoint y: 182, distance: 74.0
click at [642, 182] on input "background" at bounding box center [743, 180] width 219 height 26
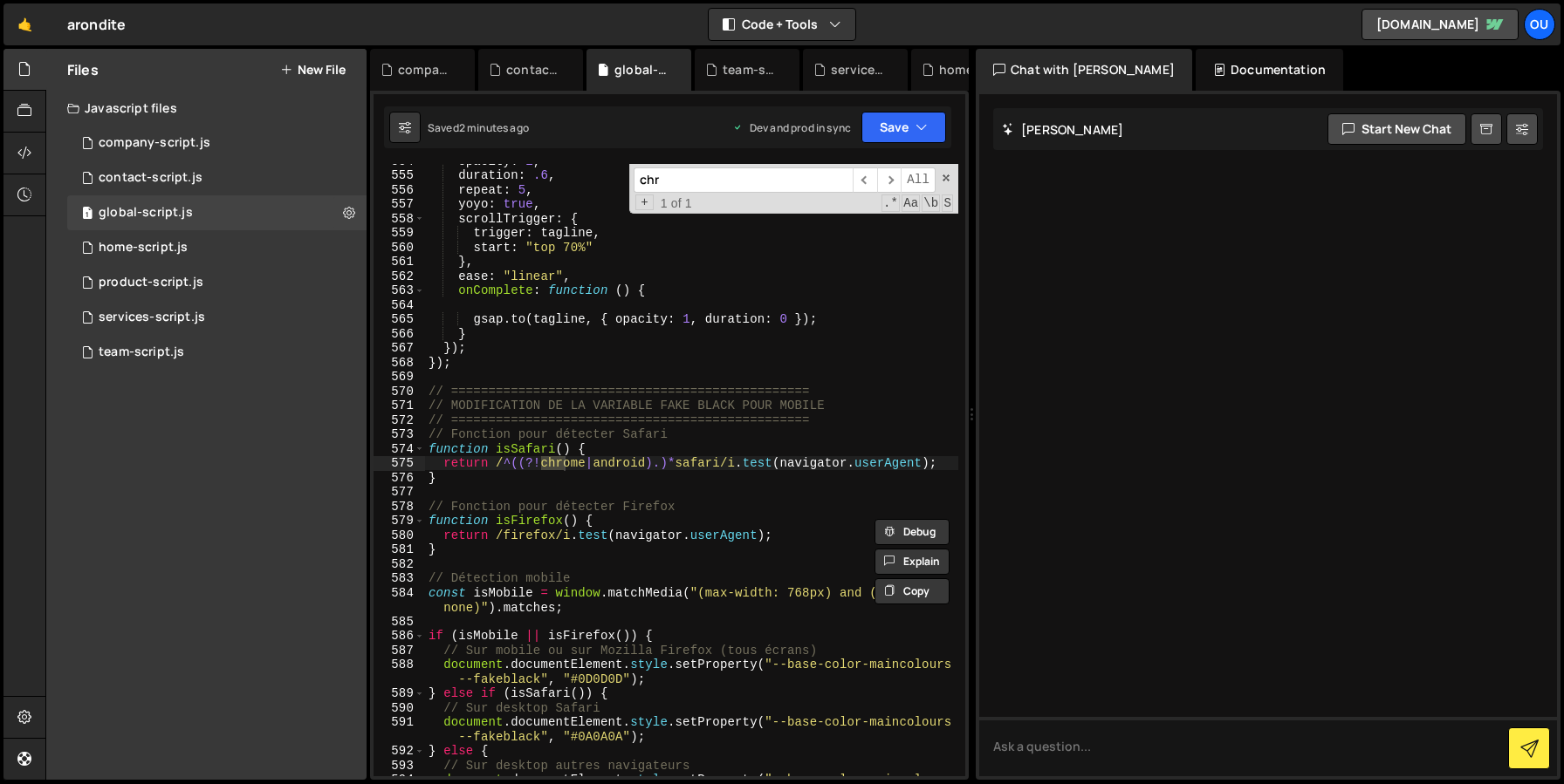
scroll to position [8171, 0]
type input "chrome"
click at [651, 492] on div "opacity : 1 , duration : .6 , repeat : 5 , yoyo : true , scrollTrigger : { trig…" at bounding box center [691, 482] width 533 height 656
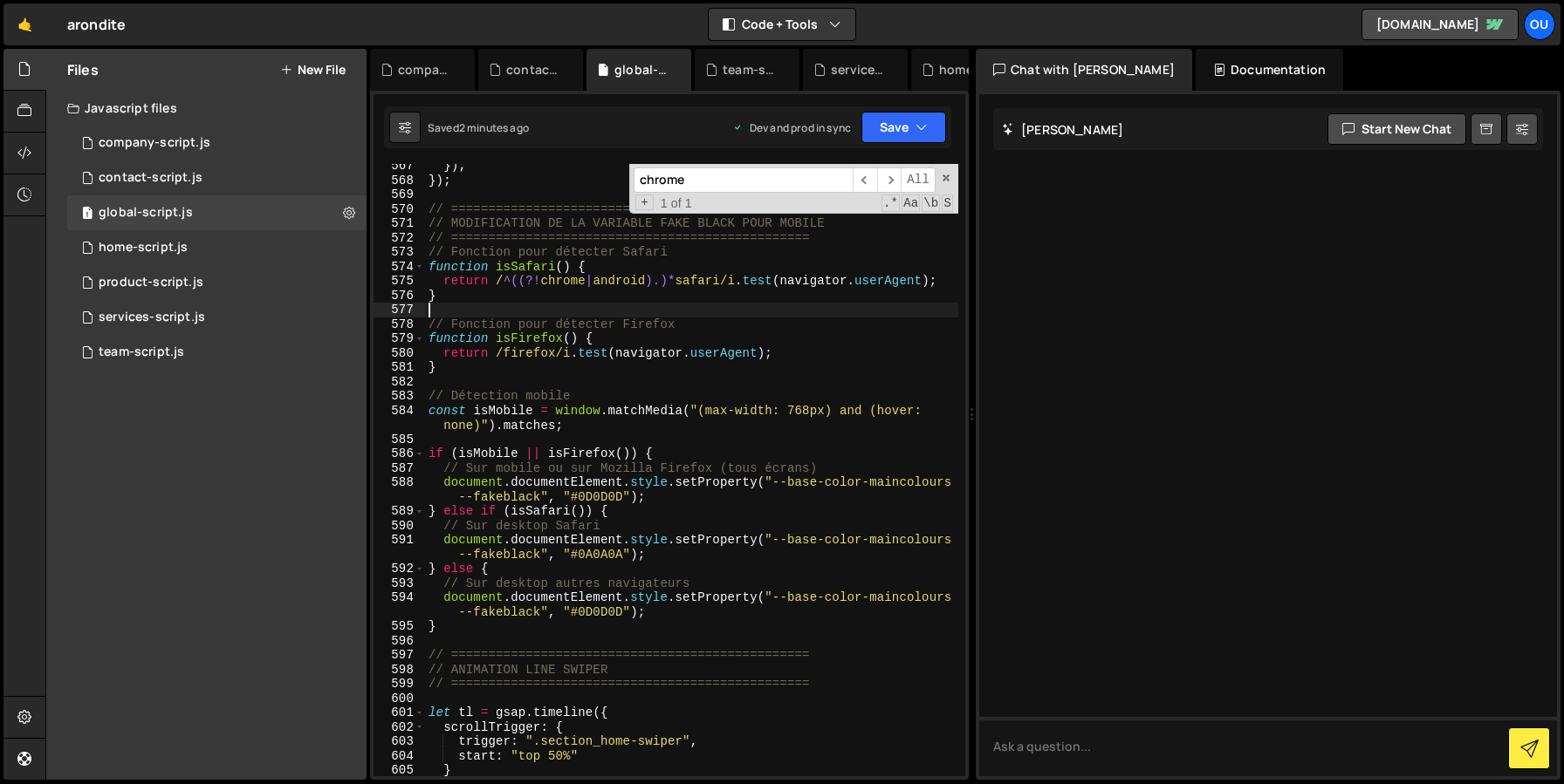
scroll to position [8353, 0]
click at [607, 556] on div "}) ; }) ; // ================================================ // MODIFICATION D…" at bounding box center [691, 479] width 533 height 641
click at [597, 615] on div "}) ; }) ; // ================================================ // MODIFICATION D…" at bounding box center [691, 479] width 533 height 641
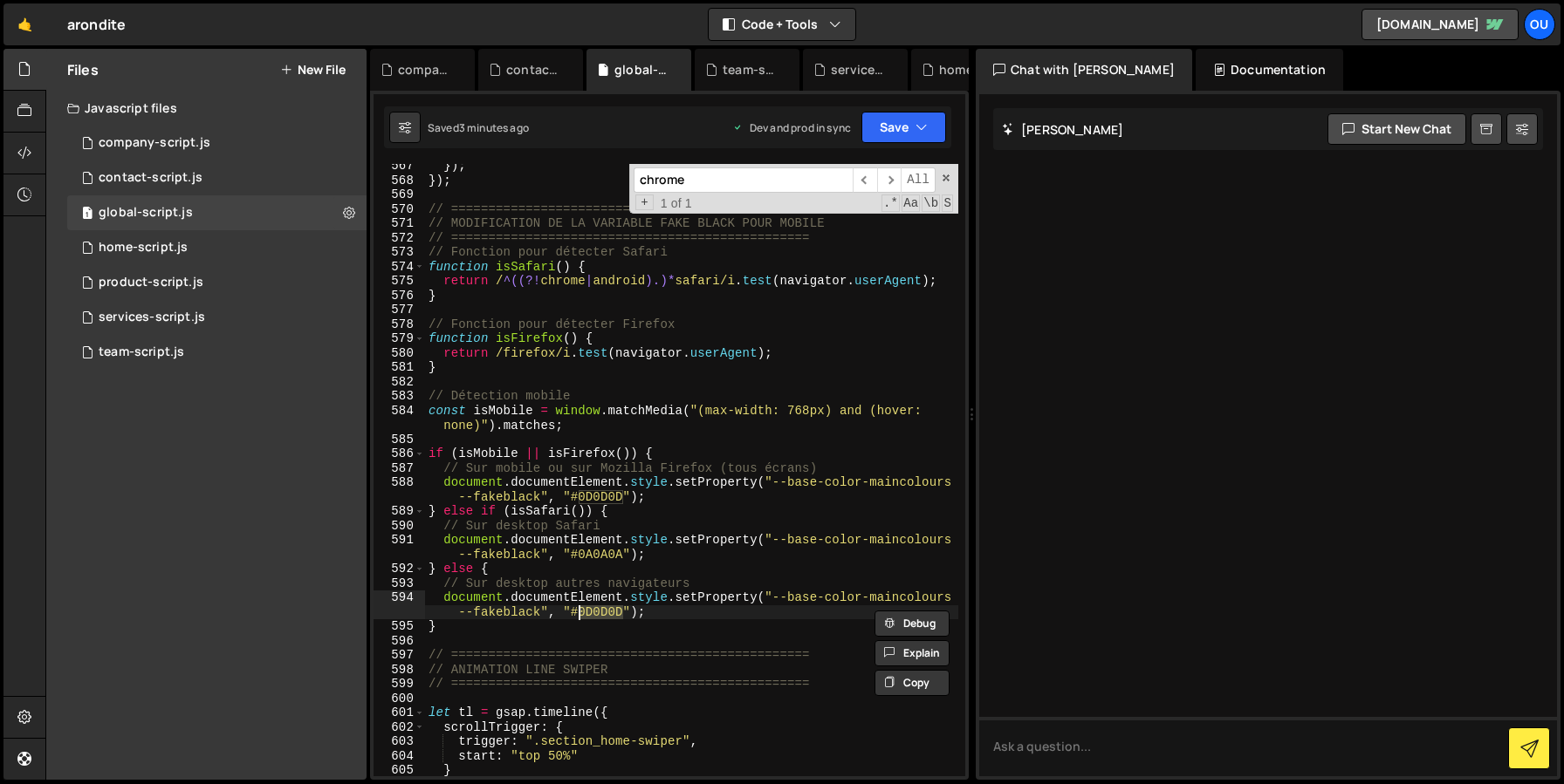
paste textarea "A0A0A"
type textarea "document.documentElement.style.setProperty("--base-color-maincolours--fakeblack…"
click at [904, 142] on button "Save" at bounding box center [903, 127] width 84 height 31
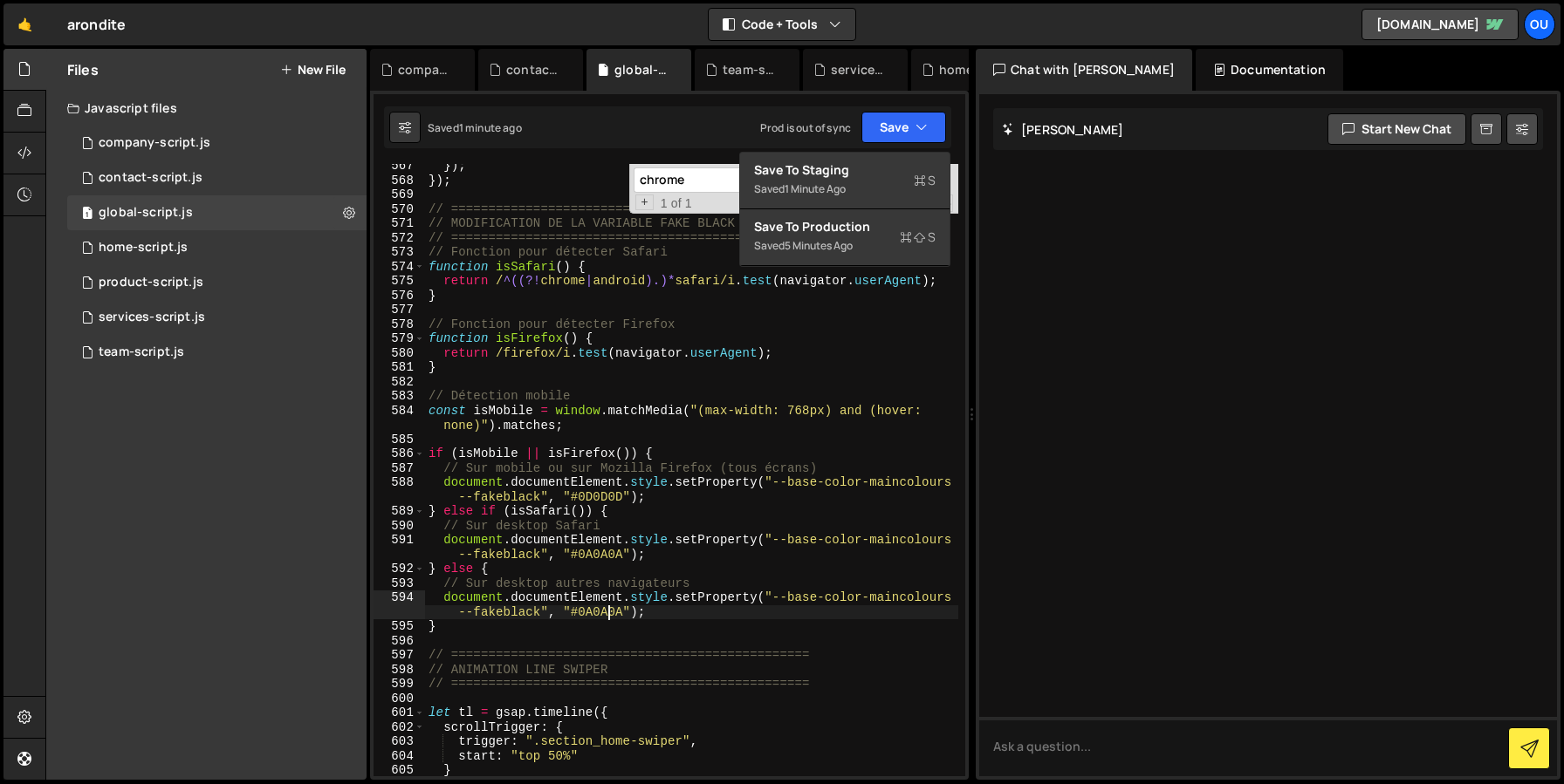
click at [605, 612] on div "}) ; }) ; // ================================================ // MODIFICATION D…" at bounding box center [691, 479] width 533 height 641
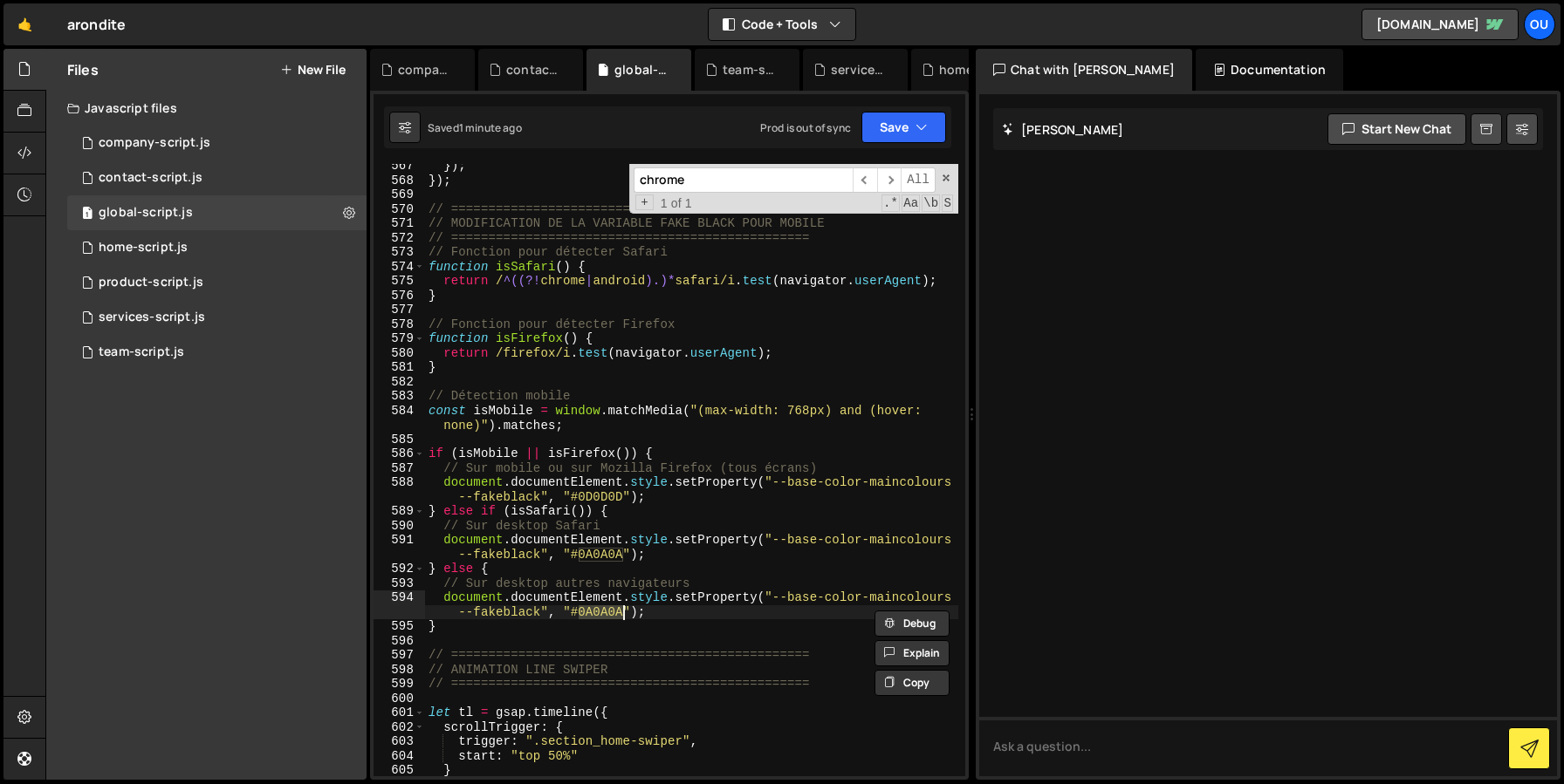
paste textarea "90909"
type textarea "document.documentElement.style.setProperty("--base-color-maincolours--fakeblack…"
click at [901, 139] on button "Save" at bounding box center [903, 127] width 84 height 31
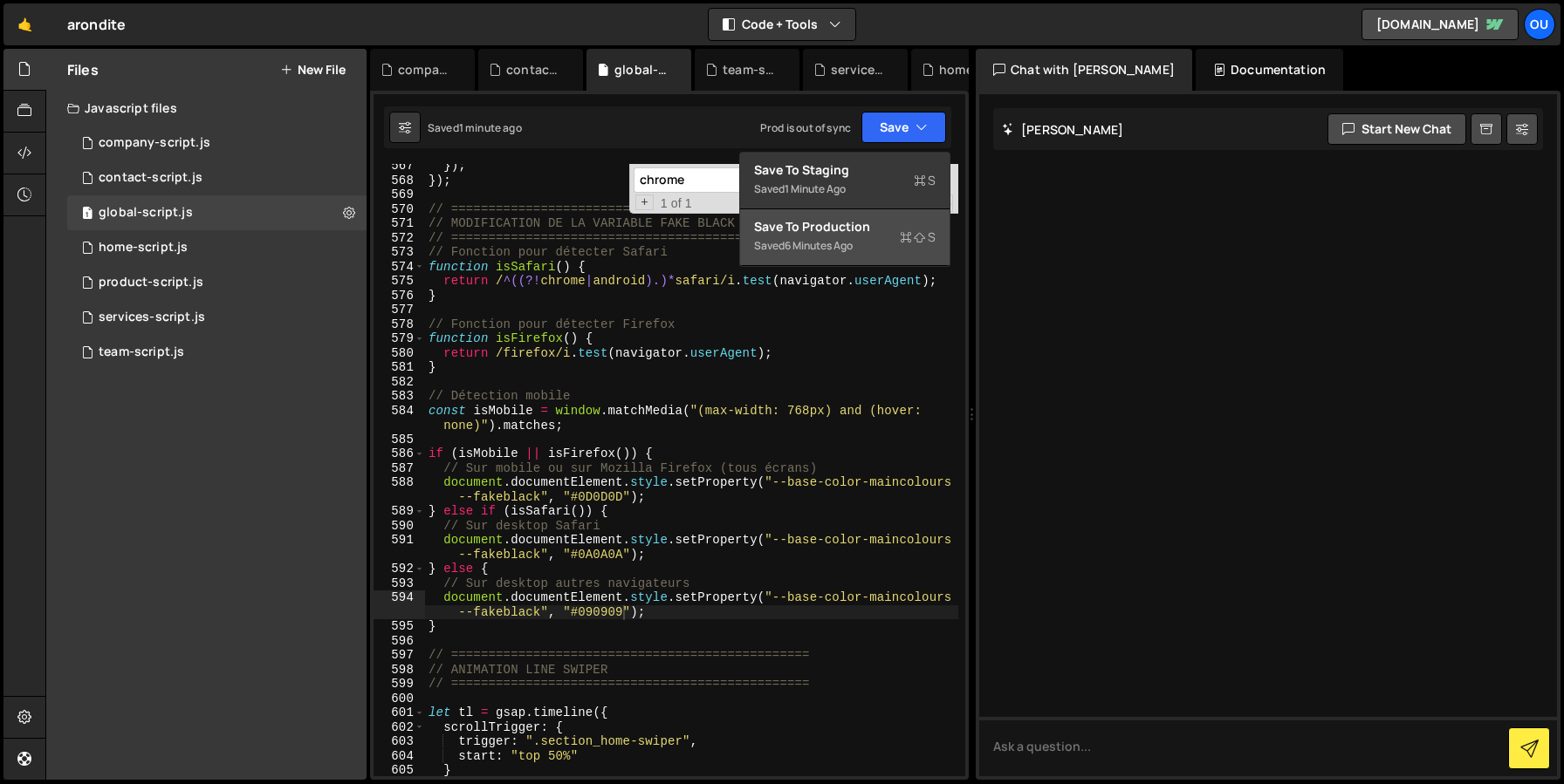
click at [842, 227] on div "Save to Production S" at bounding box center [845, 227] width 182 height 18
